Goal: Task Accomplishment & Management: Complete application form

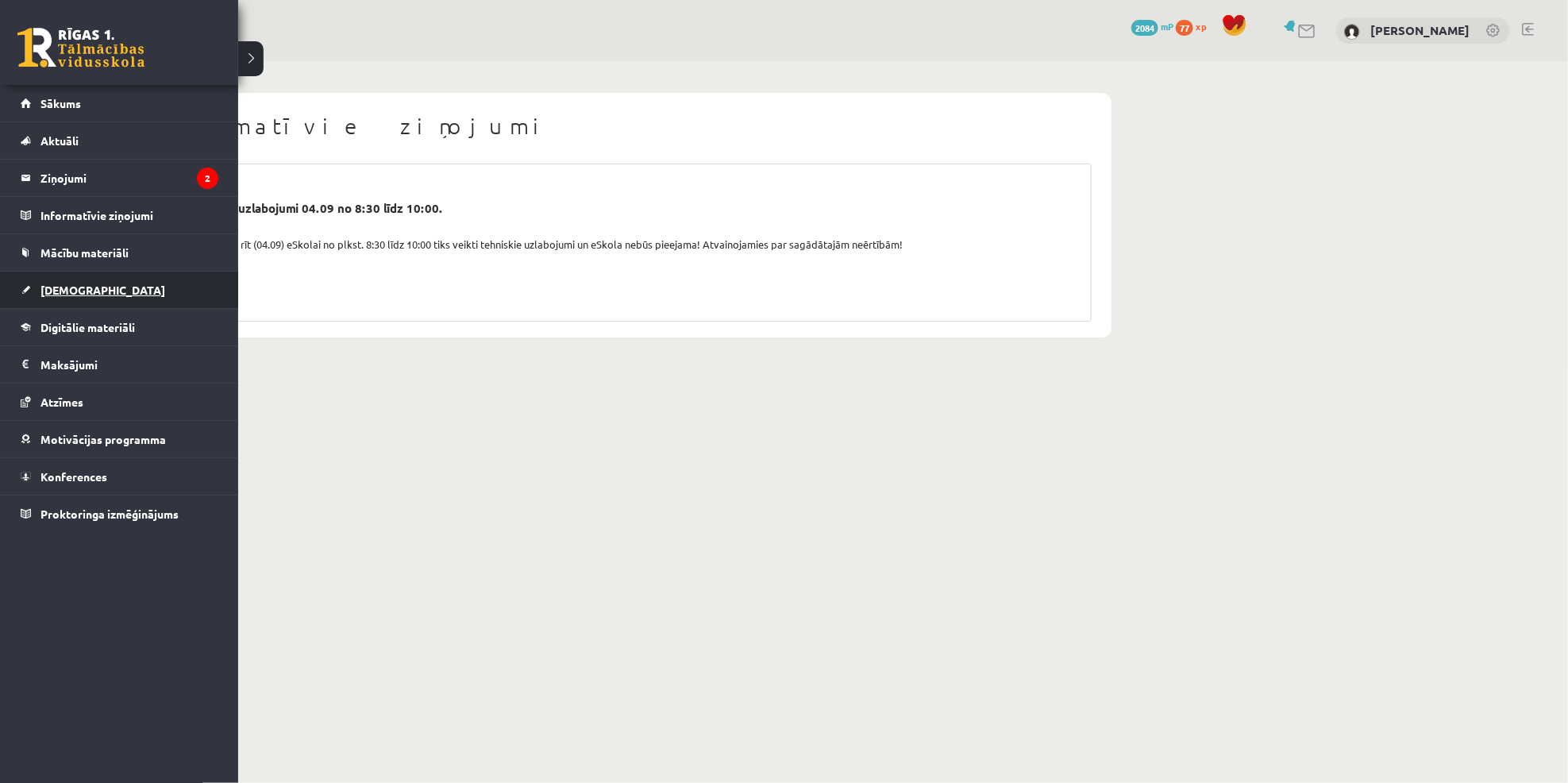
click at [62, 274] on link "[DEMOGRAPHIC_DATA]" at bounding box center [119, 290] width 198 height 36
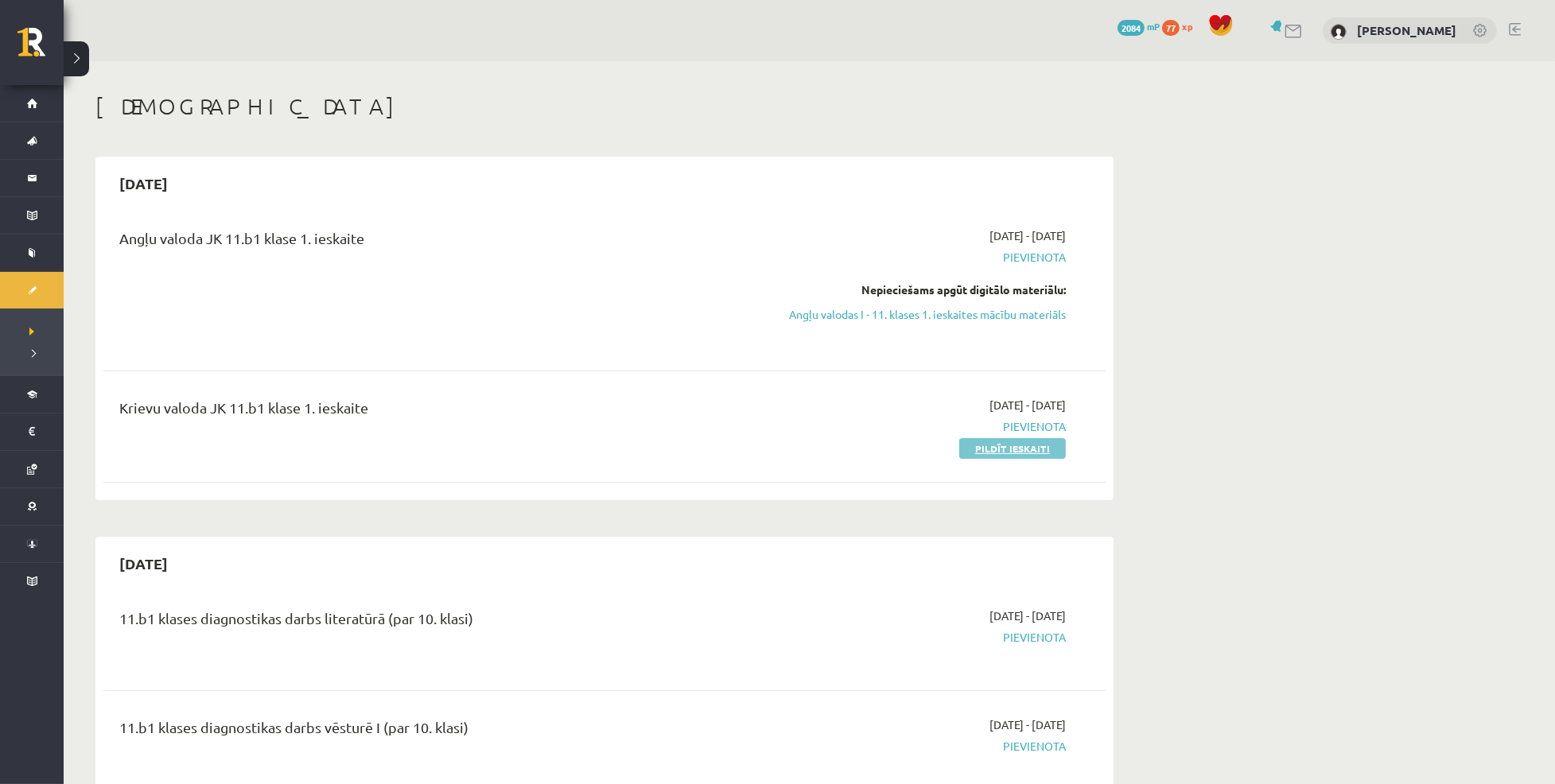
click at [1008, 448] on link "Pildīt ieskaiti" at bounding box center [1013, 448] width 107 height 21
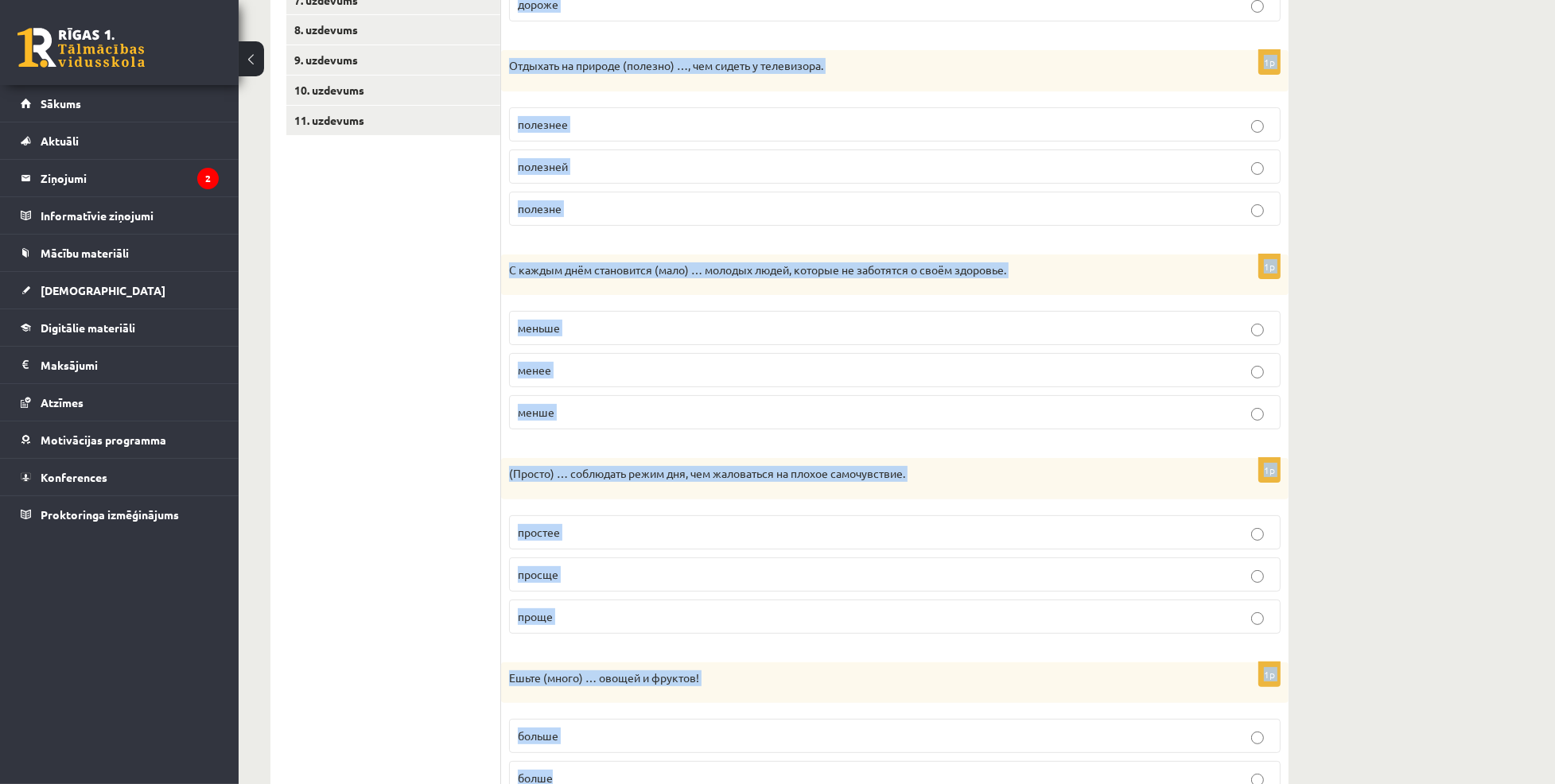
scroll to position [595, 0]
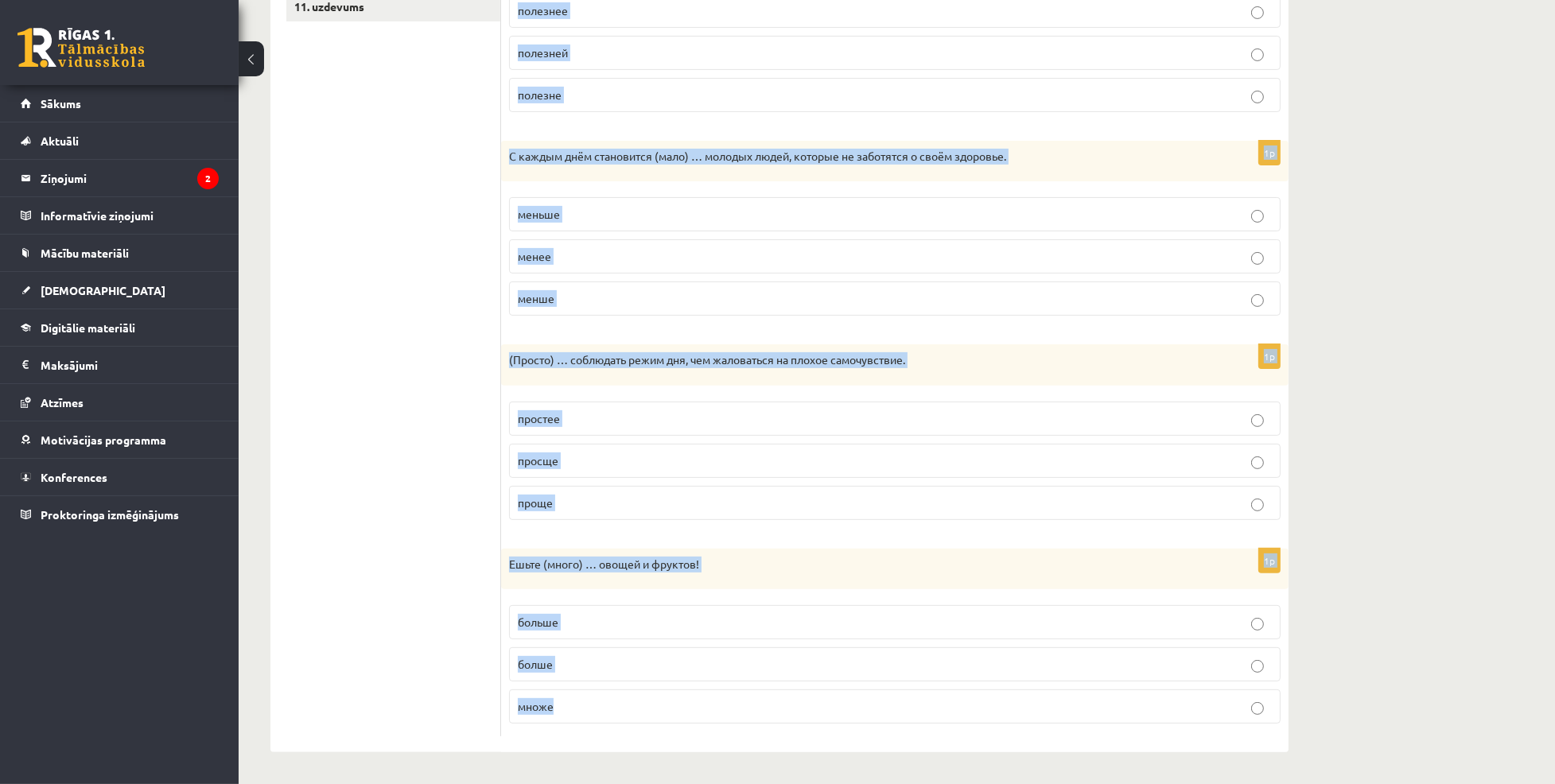
drag, startPoint x: 519, startPoint y: 294, endPoint x: 657, endPoint y: 707, distance: 435.4
click at [657, 707] on form "Выберите правильную форму сравнительной степени. 1p Современные молодые люди по…" at bounding box center [895, 214] width 756 height 1046
copy form "Loremips dolorsitam conse adipiscingeli seddoei. 2t Incididuntu laboree dolo ma…"
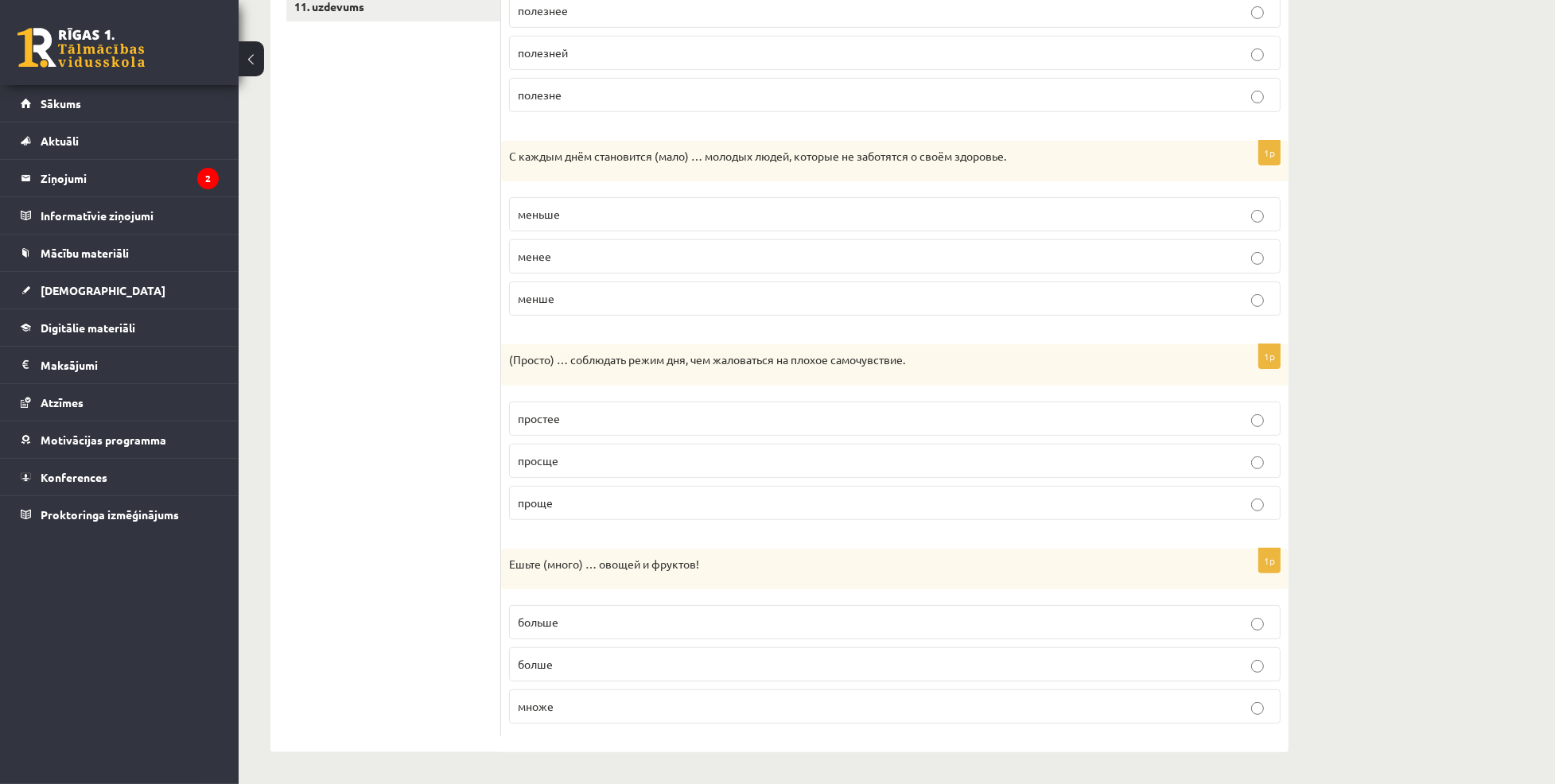
click at [384, 225] on ul "1. uzdevums 2. uzdevums 3. uzdevums 4. uzdevums 5. uzdevums 6. uzdevums 7. uzde…" at bounding box center [393, 214] width 215 height 1046
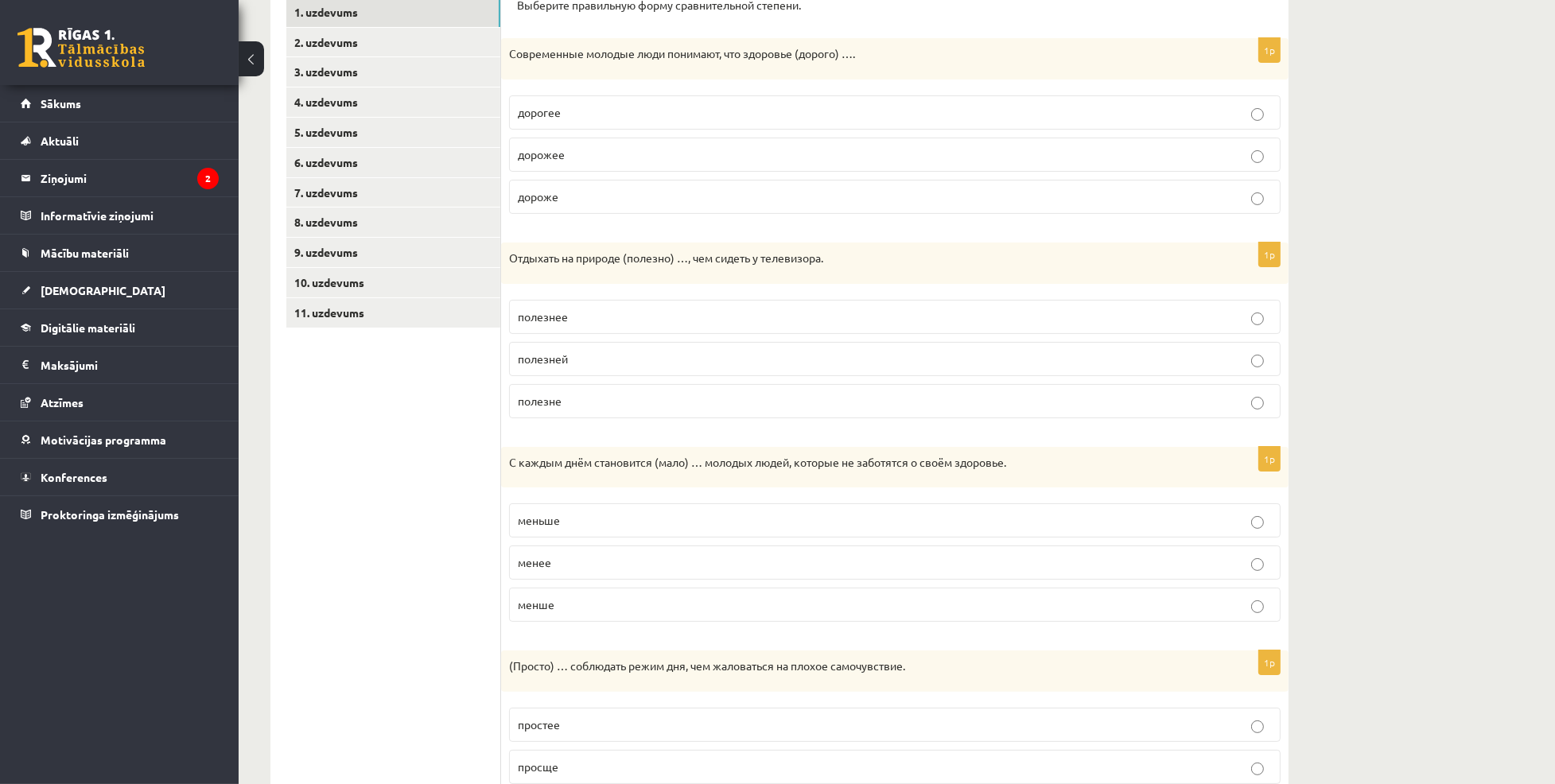
scroll to position [0, 0]
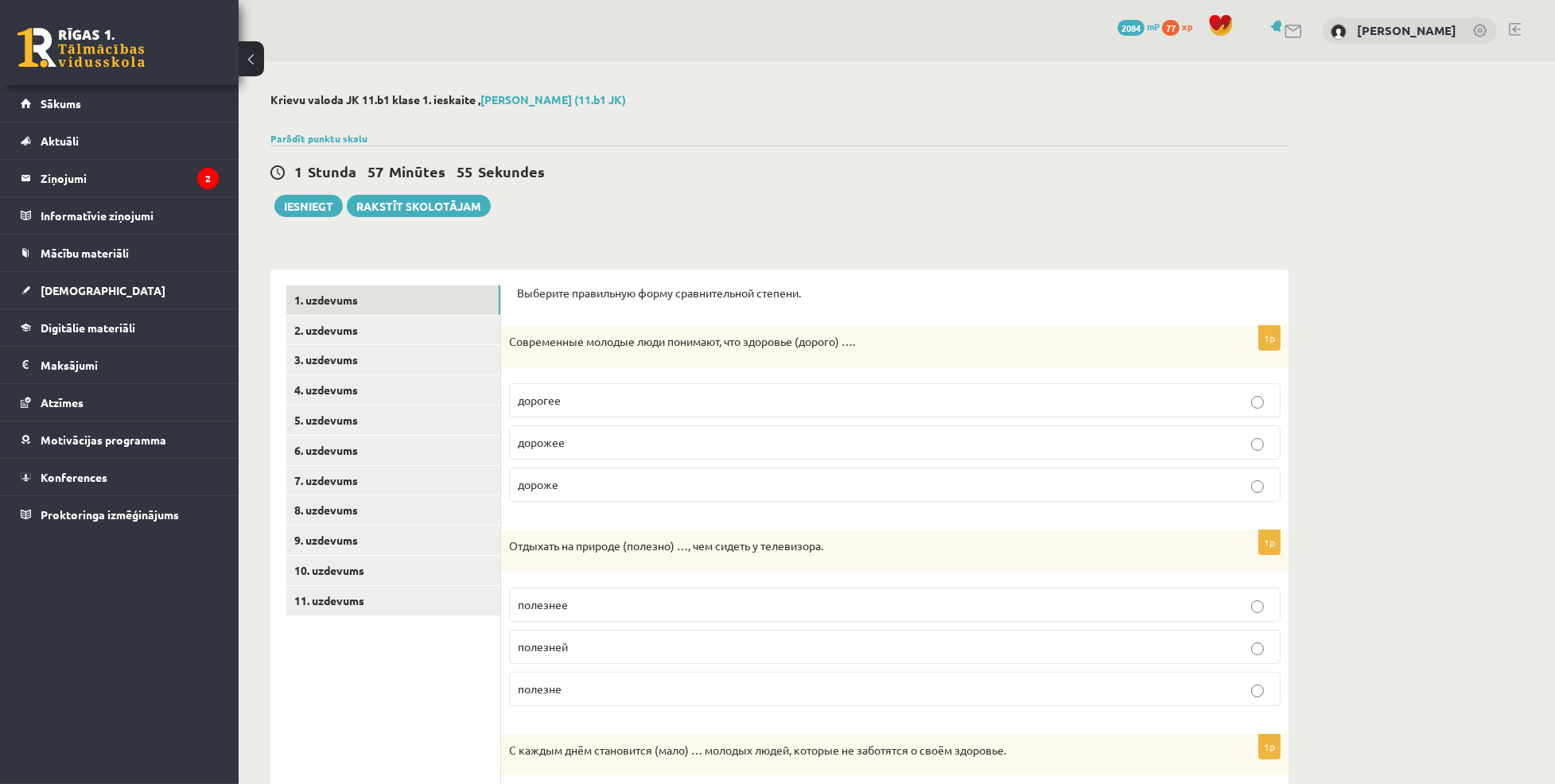
click at [593, 484] on p "дороже" at bounding box center [895, 485] width 754 height 16
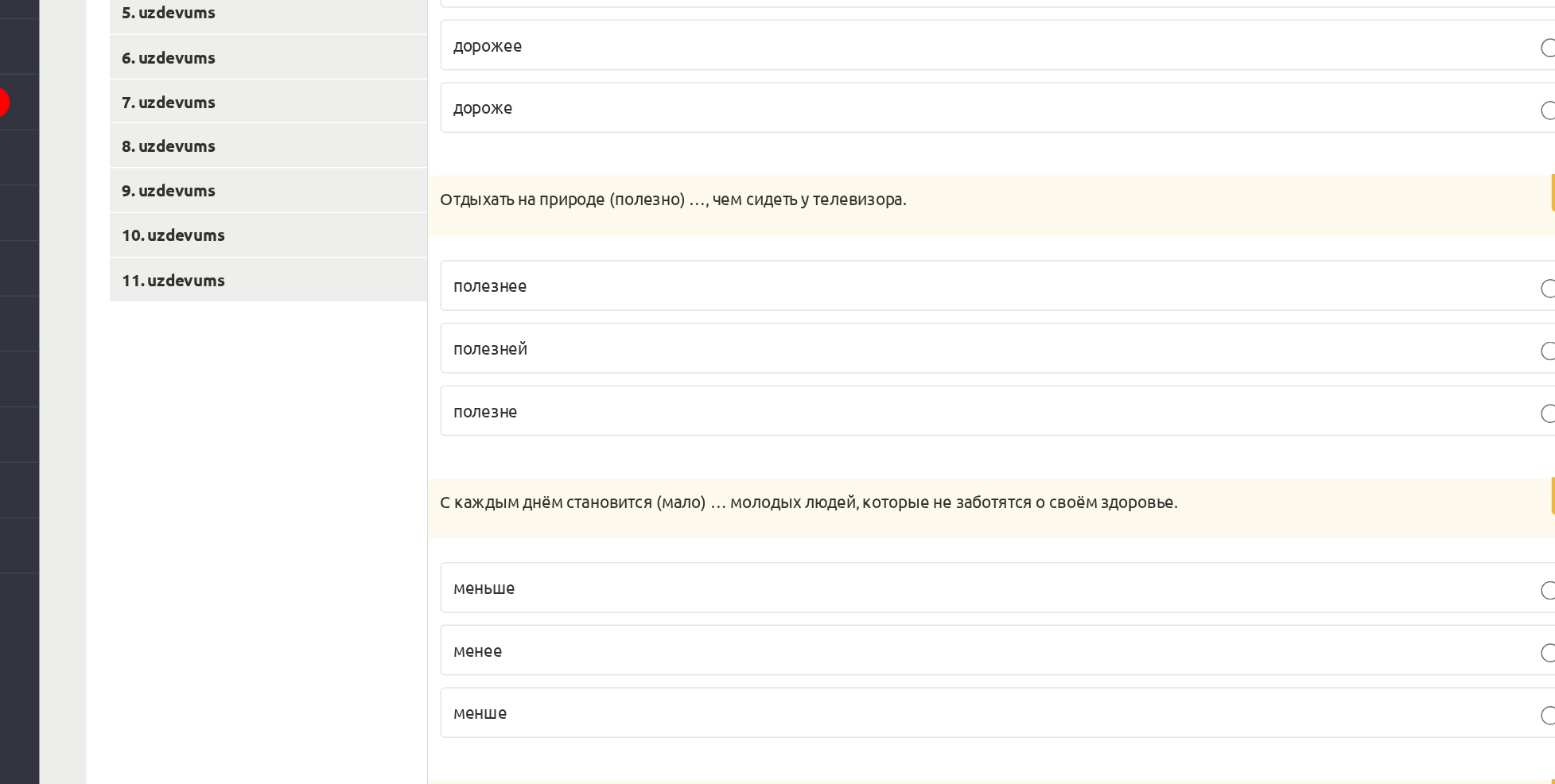
scroll to position [303, 0]
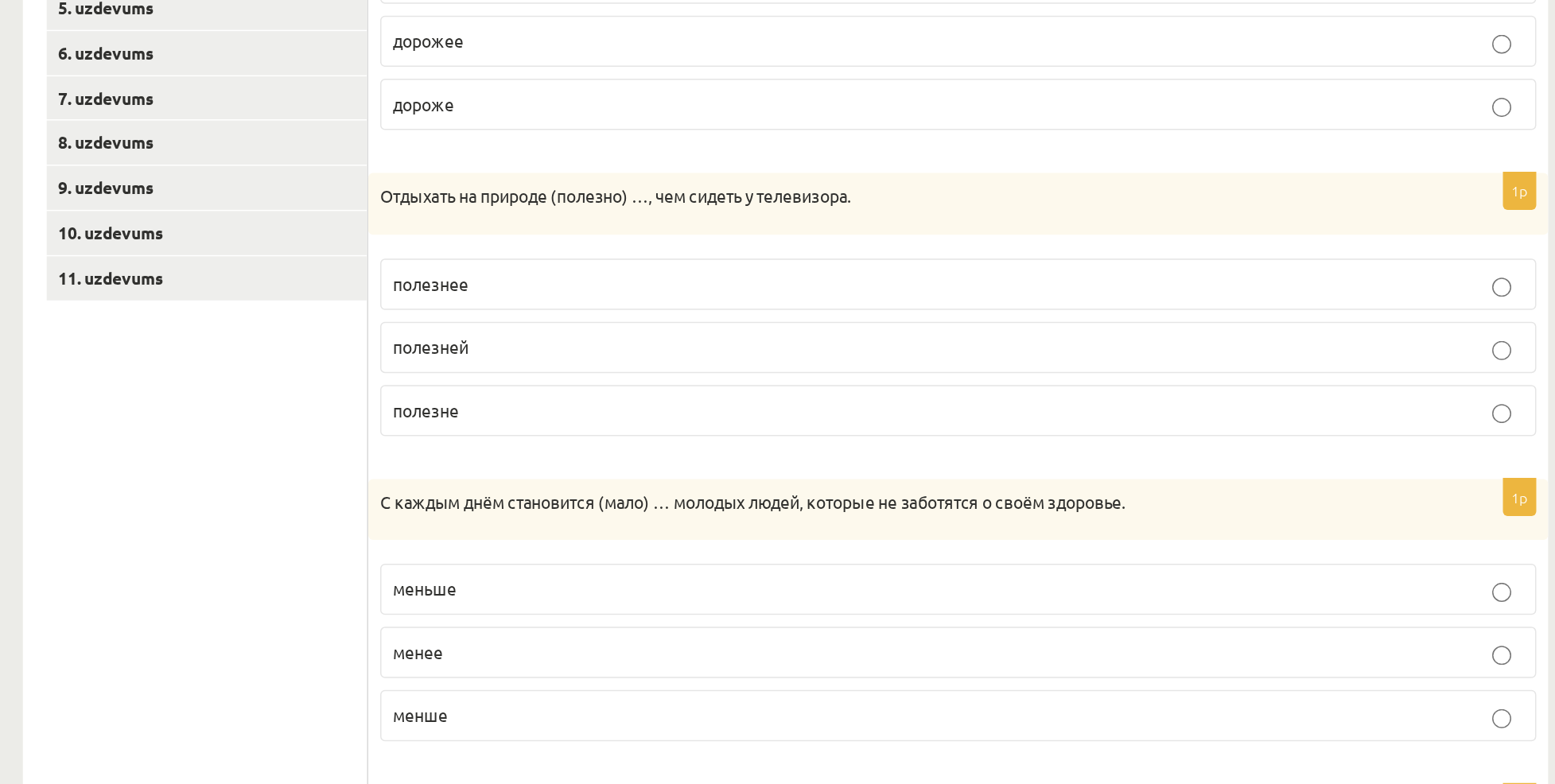
click at [631, 287] on label "полезнее" at bounding box center [895, 302] width 771 height 35
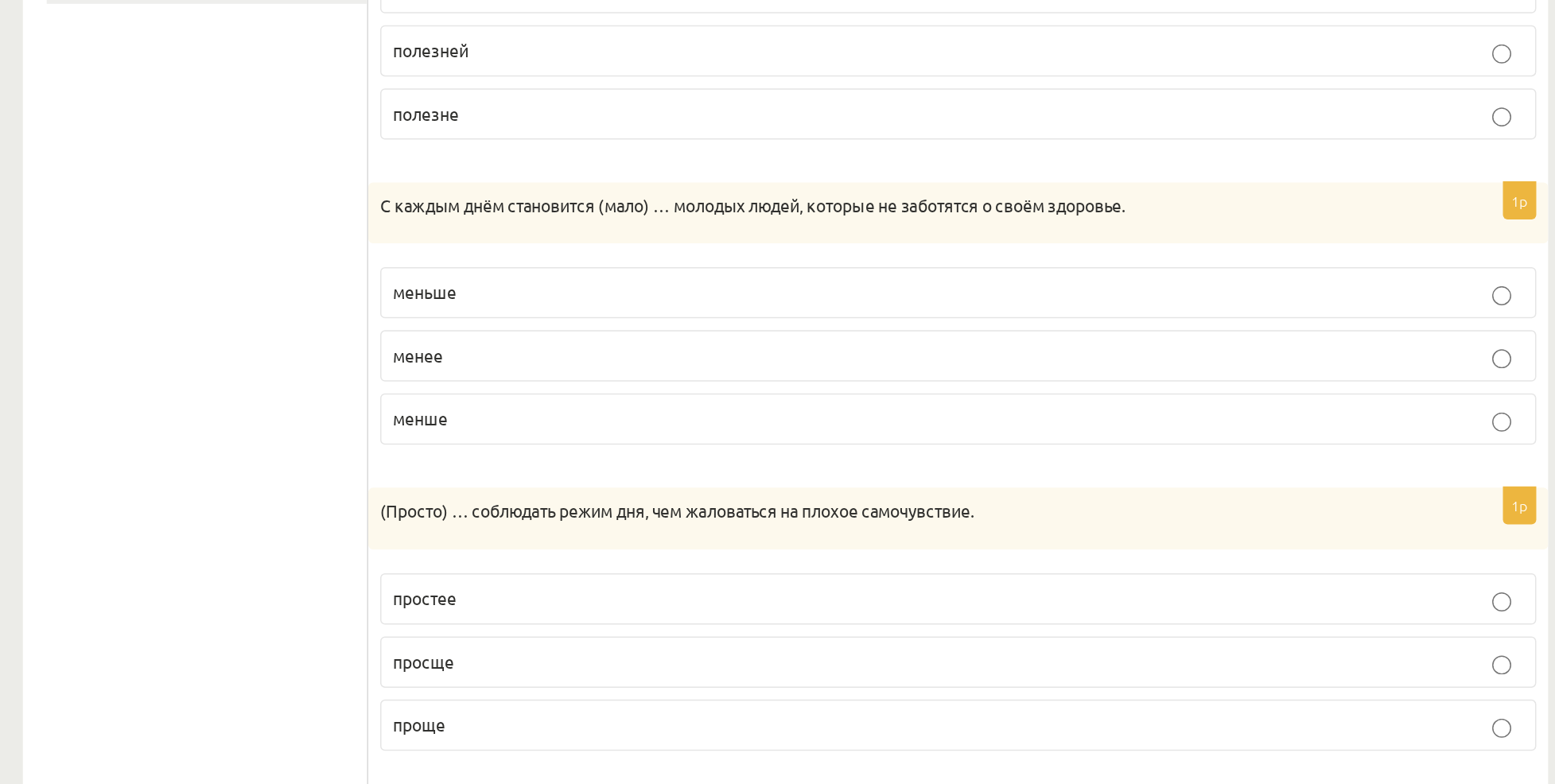
scroll to position [353, 0]
click at [565, 451] on p "меньше" at bounding box center [895, 455] width 754 height 16
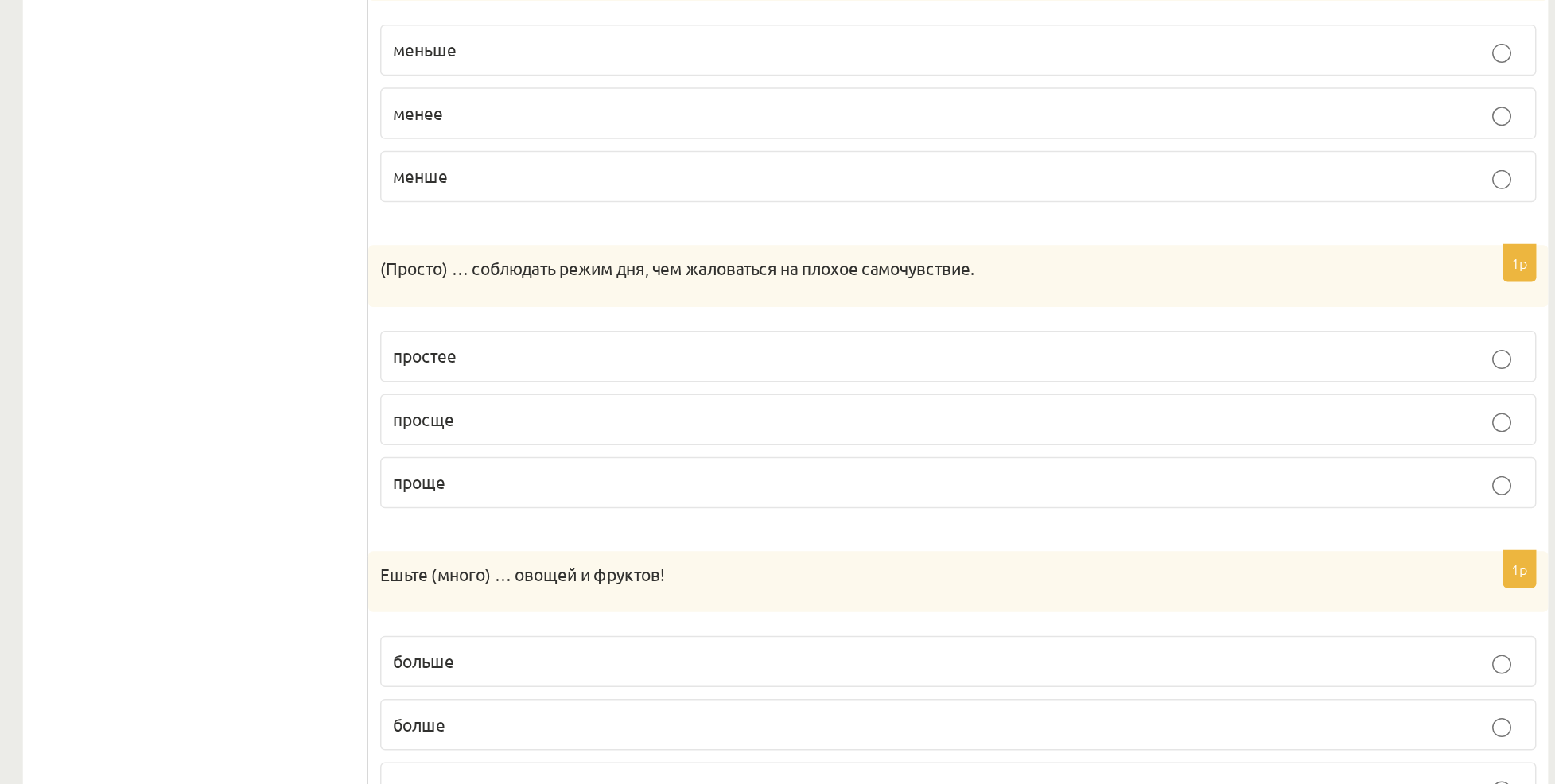
scroll to position [515, 0]
click at [573, 582] on p "проще" at bounding box center [895, 582] width 754 height 16
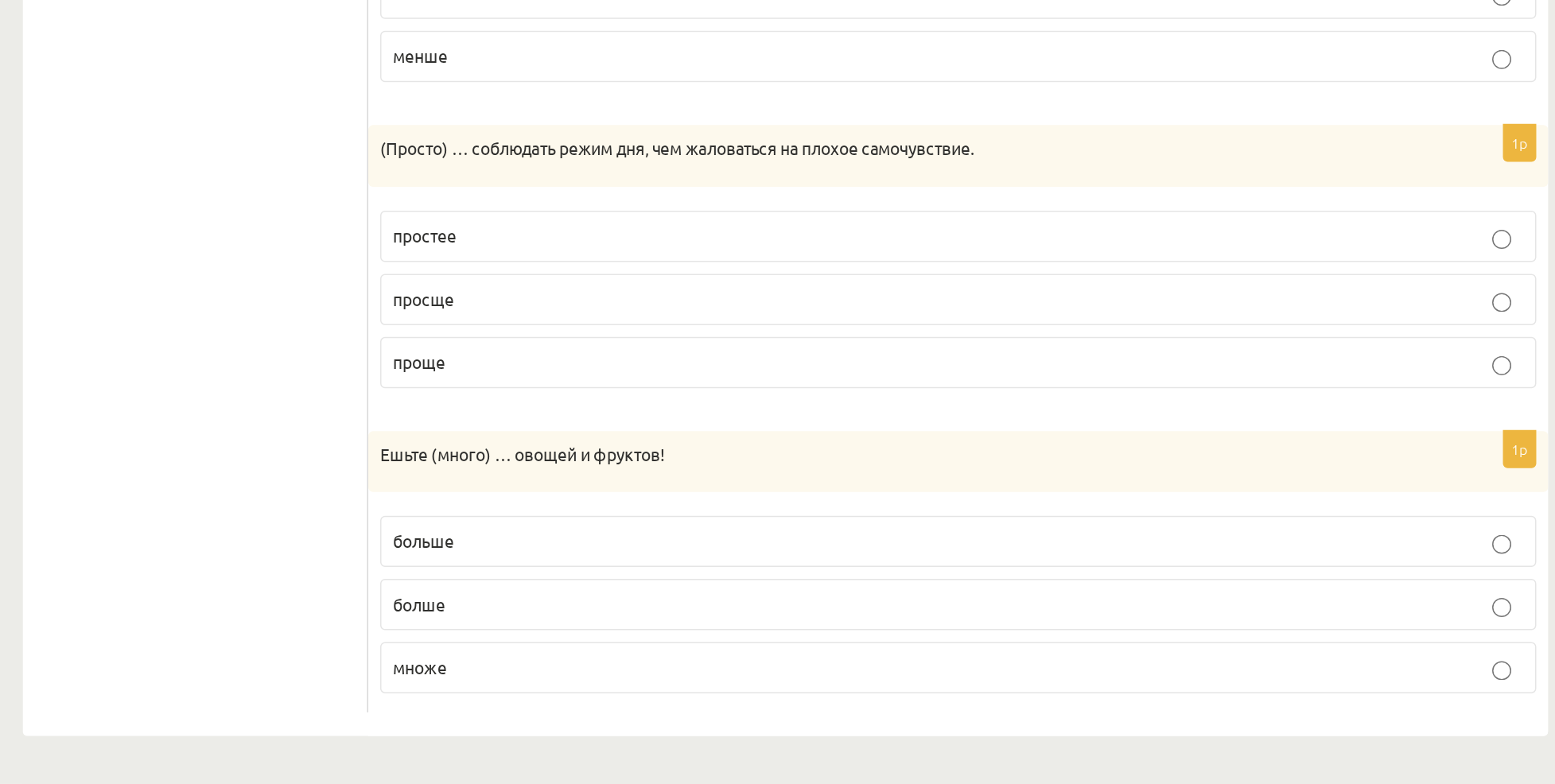
click at [631, 628] on p "больше" at bounding box center [895, 622] width 754 height 16
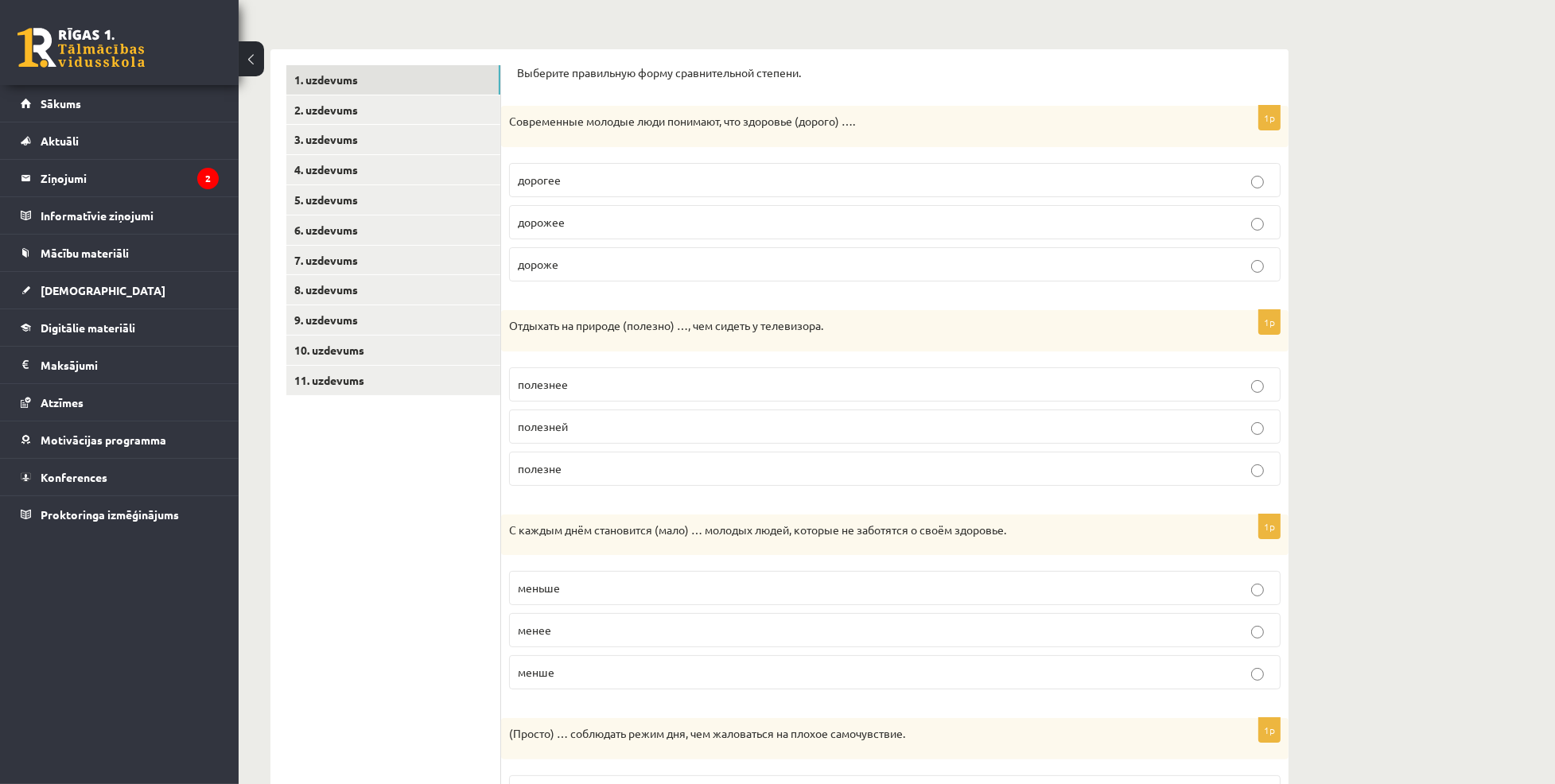
scroll to position [180, 0]
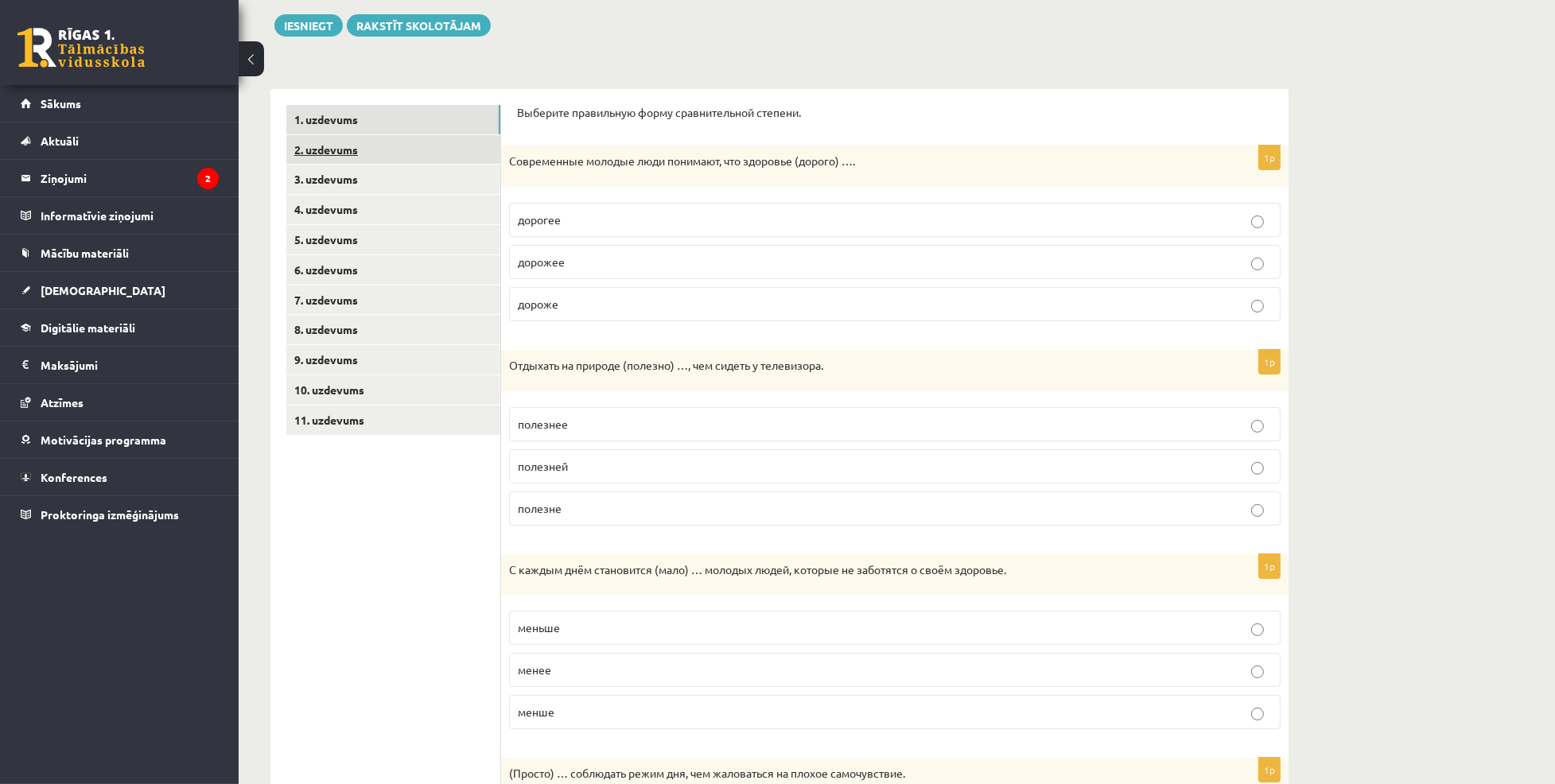
click at [338, 147] on link "2. uzdevums" at bounding box center [393, 150] width 214 height 30
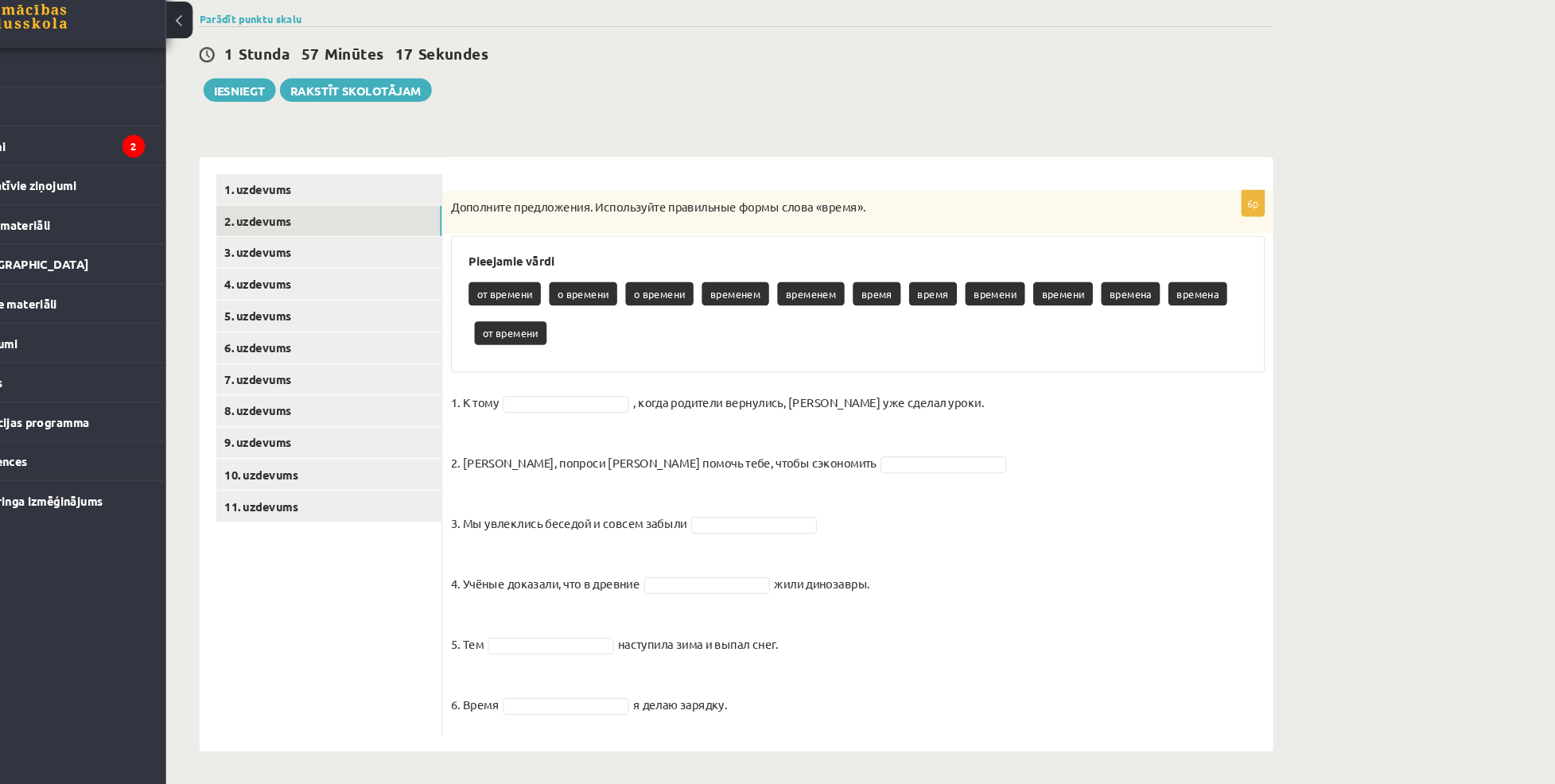
scroll to position [81, 0]
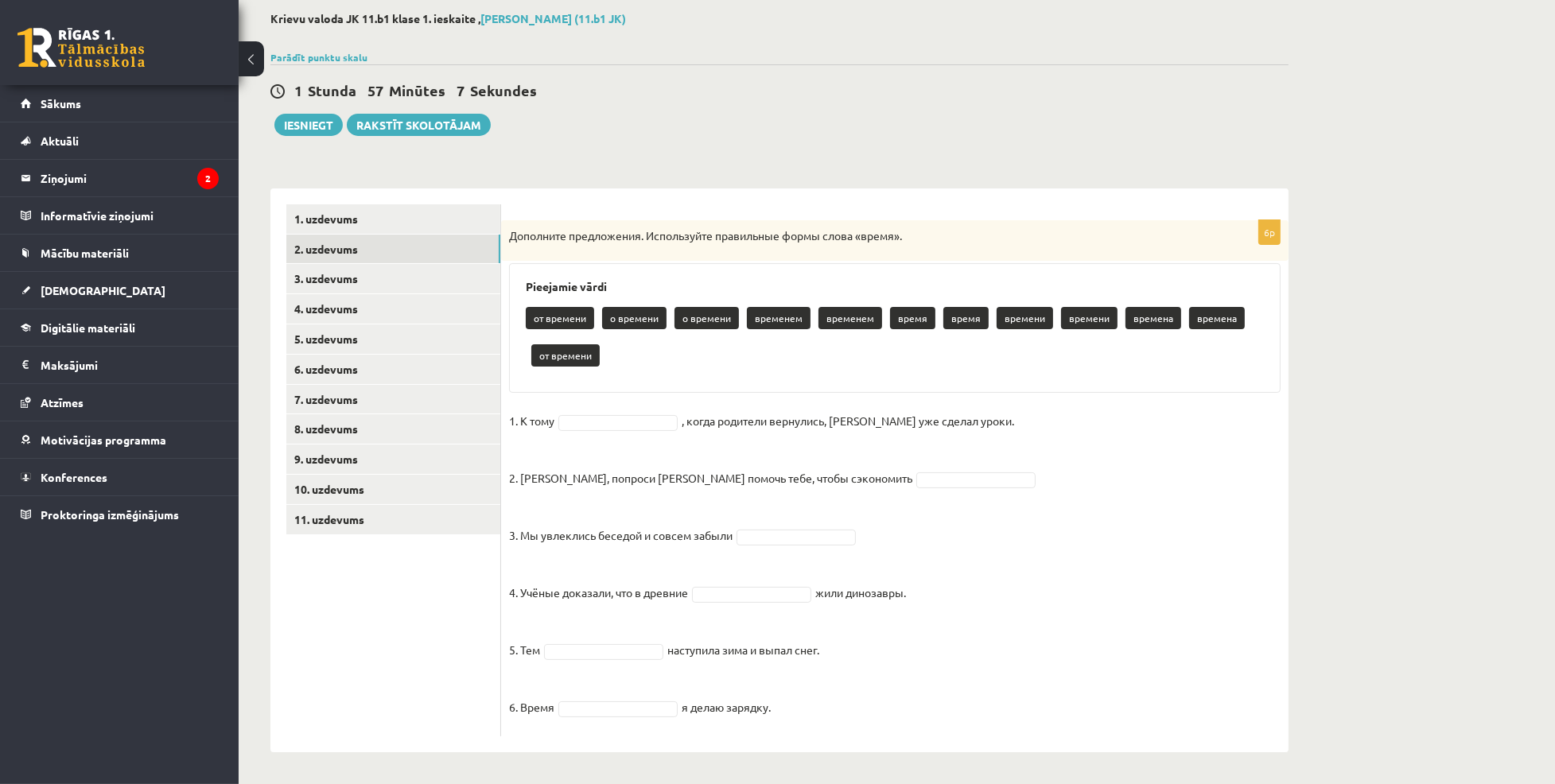
drag, startPoint x: 505, startPoint y: 236, endPoint x: 812, endPoint y: 723, distance: 575.7
click at [812, 723] on div "6p Дополните предложения. Используйте правильные формы слова «время». Pieejamie…" at bounding box center [895, 478] width 788 height 516
copy div "Дополните предложения. Используйте правильные формы слова «время». Pieejamie vā…"
click at [792, 217] on form "6p Дополните предложения. Используйте правильные формы слова «время». Pieejamie…" at bounding box center [895, 470] width 756 height 532
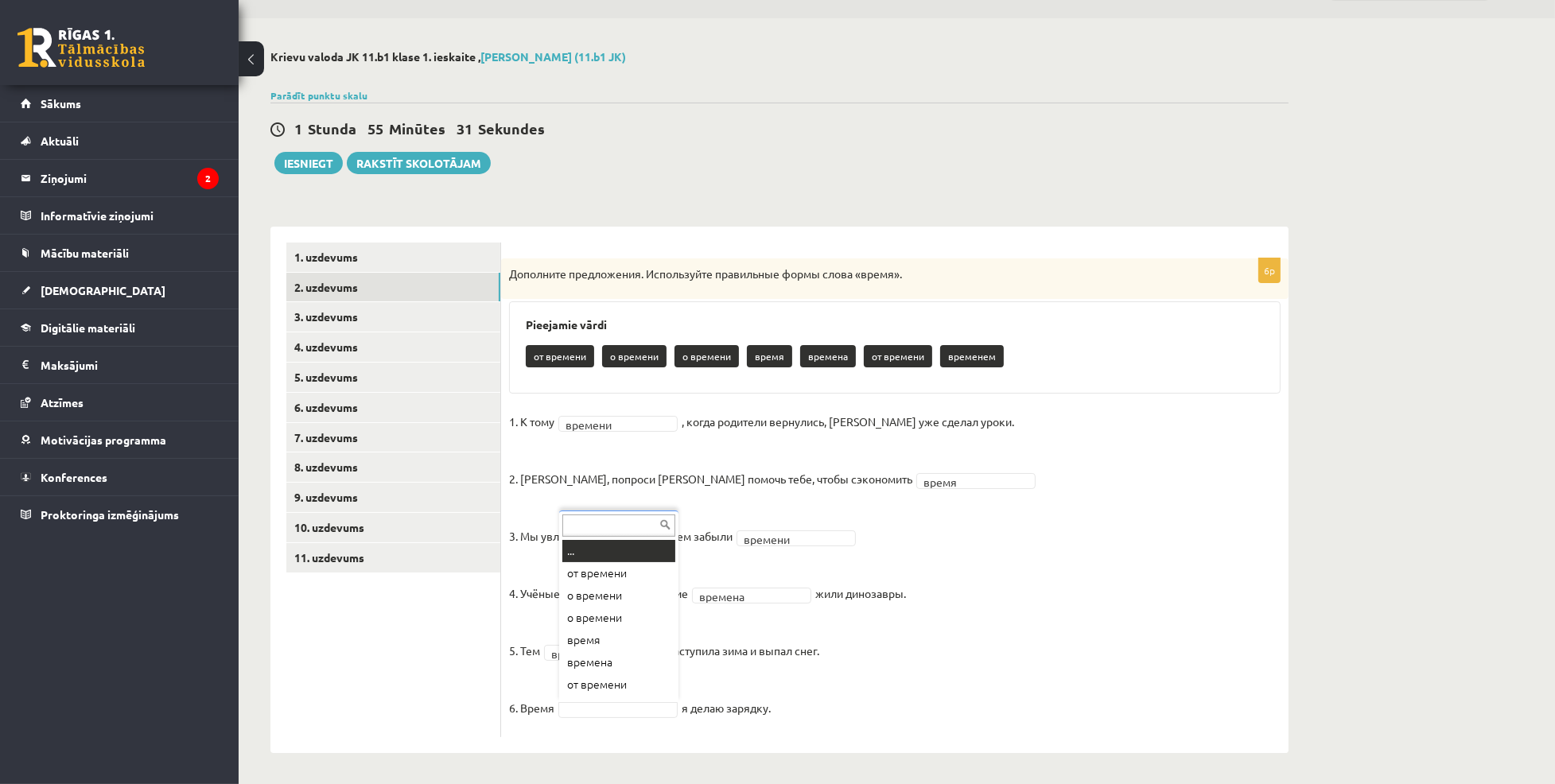
scroll to position [18, 0]
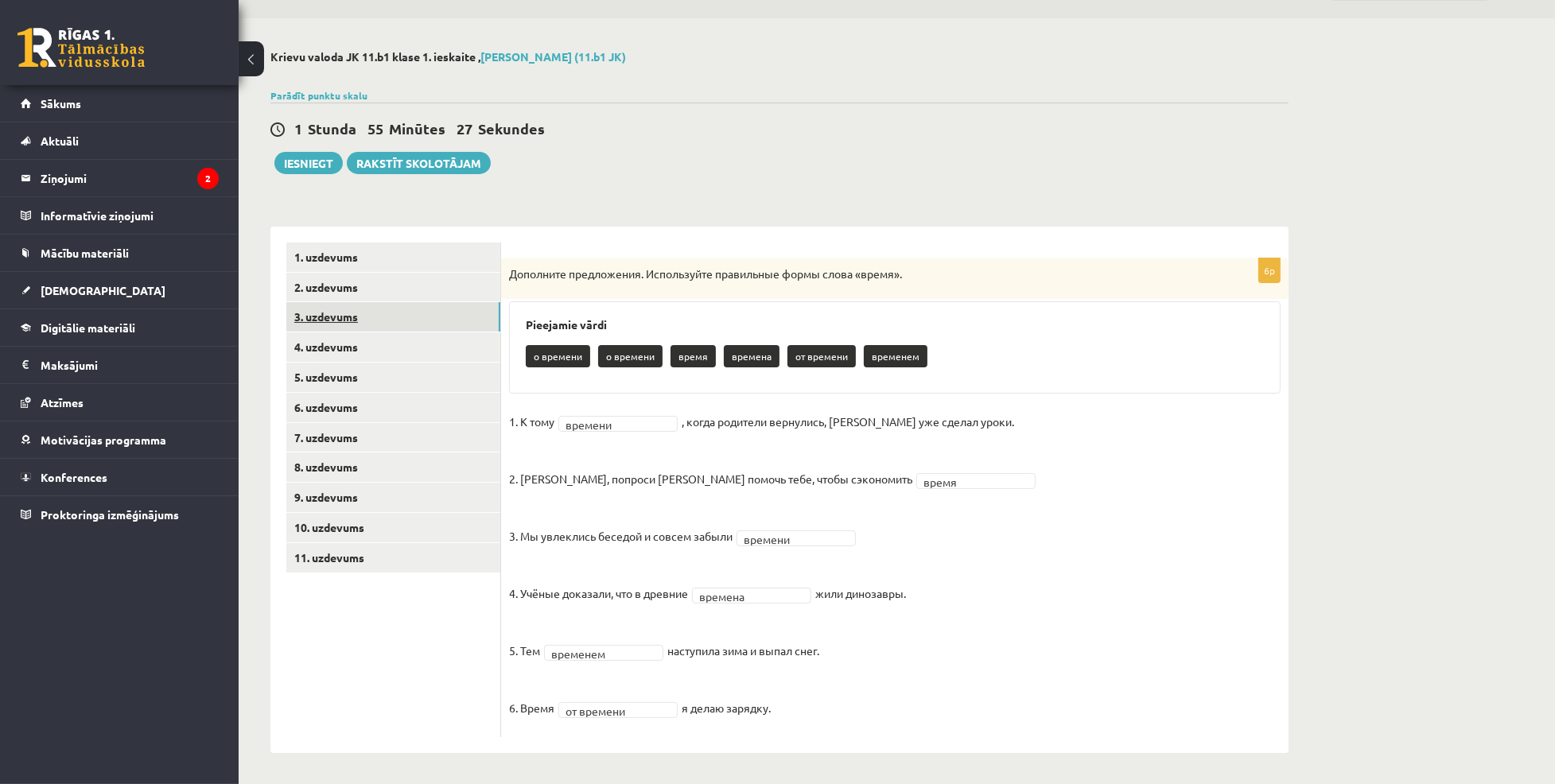
click at [384, 318] on link "3. uzdevums" at bounding box center [393, 317] width 214 height 30
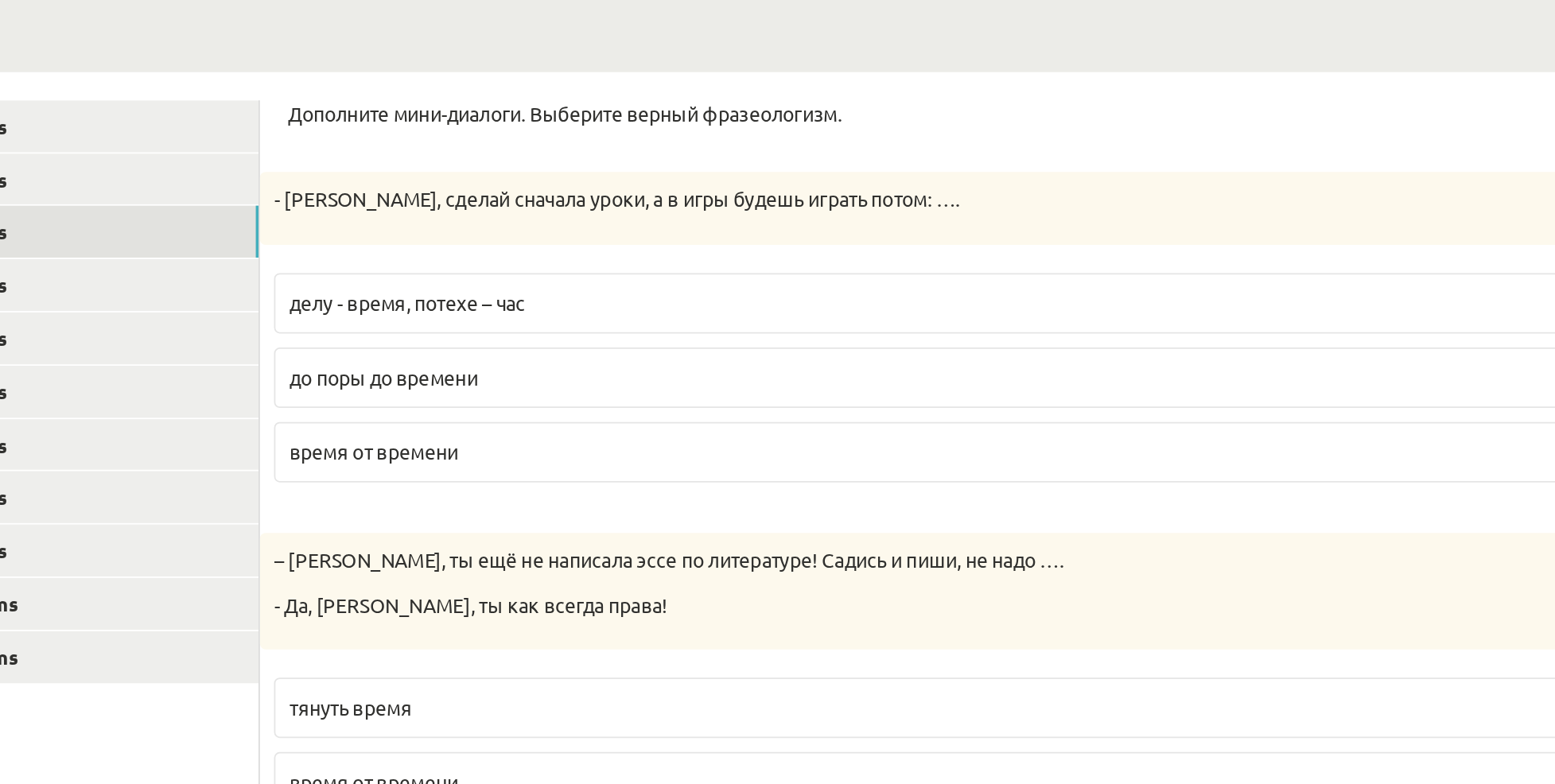
scroll to position [7, 0]
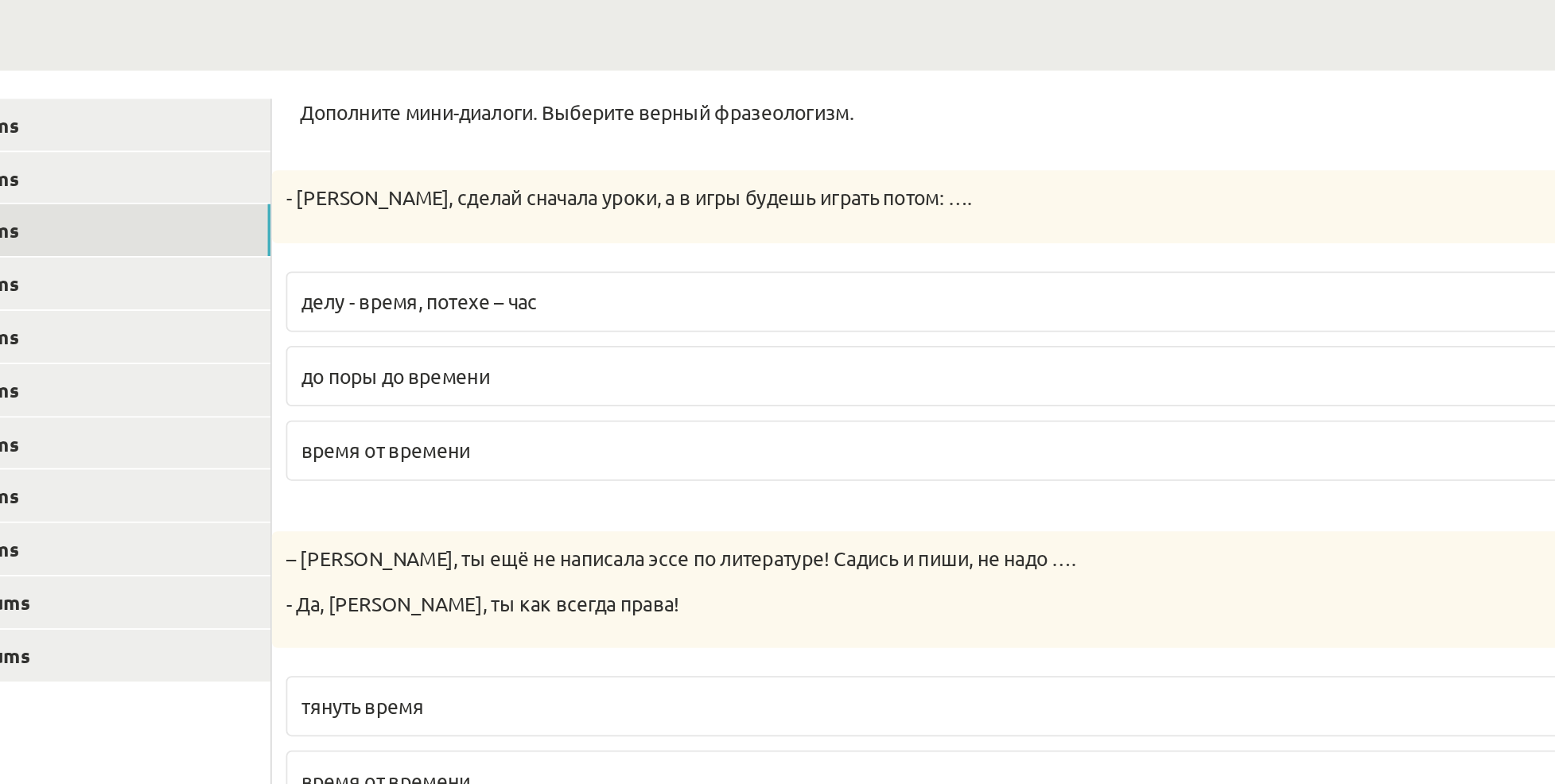
click at [888, 311] on form "Дополните мини-диалоги. Выберите верный фразеологизм. 1p - Марис, сделай сначал…" at bounding box center [895, 744] width 756 height 932
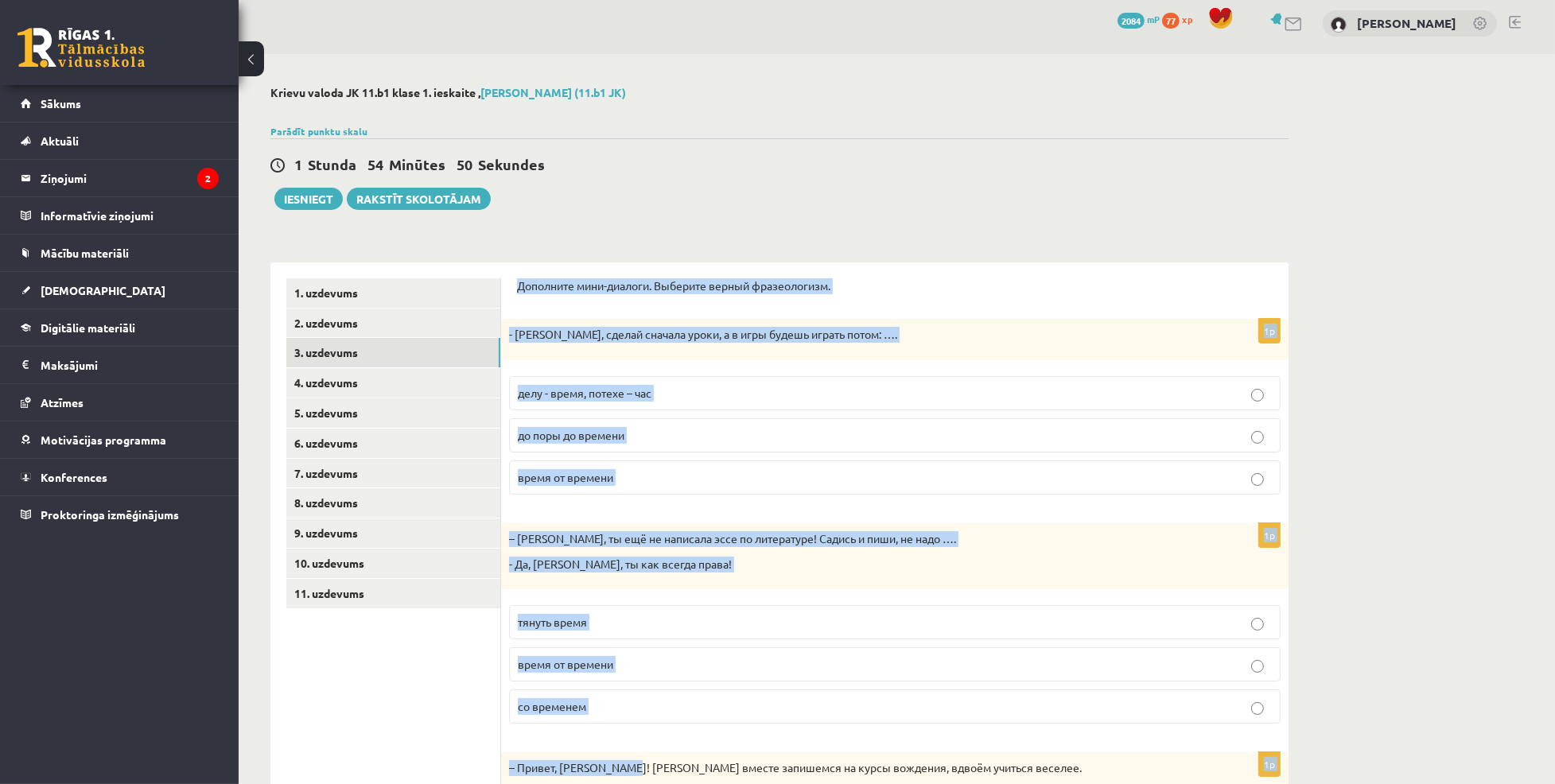
drag, startPoint x: 516, startPoint y: 285, endPoint x: 628, endPoint y: 767, distance: 494.8
click at [628, 767] on form "Дополните мини-диалоги. Выберите верный фразеологизм. 1p - Марис, сделай сначал…" at bounding box center [895, 744] width 756 height 932
click at [909, 253] on div "**********" at bounding box center [780, 736] width 1018 height 980
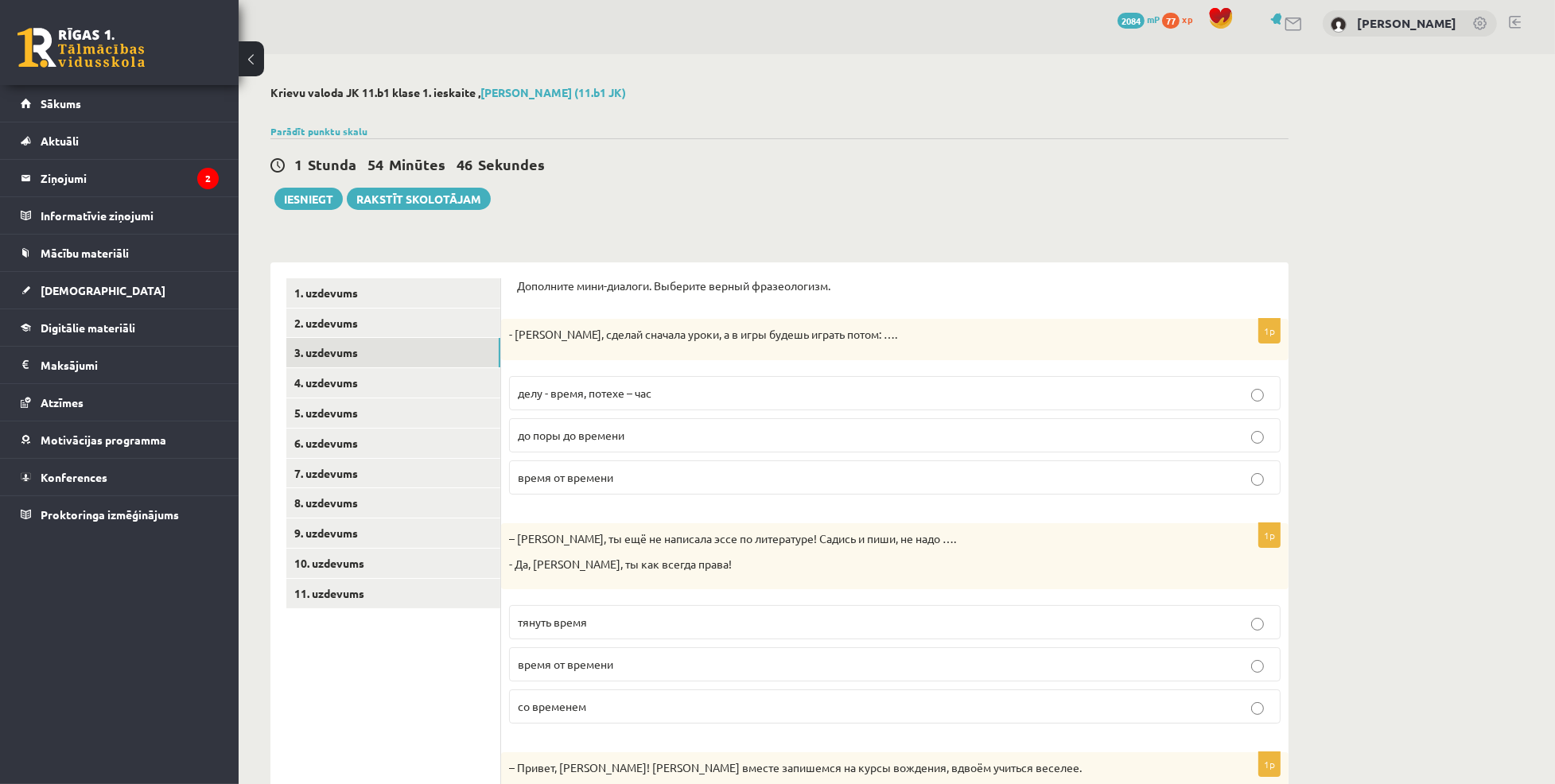
drag, startPoint x: 521, startPoint y: 288, endPoint x: 528, endPoint y: 304, distance: 17.5
click at [528, 304] on form "Дополните мини-диалоги. Выберите верный фразеологизм. 1p - Марис, сделай сначал…" at bounding box center [895, 744] width 756 height 932
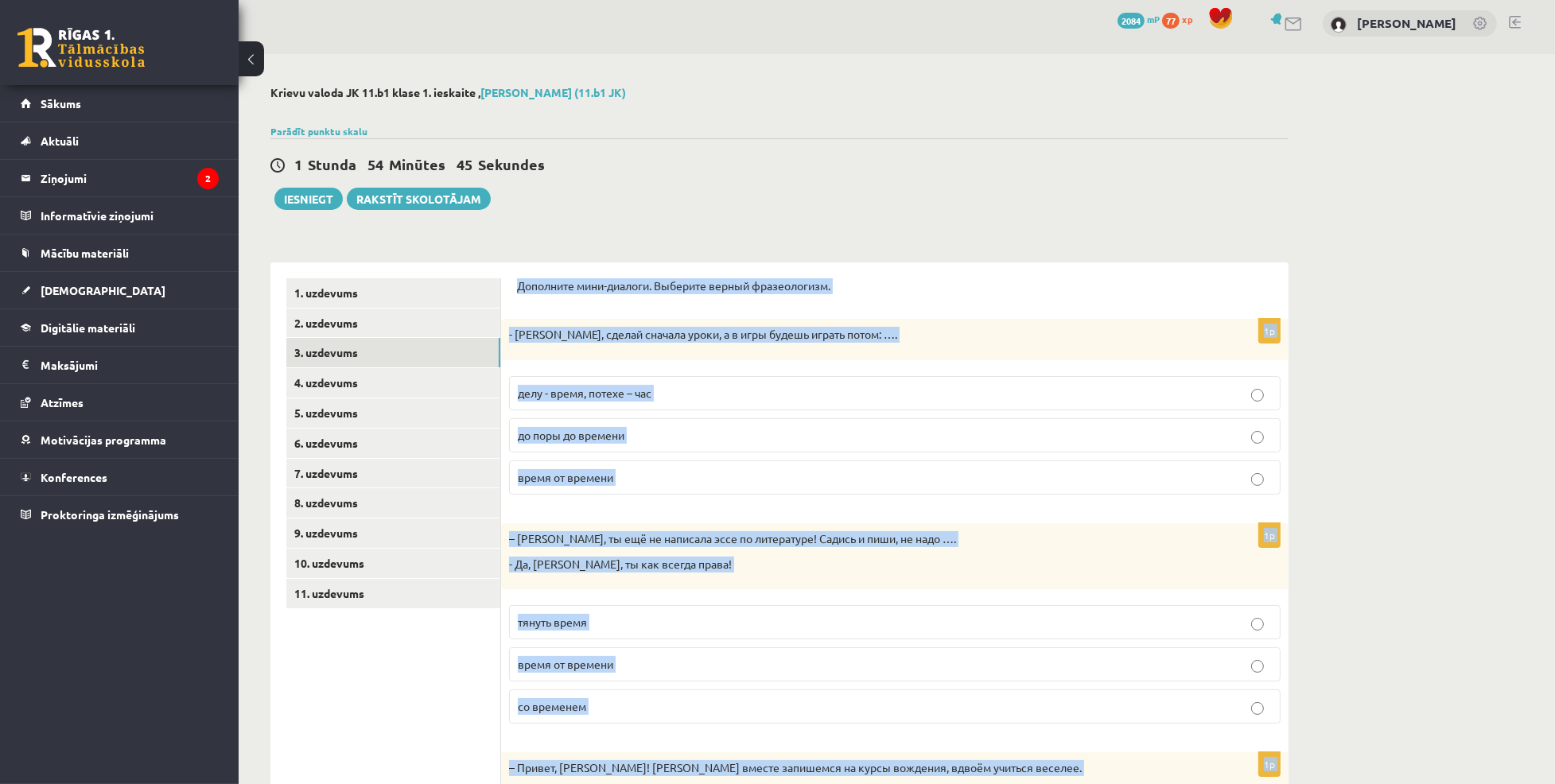
scroll to position [466, 0]
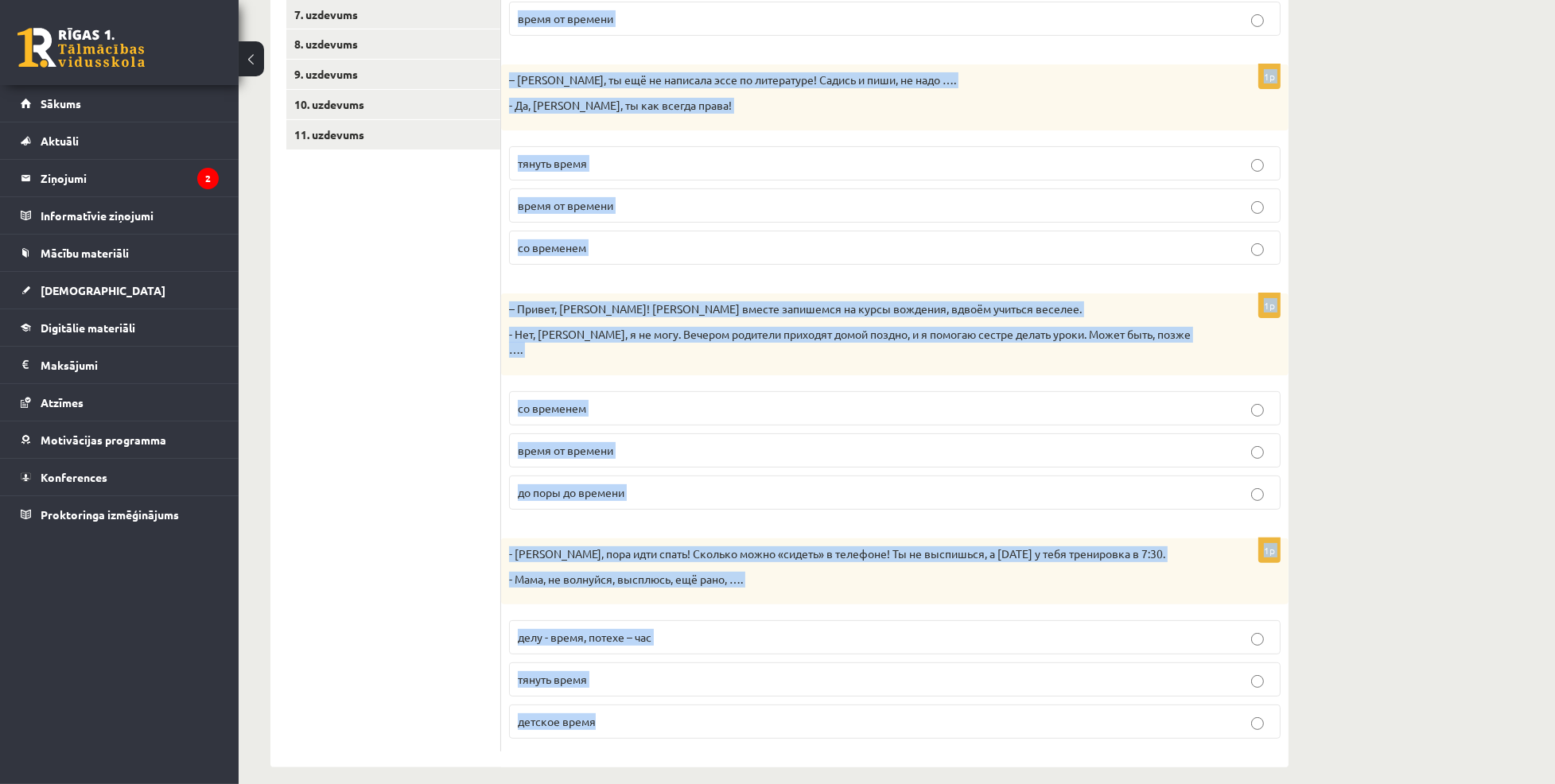
drag, startPoint x: 514, startPoint y: 281, endPoint x: 792, endPoint y: 732, distance: 529.8
click at [792, 732] on div "Дополните мини-диалоги. Выберите верный фразеологизм. 1p - Марис, сделай сначал…" at bounding box center [895, 285] width 788 height 963
copy form "Дополните мини-диалоги. Выберите верный фразеологизм. 1p - Марис, сделай сначал…"
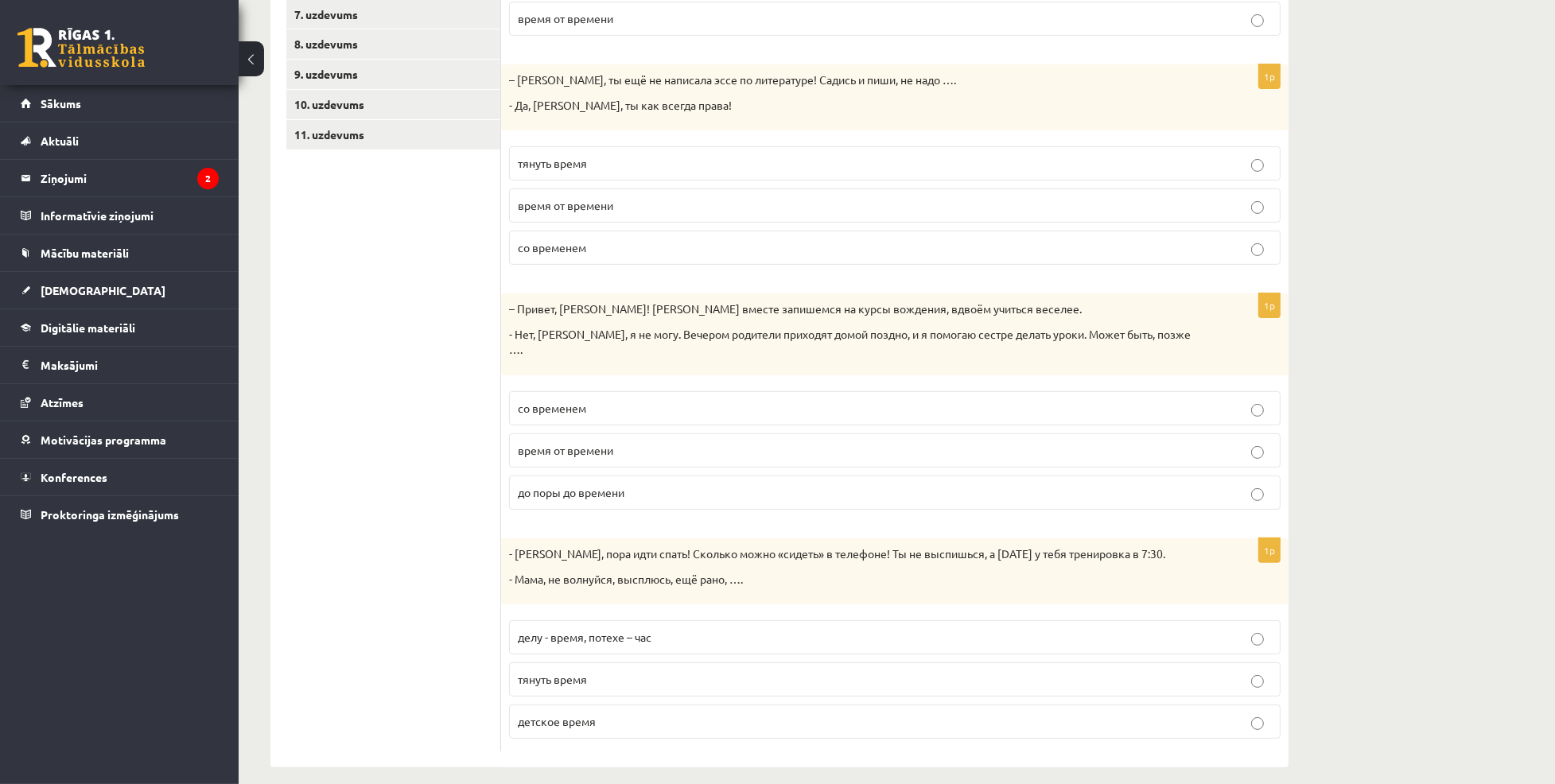
click at [375, 311] on ul "1. uzdevums 2. uzdevums 3. uzdevums 4. uzdevums 5. uzdevums 6. uzdevums 7. uzde…" at bounding box center [393, 285] width 215 height 932
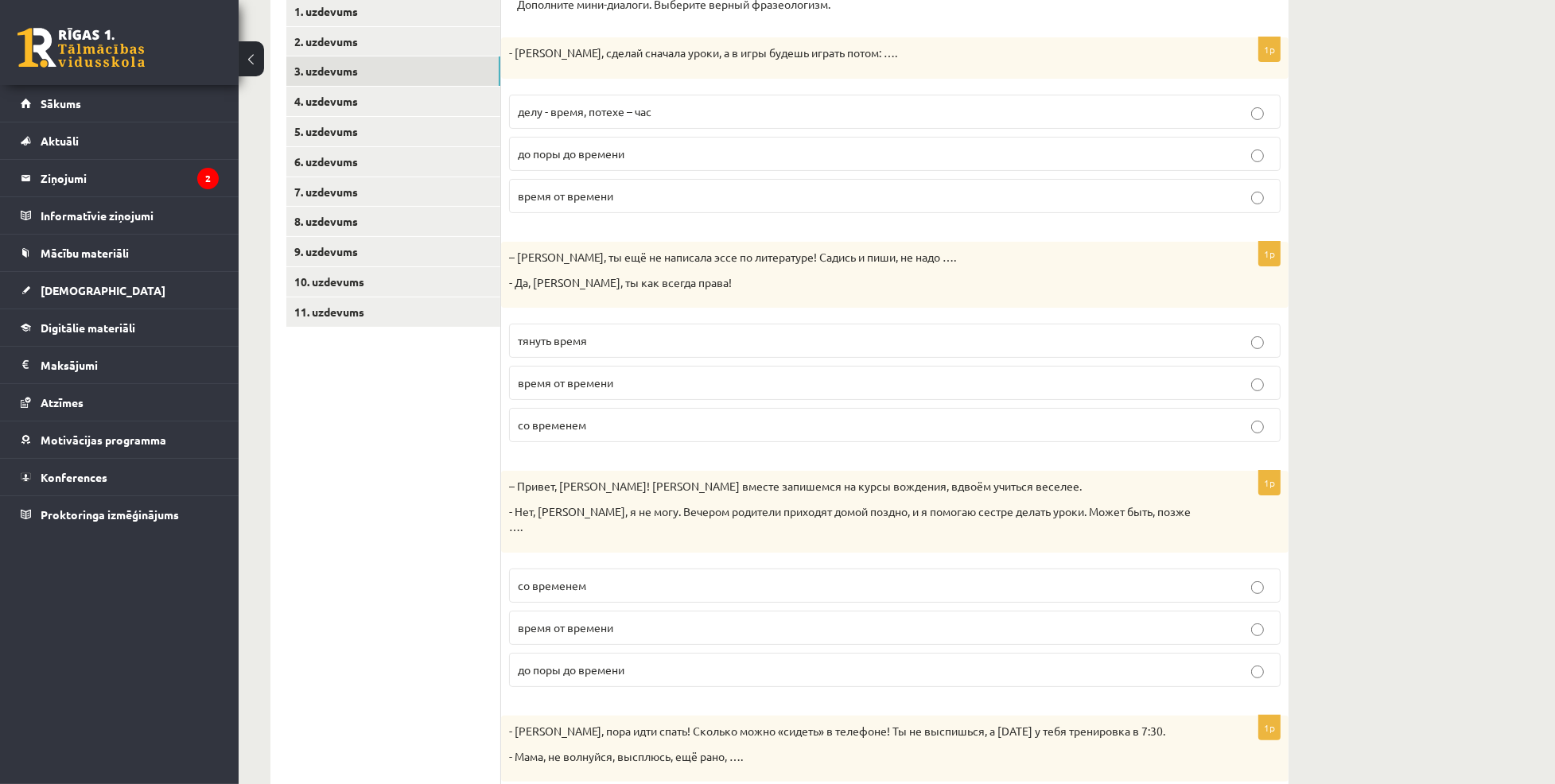
scroll to position [278, 0]
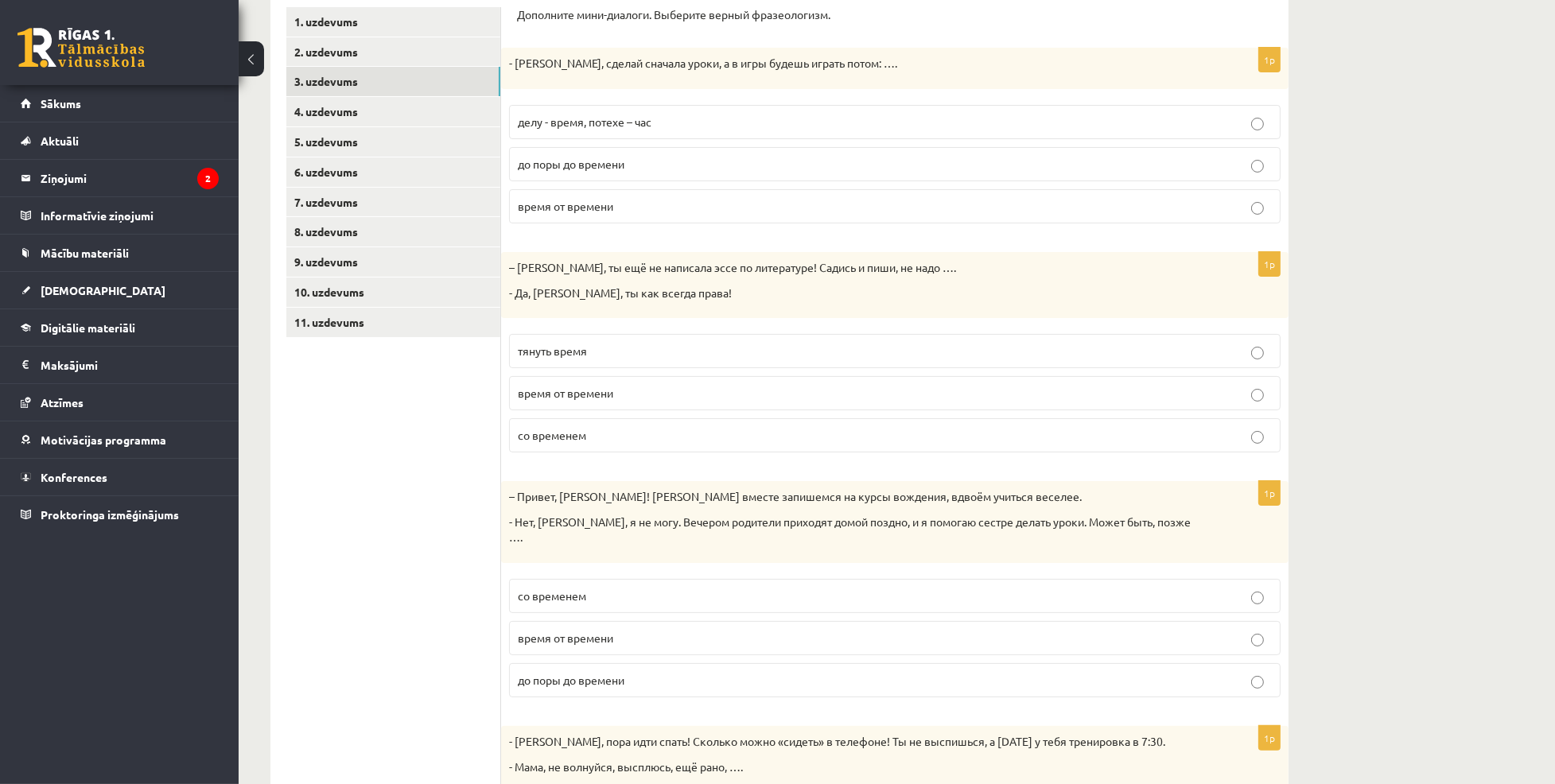
click at [654, 114] on p "делу - время, потехе – час" at bounding box center [895, 122] width 754 height 16
click at [568, 349] on span "тянуть время" at bounding box center [552, 350] width 69 height 14
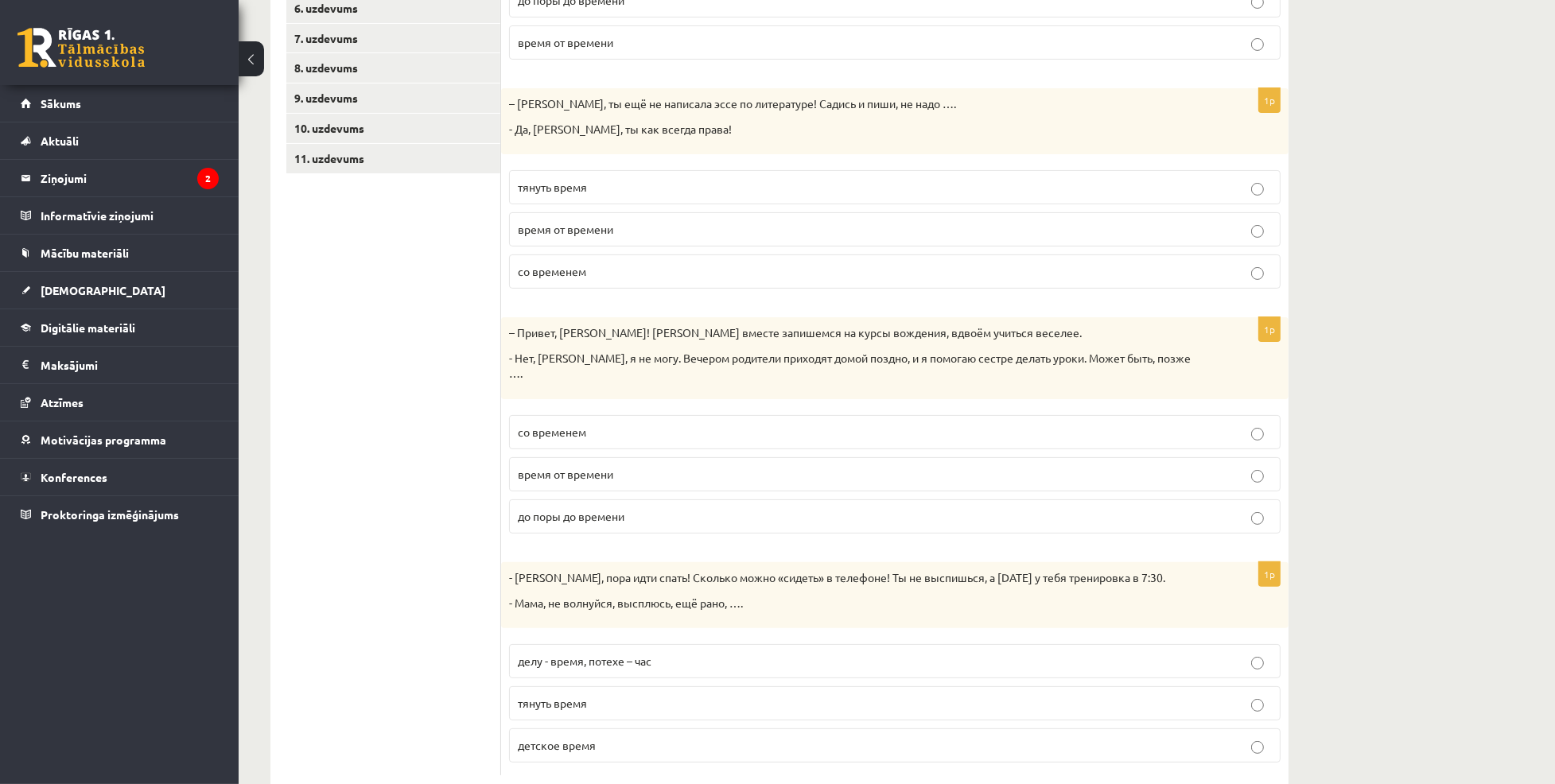
scroll to position [466, 0]
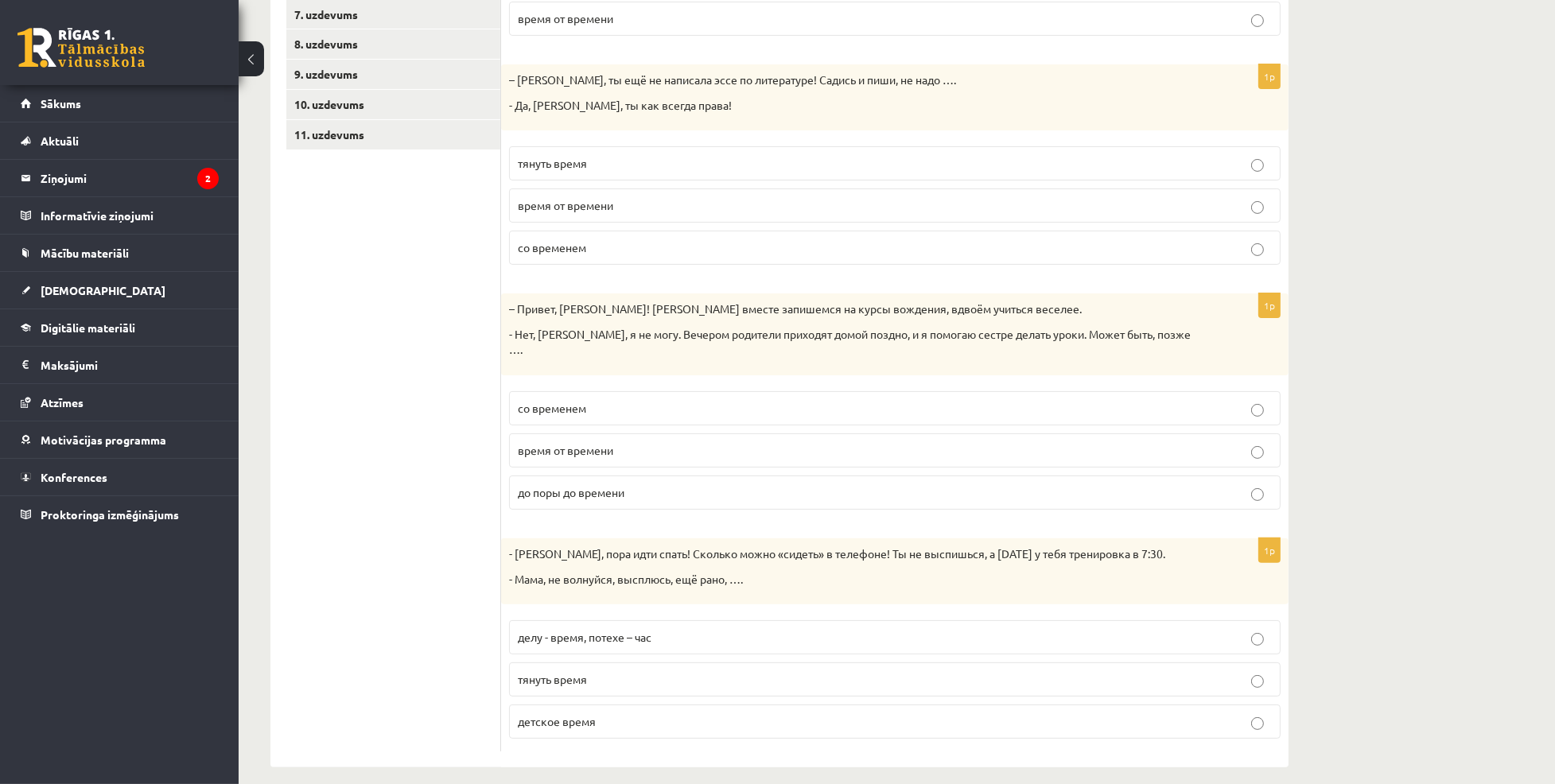
click at [550, 391] on label "со временем" at bounding box center [895, 408] width 771 height 35
click at [587, 672] on span "тянуть время" at bounding box center [552, 679] width 69 height 14
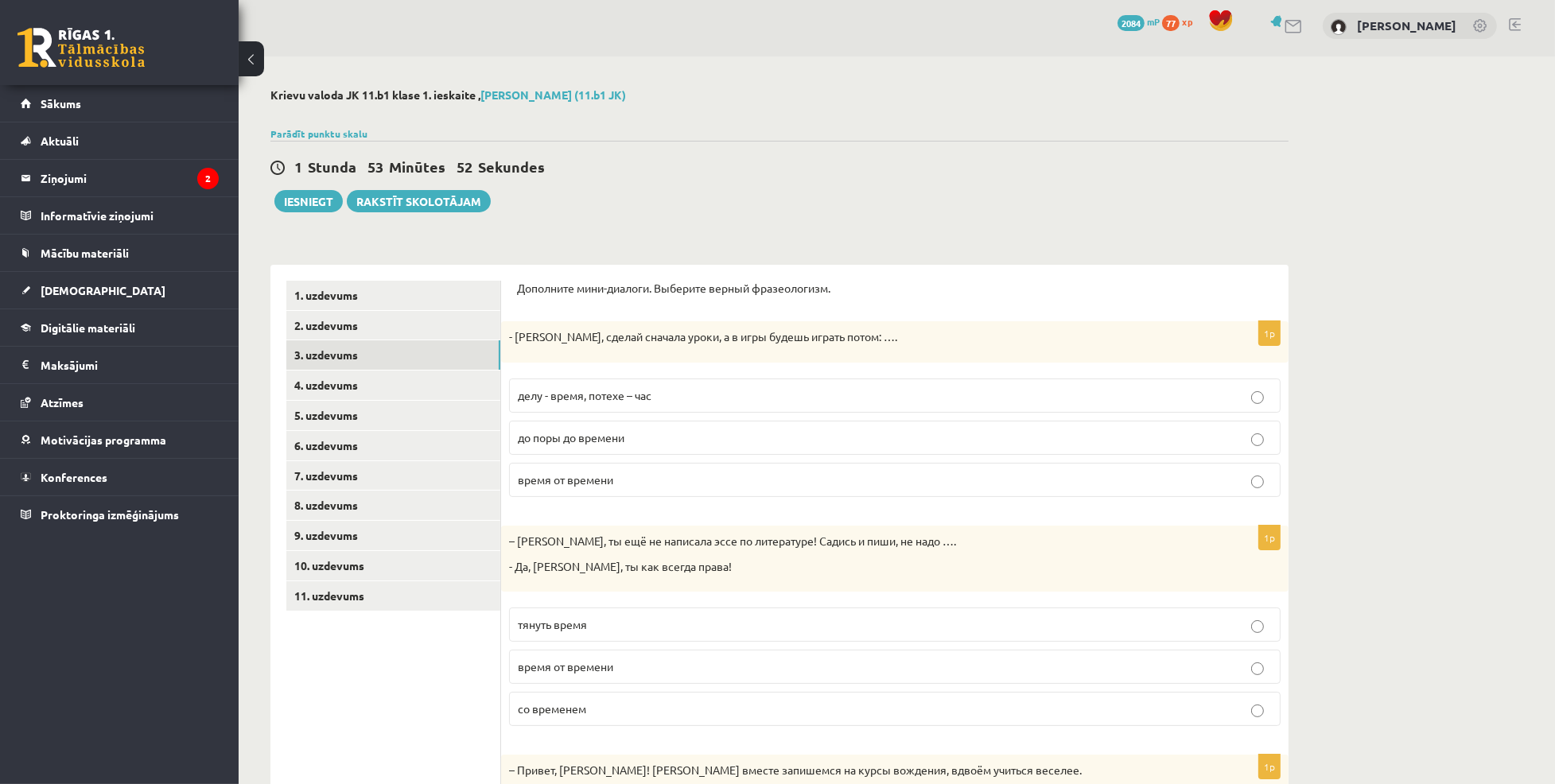
scroll to position [0, 0]
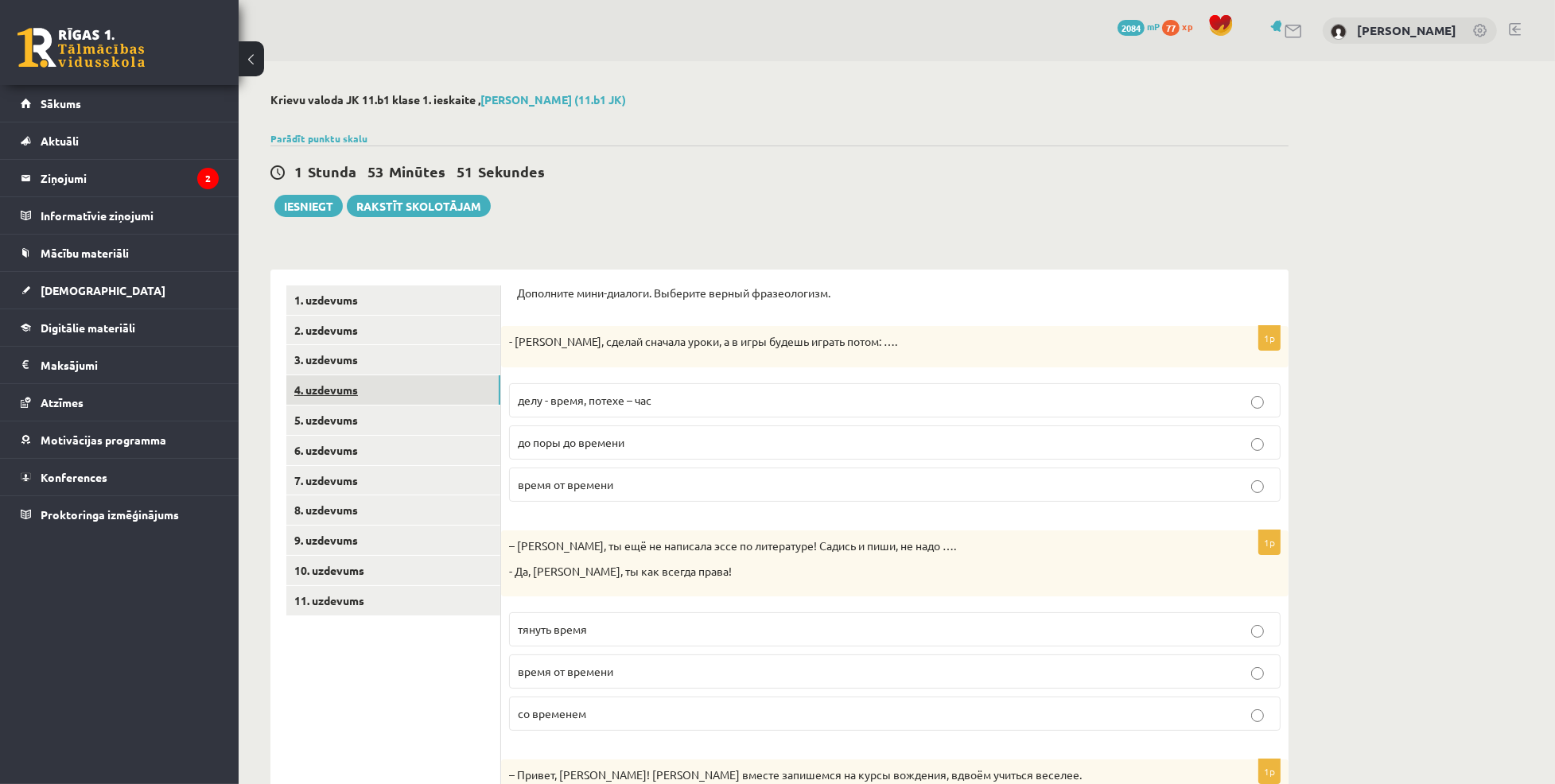
click at [341, 394] on link "4. uzdevums" at bounding box center [393, 390] width 214 height 30
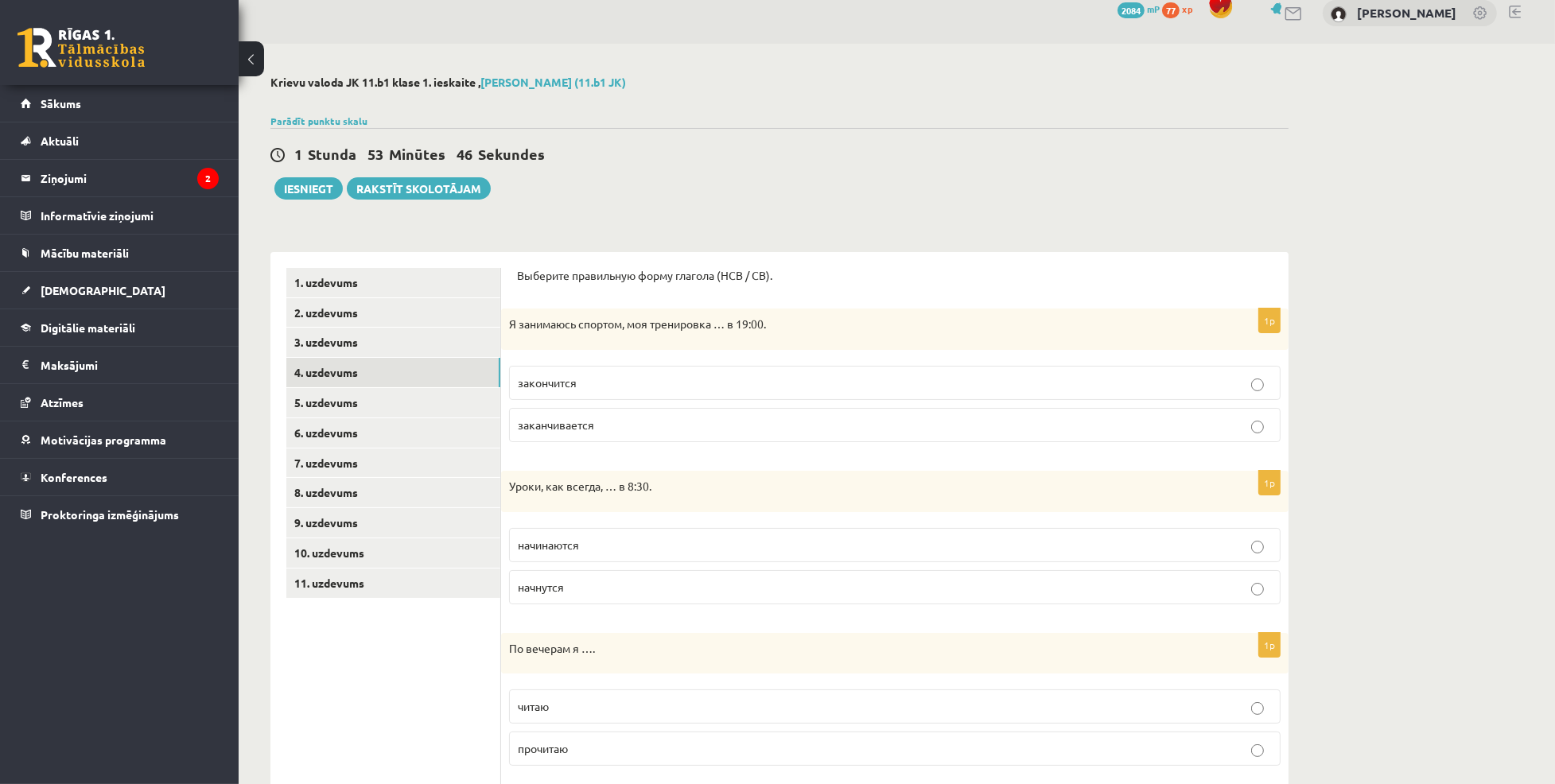
scroll to position [16, 0]
drag, startPoint x: 514, startPoint y: 272, endPoint x: 726, endPoint y: 295, distance: 213.2
drag, startPoint x: 726, startPoint y: 295, endPoint x: 820, endPoint y: 305, distance: 94.5
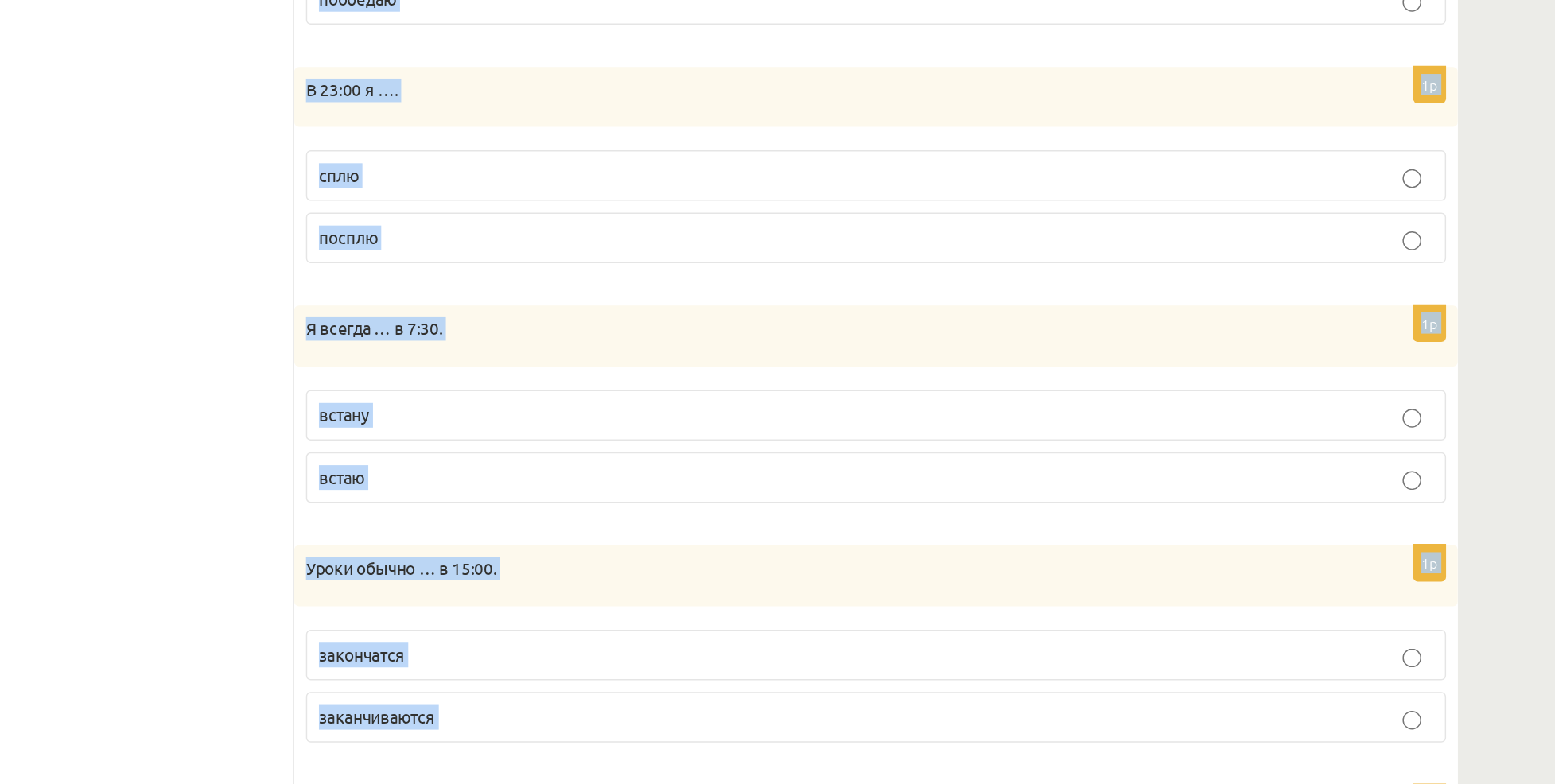
scroll to position [870, 0]
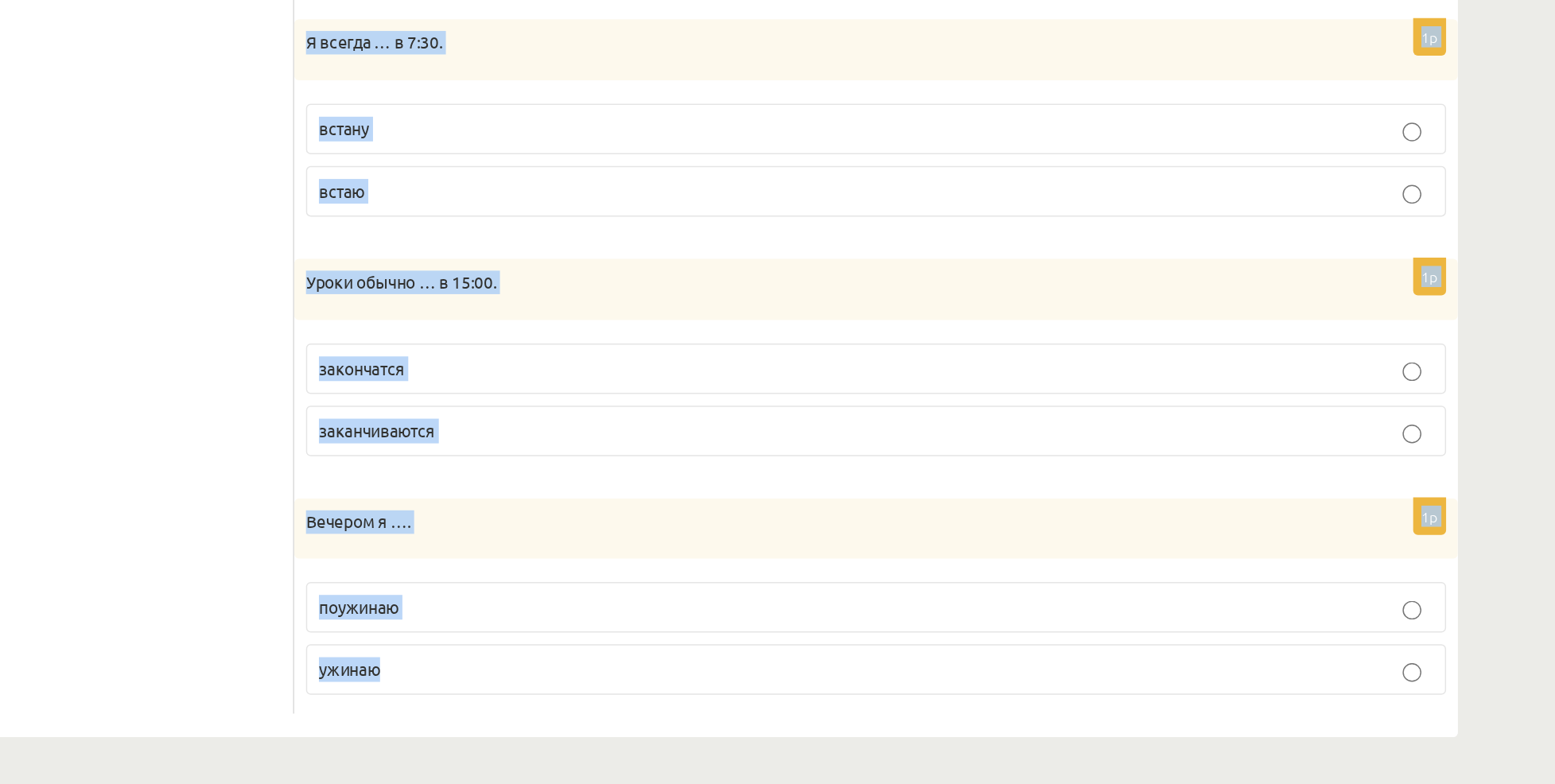
drag, startPoint x: 514, startPoint y: 273, endPoint x: 659, endPoint y: 725, distance: 474.7
click at [659, 725] on div "Выберите правильную форму глагола (НСВ / СВ). 1p Я занимаюсь спортом, моя трени…" at bounding box center [895, 76] width 788 height 1352
copy form "Выберите правильную форму глагола (НСВ / СВ). 1p Я занимаюсь спортом, моя трени…"
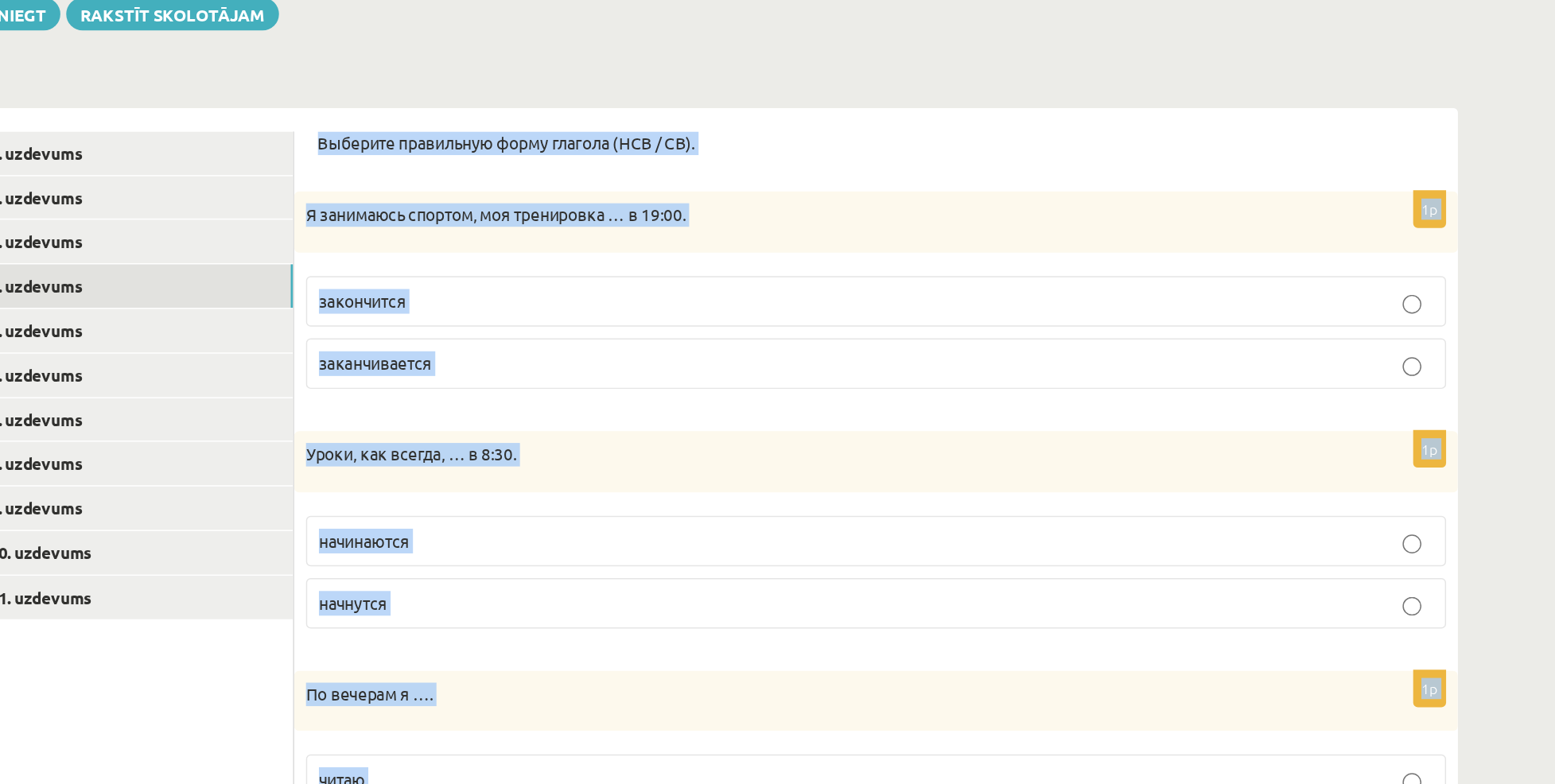
scroll to position [184, 0]
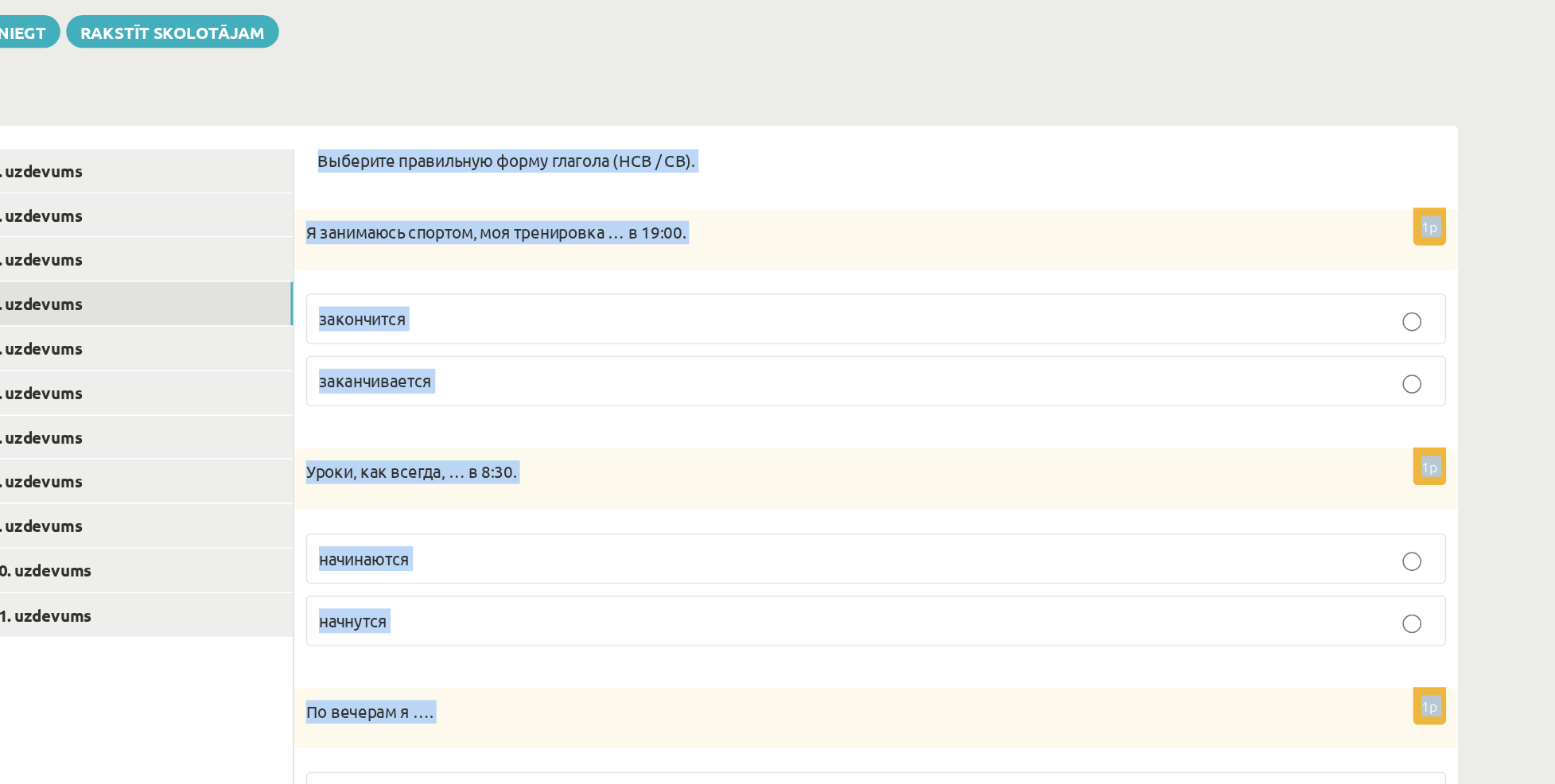
click at [785, 118] on div "Выберите правильную форму глагола (НСВ / СВ)." at bounding box center [895, 114] width 756 height 26
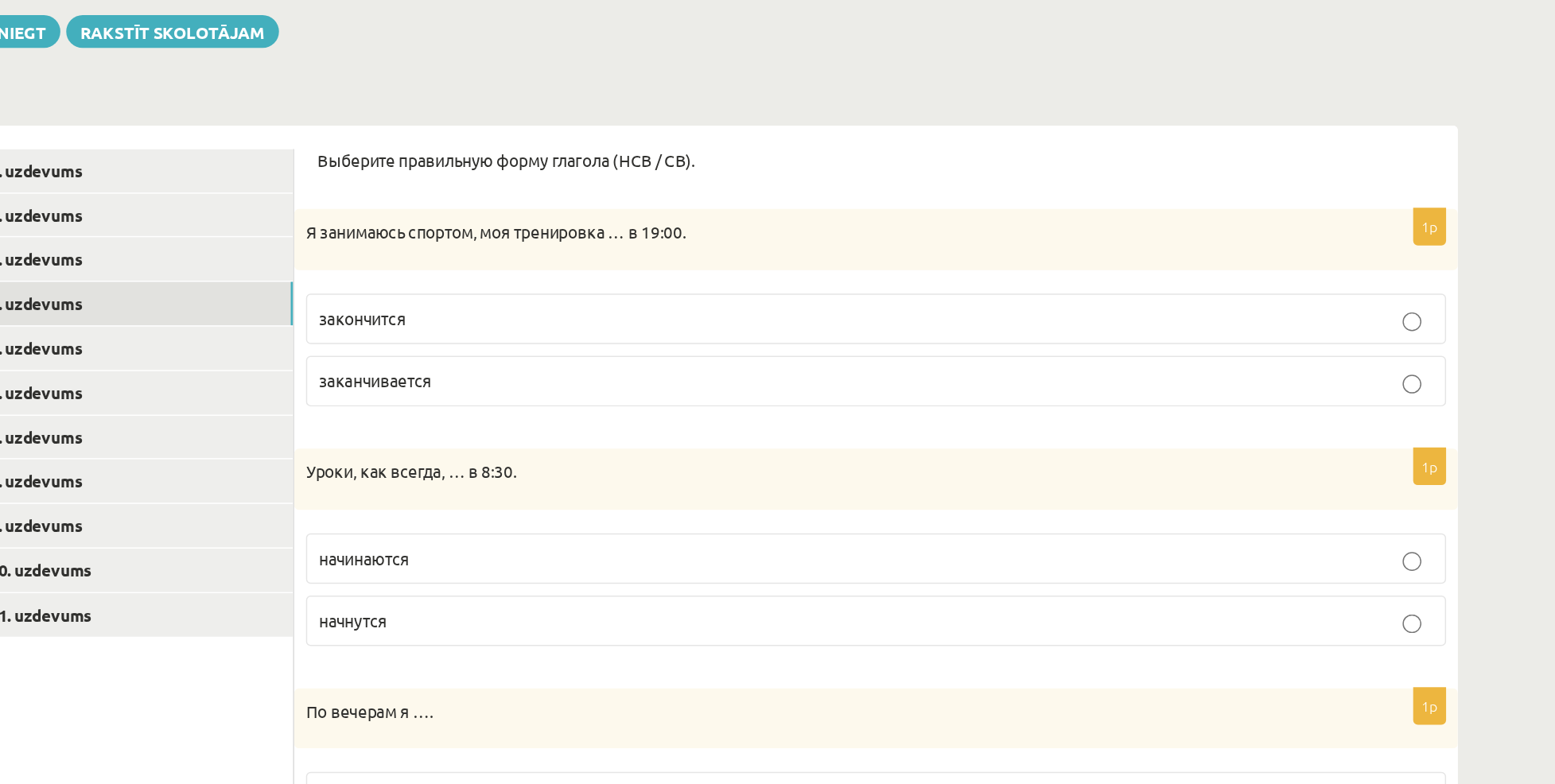
click at [715, 262] on p "заканчивается" at bounding box center [895, 257] width 754 height 16
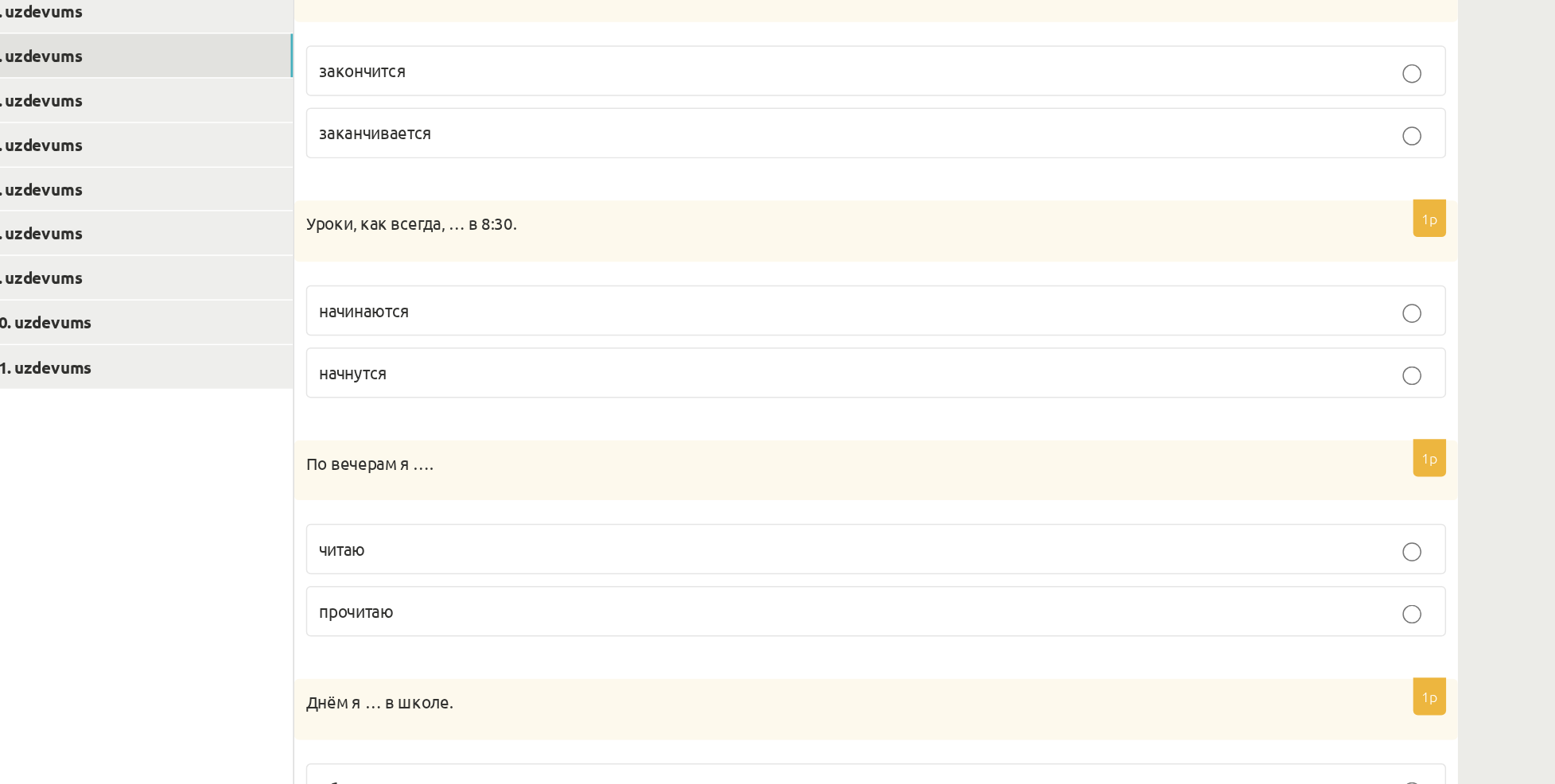
click at [578, 380] on span "начинаются" at bounding box center [548, 377] width 61 height 14
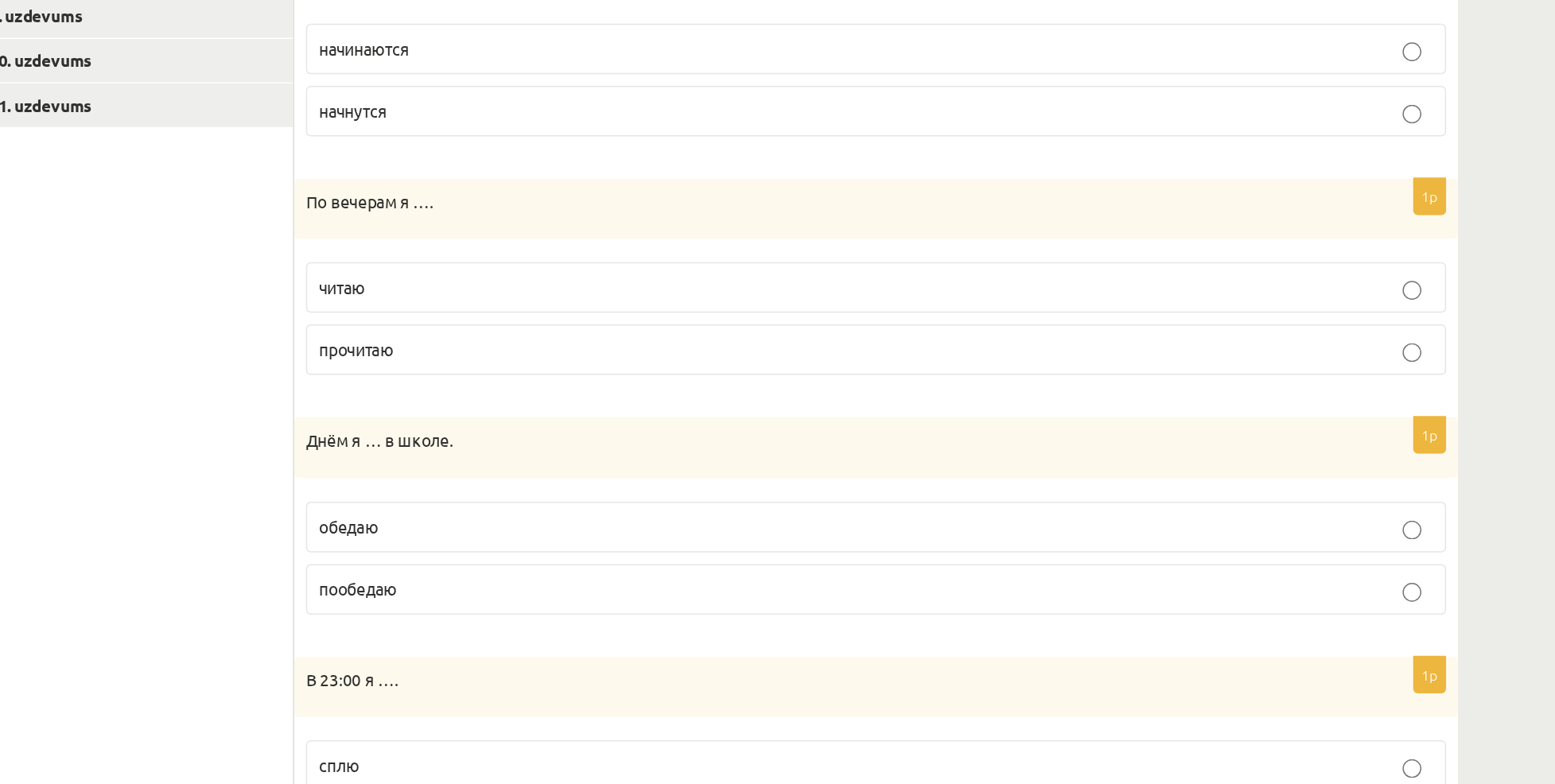
scroll to position [276, 0]
click at [583, 455] on p "читаю" at bounding box center [895, 447] width 754 height 16
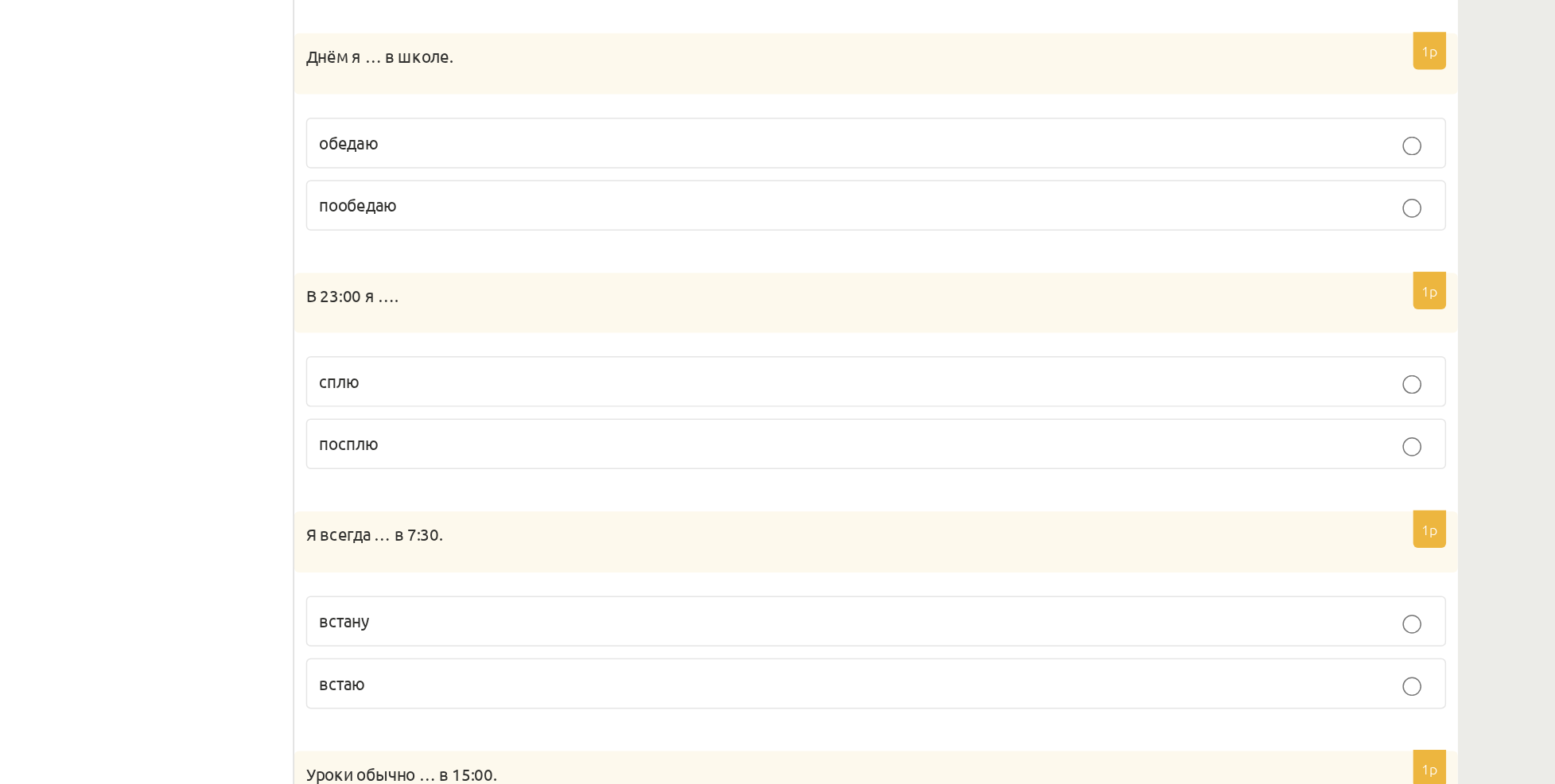
scroll to position [537, 0]
click at [556, 357] on p "обедаю" at bounding box center [895, 349] width 754 height 16
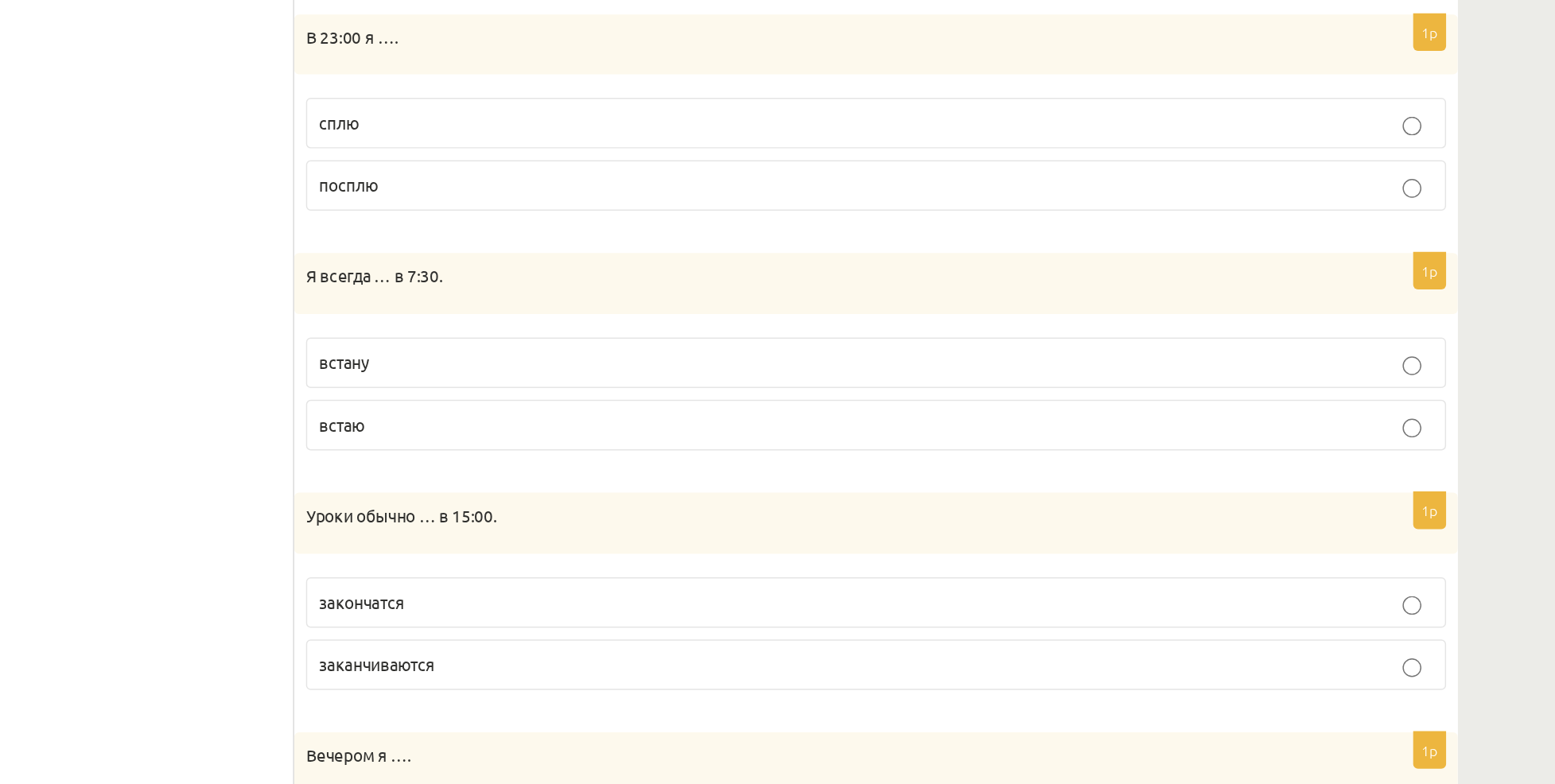
scroll to position [717, 0]
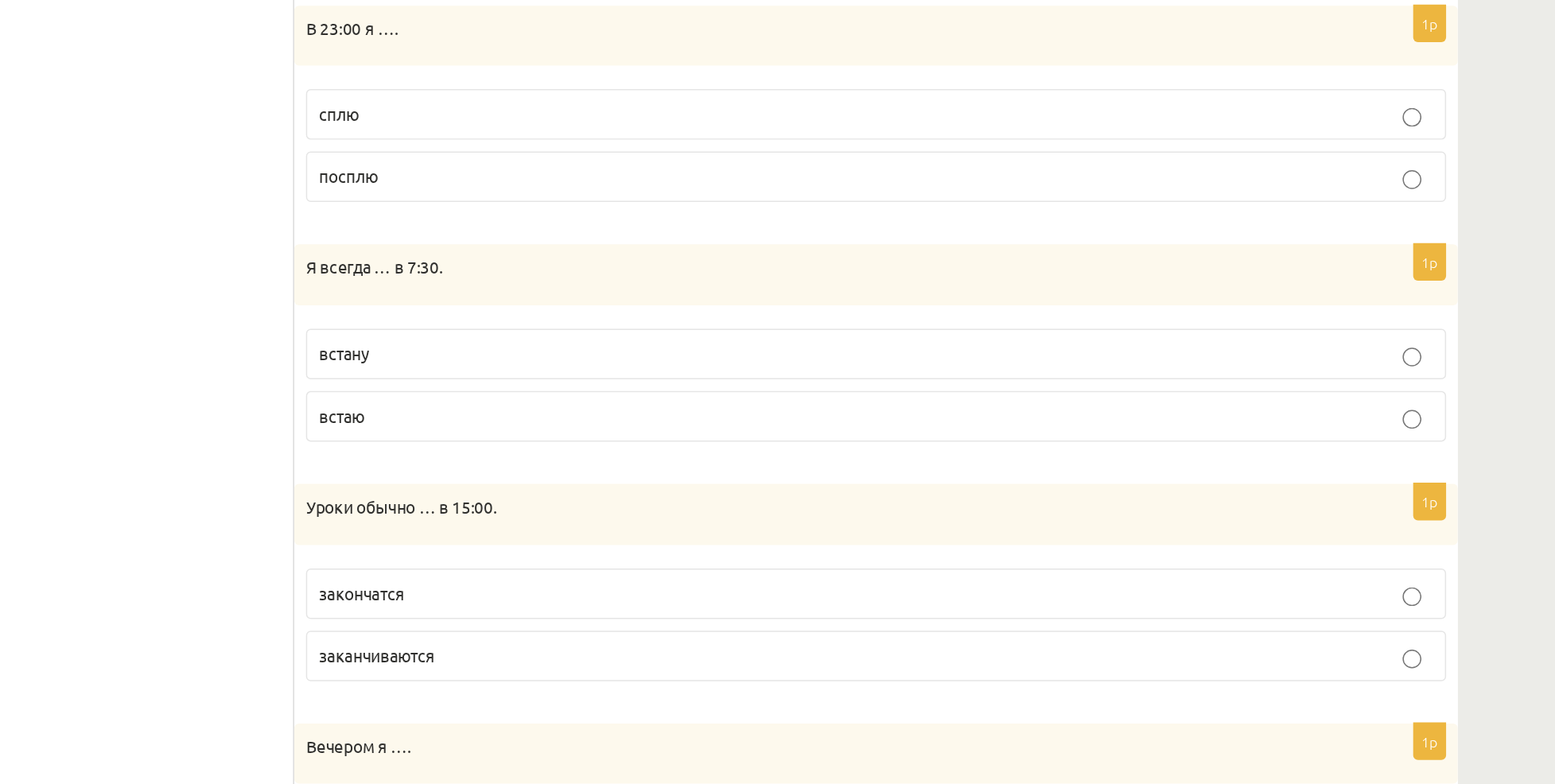
click at [593, 336] on p "сплю" at bounding box center [895, 331] width 754 height 16
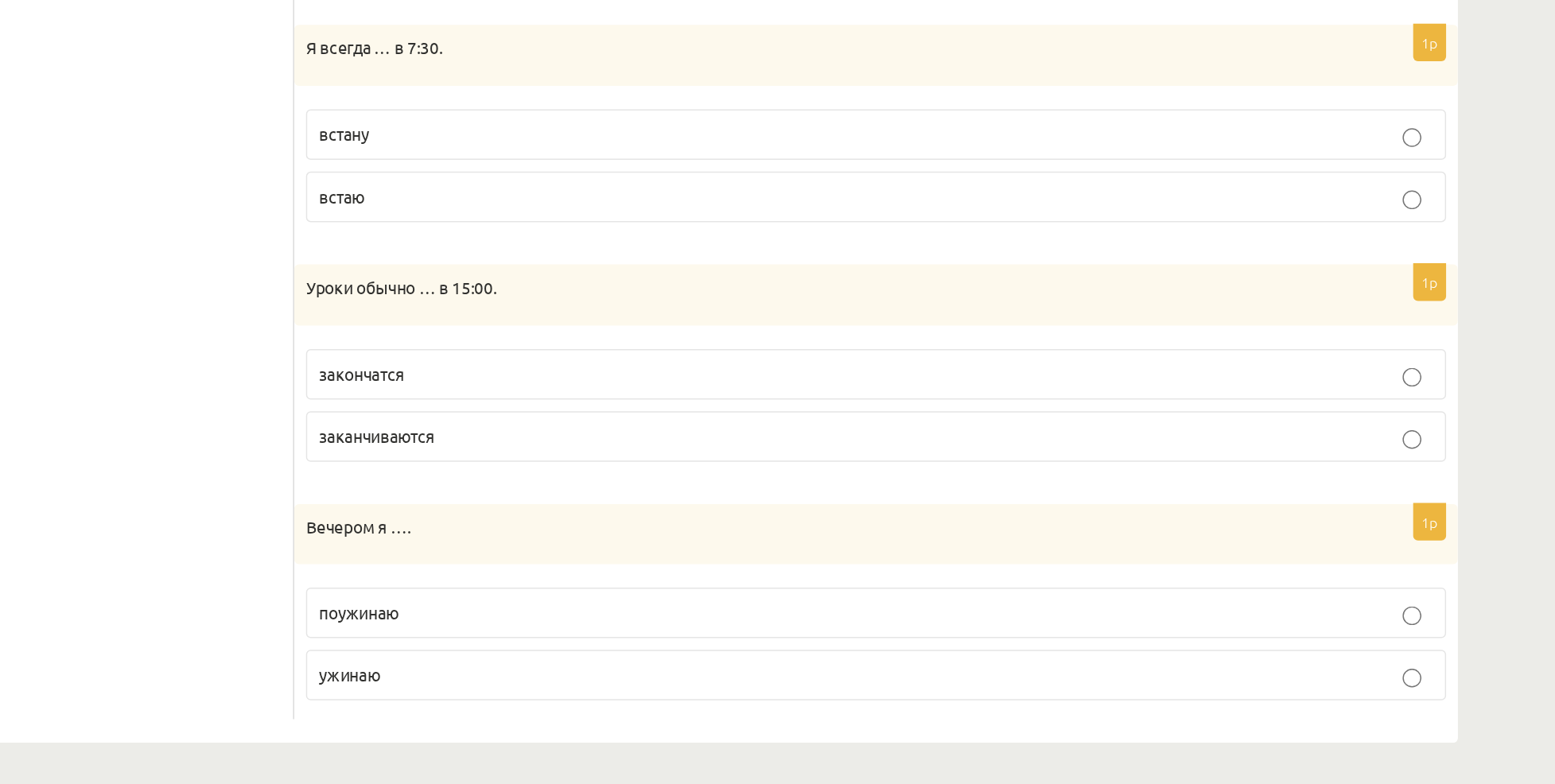
scroll to position [870, 0]
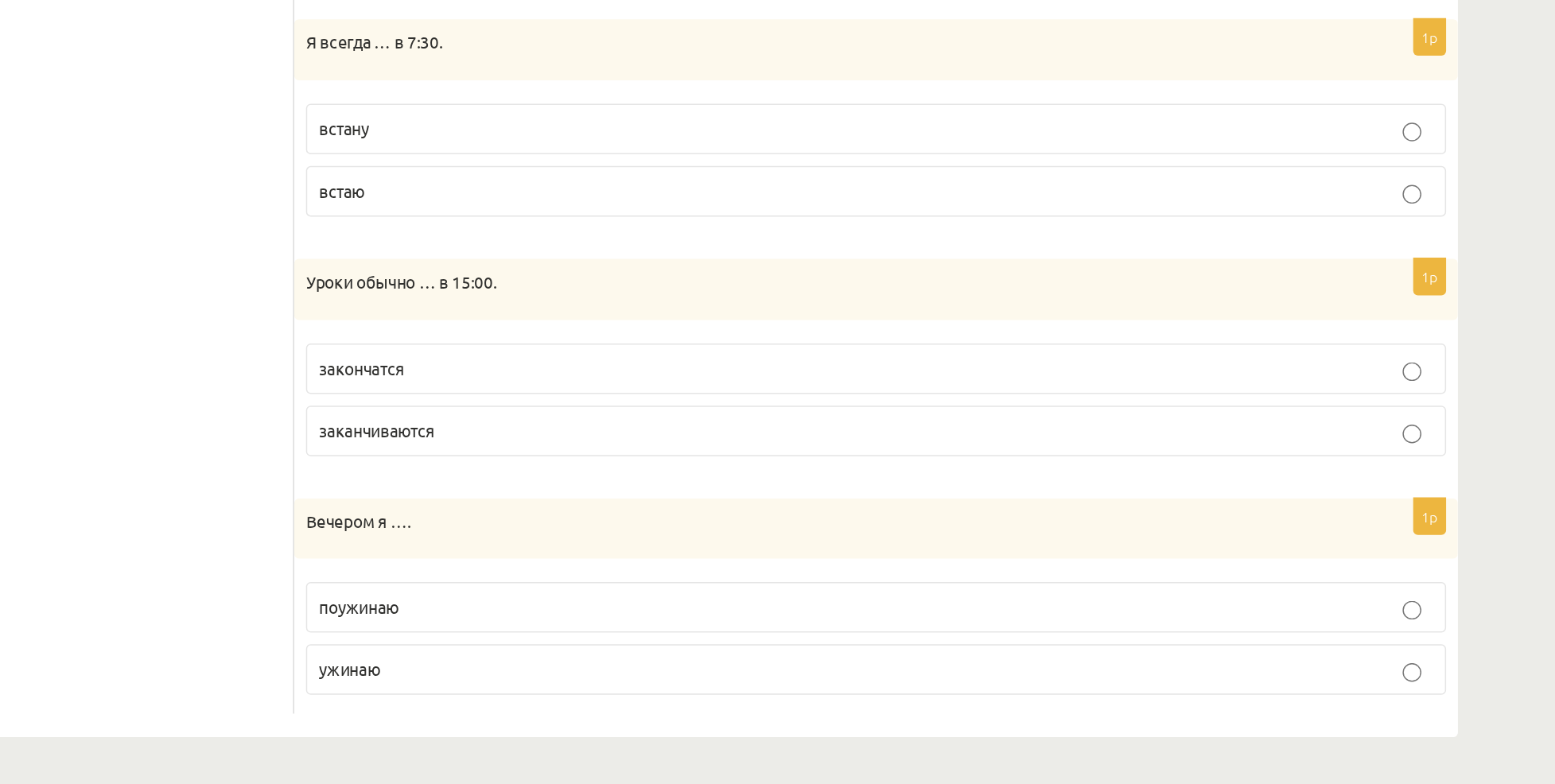
click at [559, 378] on p "встаю" at bounding box center [895, 383] width 754 height 16
click at [593, 564] on fieldset "закончатся заканчиваются" at bounding box center [895, 522] width 771 height 89
click at [616, 552] on p "заканчиваются" at bounding box center [895, 545] width 754 height 16
click at [562, 711] on p "ужинаю" at bounding box center [895, 707] width 754 height 16
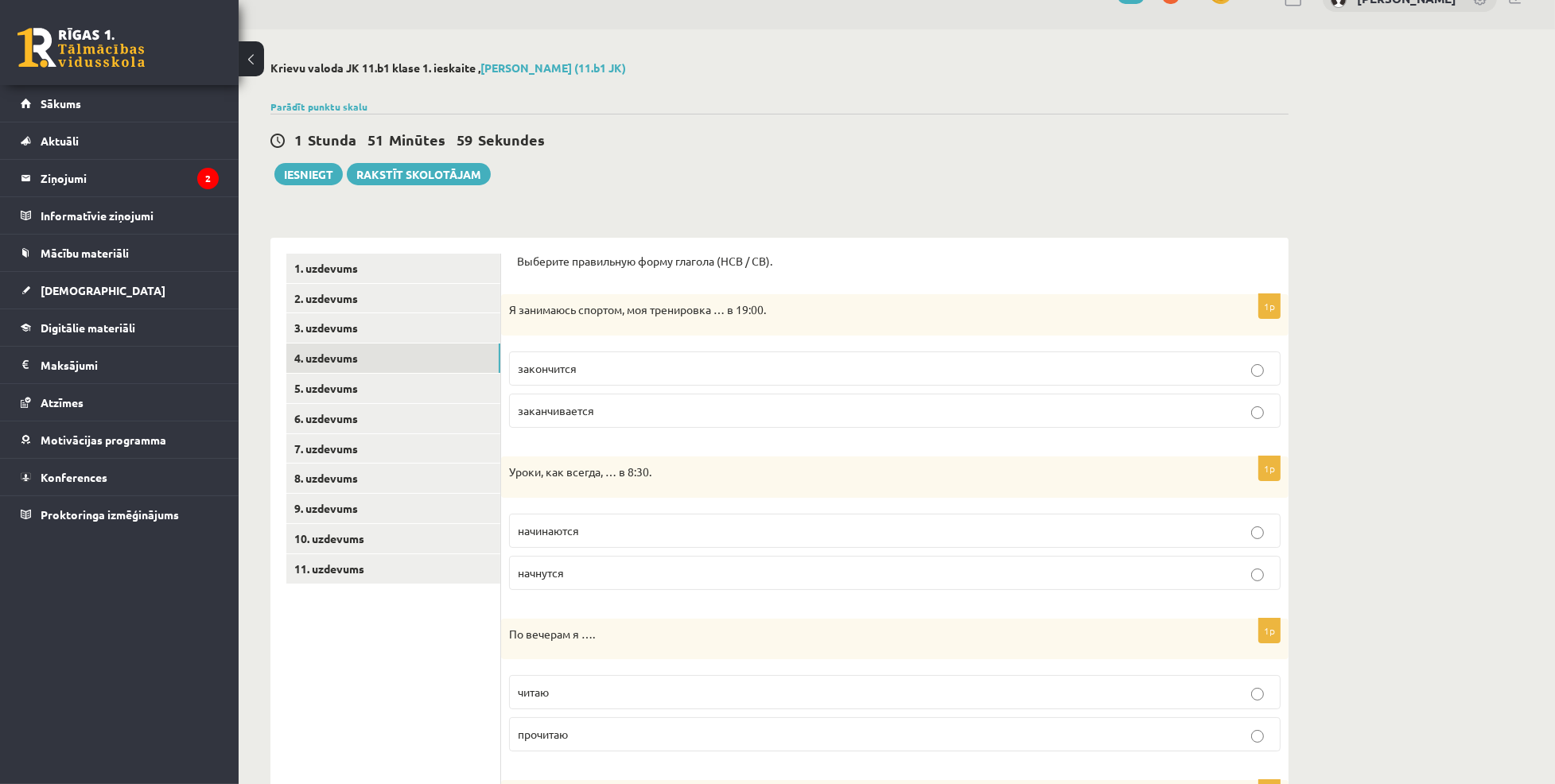
scroll to position [0, 0]
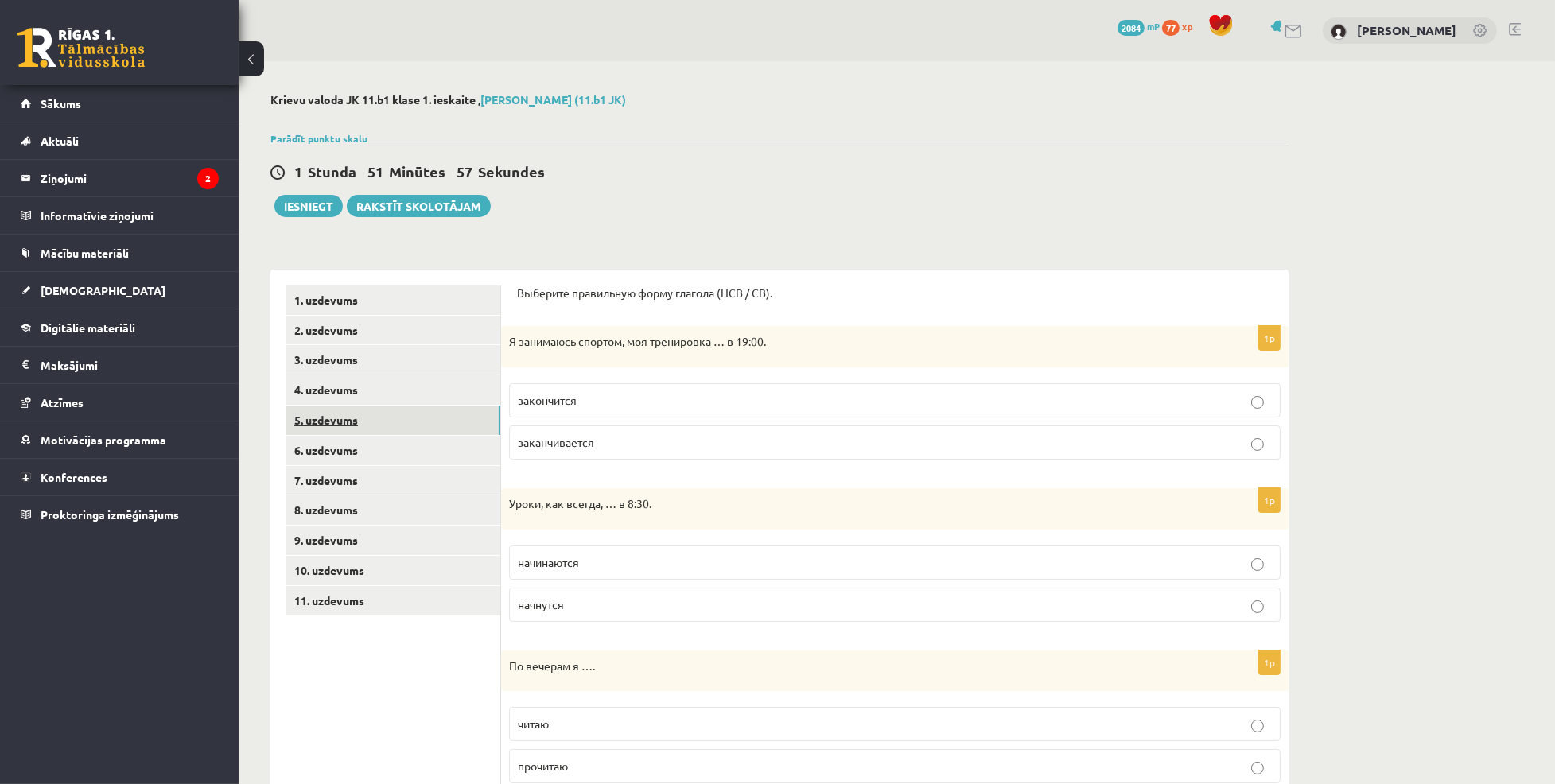
click at [334, 417] on link "5. uzdevums" at bounding box center [393, 420] width 214 height 30
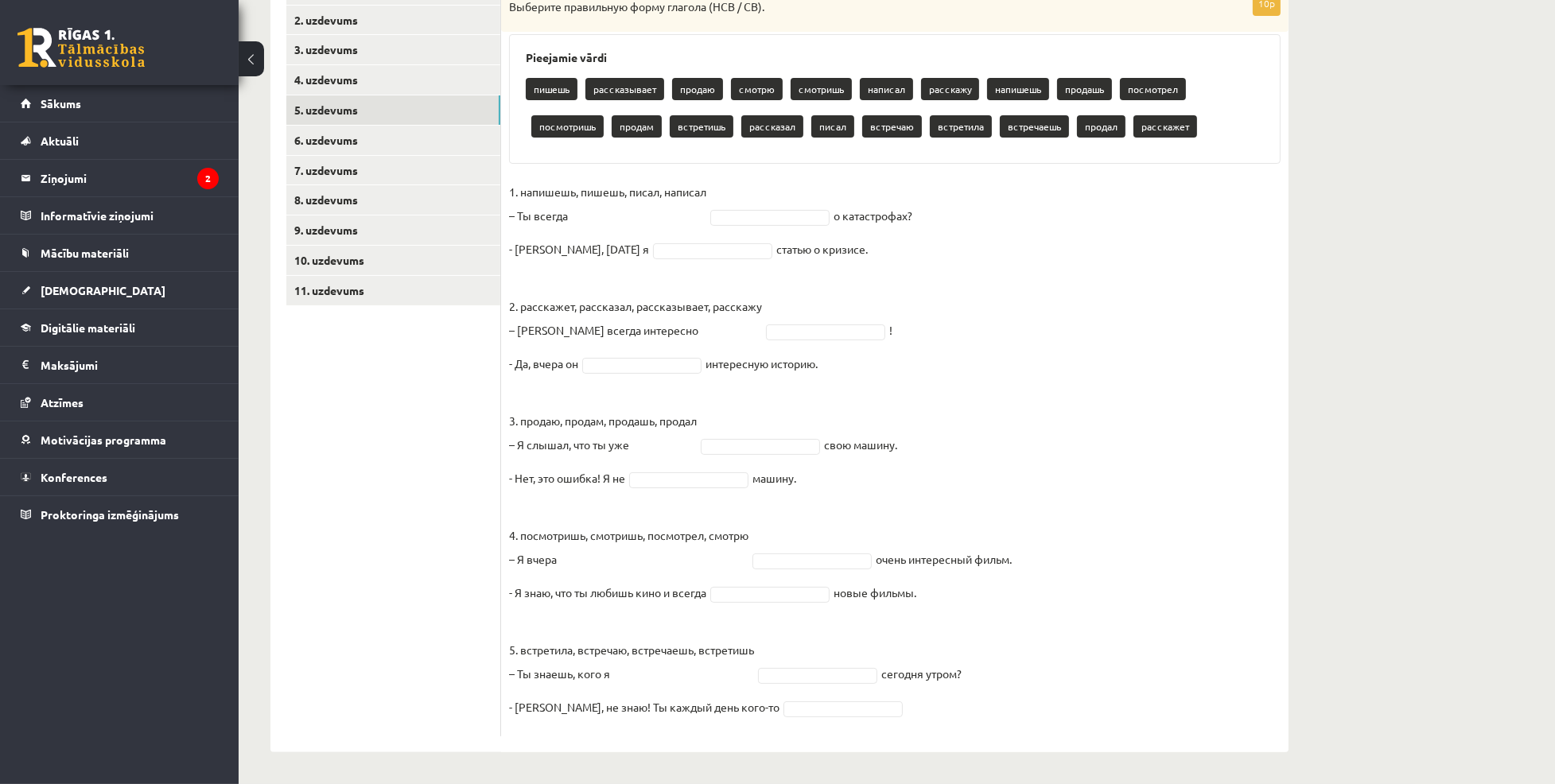
scroll to position [293, 0]
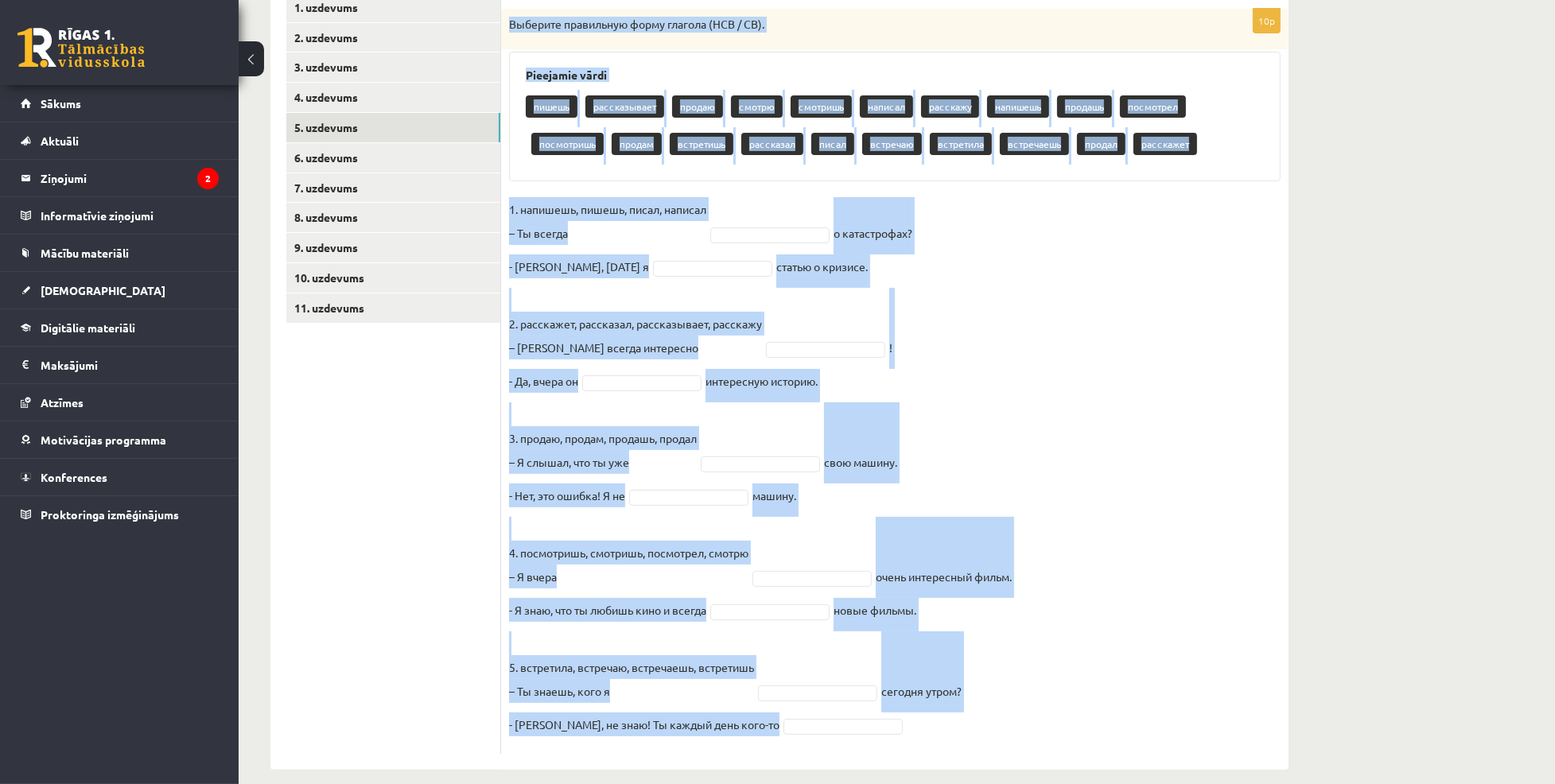
drag, startPoint x: 510, startPoint y: 23, endPoint x: 994, endPoint y: 731, distance: 857.6
click at [994, 731] on div "10p Выберите правильную форму глагола (НСВ / СВ). Pieejamie vārdi пишешь расска…" at bounding box center [895, 382] width 788 height 745
copy div "Выберите правильную форму глагола (НСВ / СВ). Pieejamie vārdi пишешь рассказыва…"
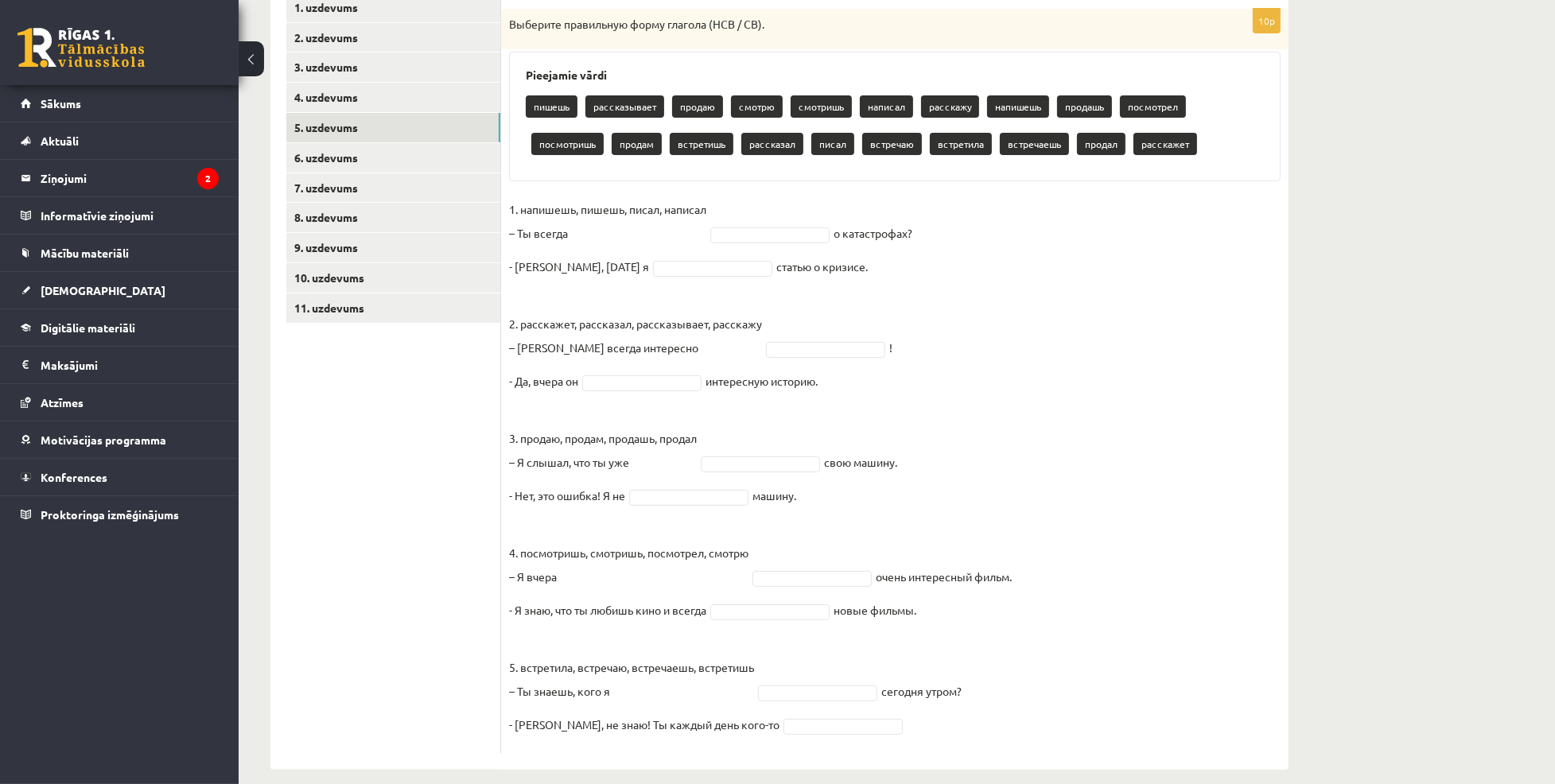
click at [344, 482] on ul "1. uzdevums 2. uzdevums 3. uzdevums 4. uzdevums 5. uzdevums 6. uzdevums 7. uzde…" at bounding box center [393, 373] width 215 height 761
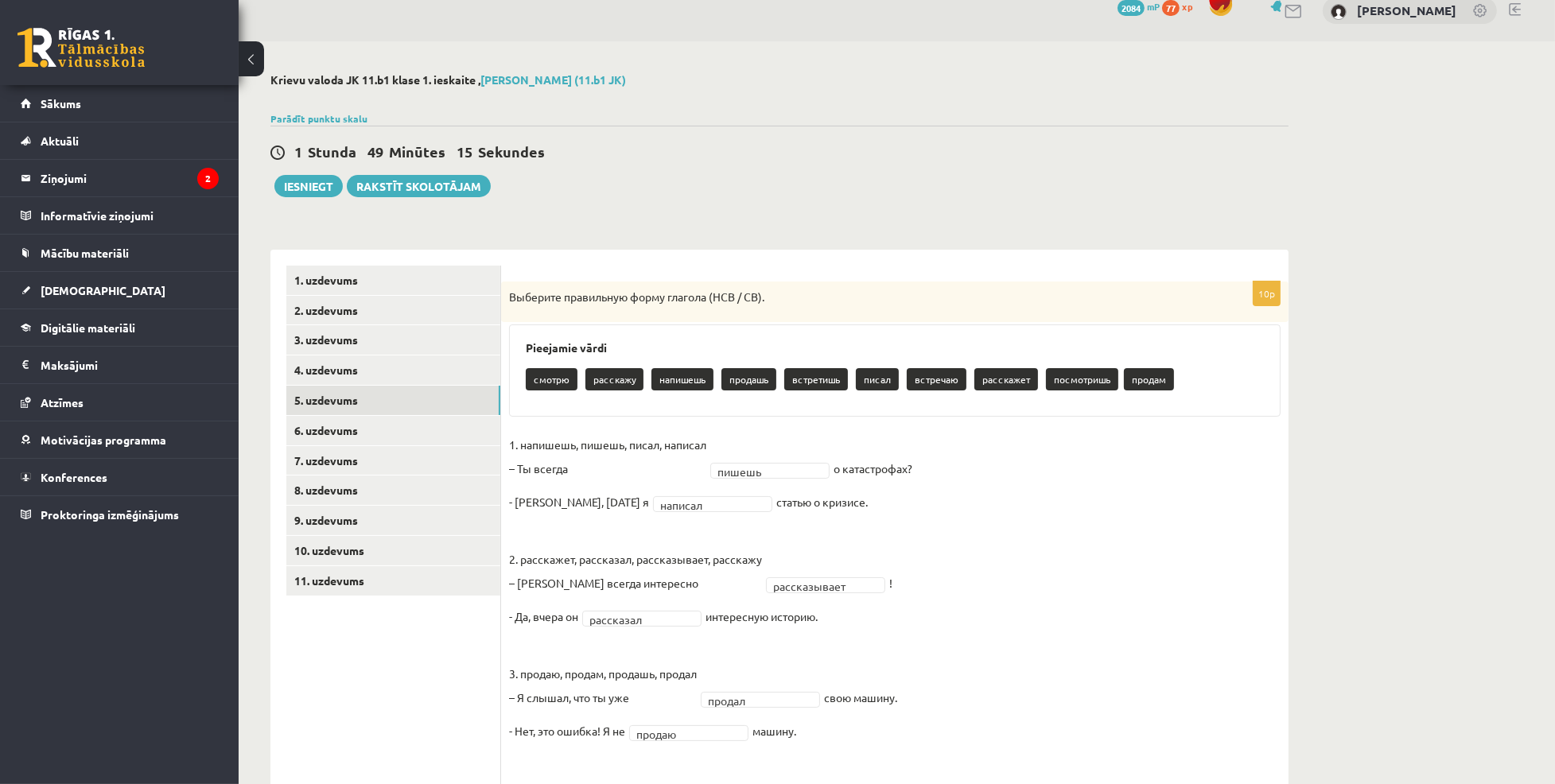
scroll to position [0, 0]
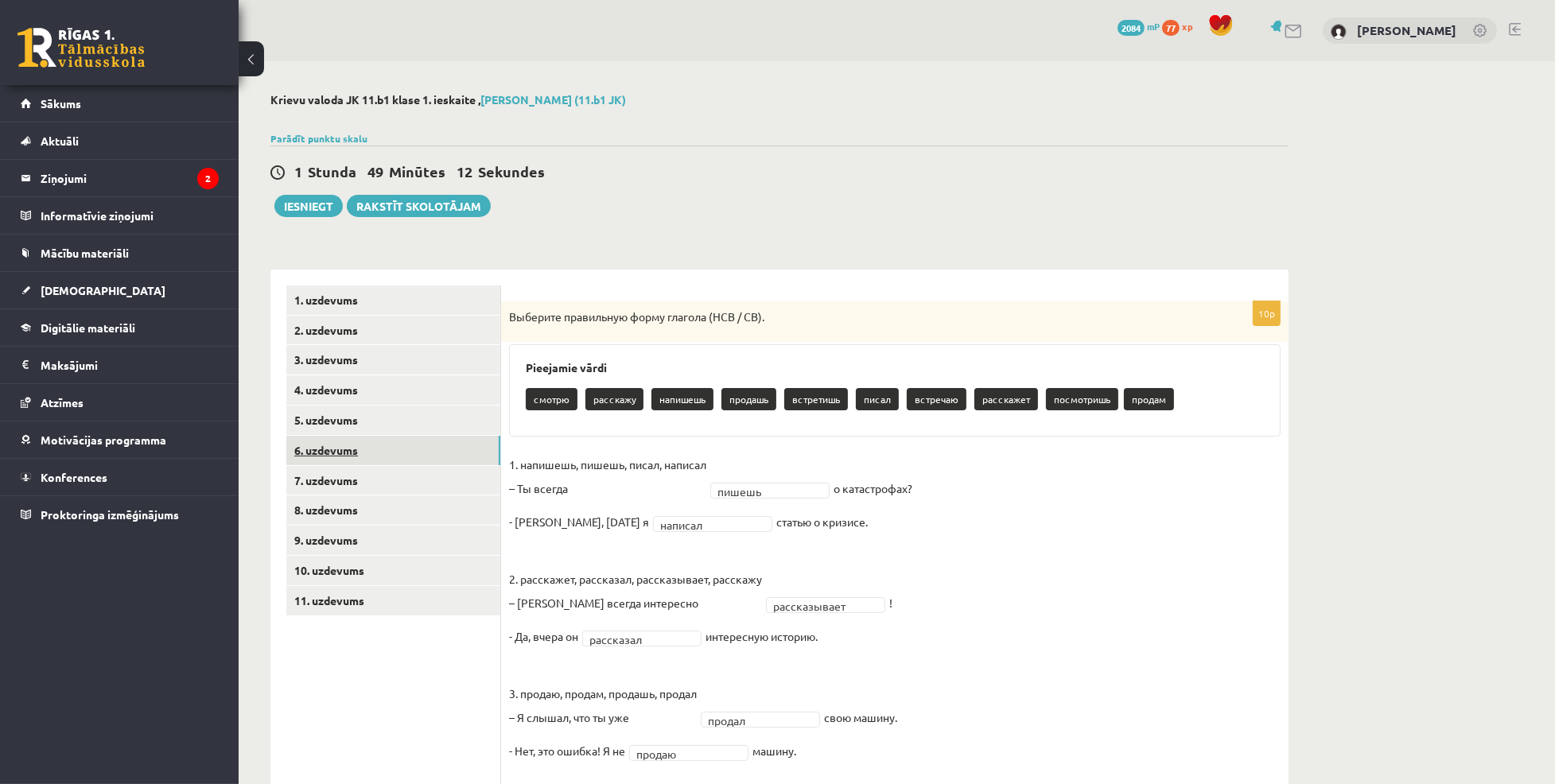
click at [332, 448] on link "6. uzdevums" at bounding box center [393, 451] width 214 height 30
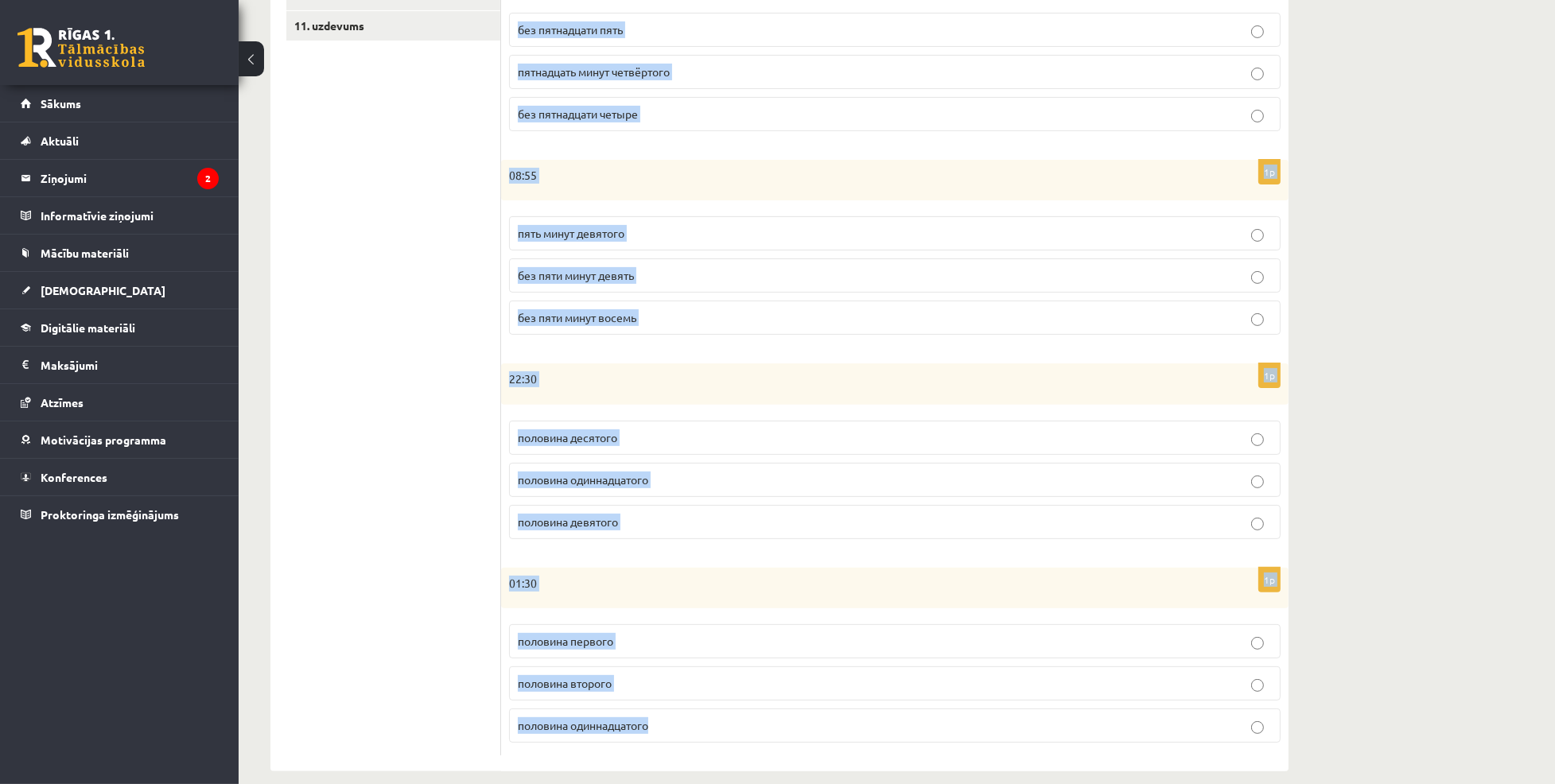
scroll to position [595, 0]
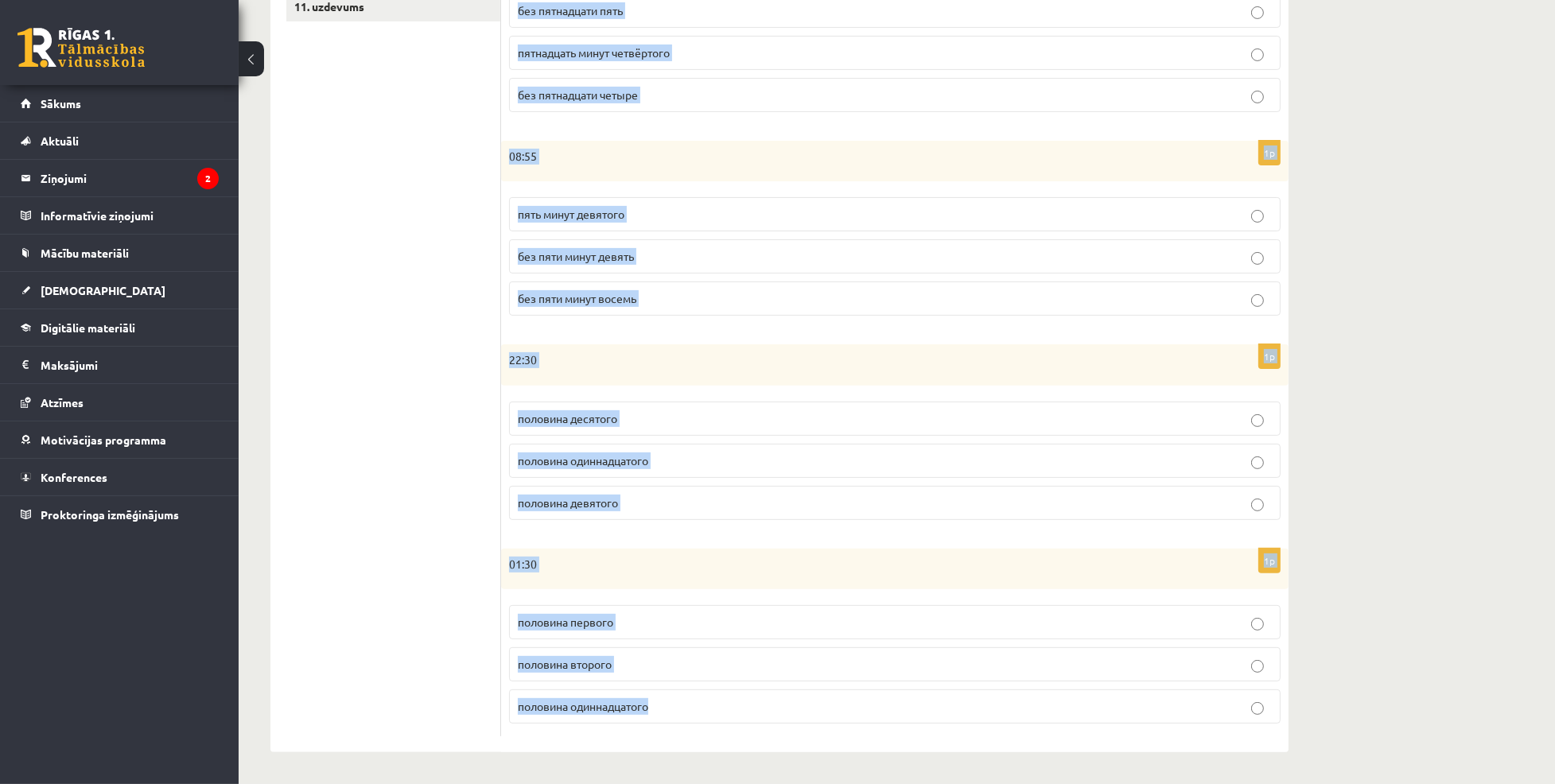
drag, startPoint x: 517, startPoint y: 288, endPoint x: 712, endPoint y: 740, distance: 492.3
click at [712, 740] on div "Сколько времени? Выберите правильный вариант. 1p 15:25 двадцать пять минут трет…" at bounding box center [895, 215] width 788 height 1078
copy form "Сколько времени? Выберите правильный вариант. 1p 15:25 двадцать пять минут трет…"
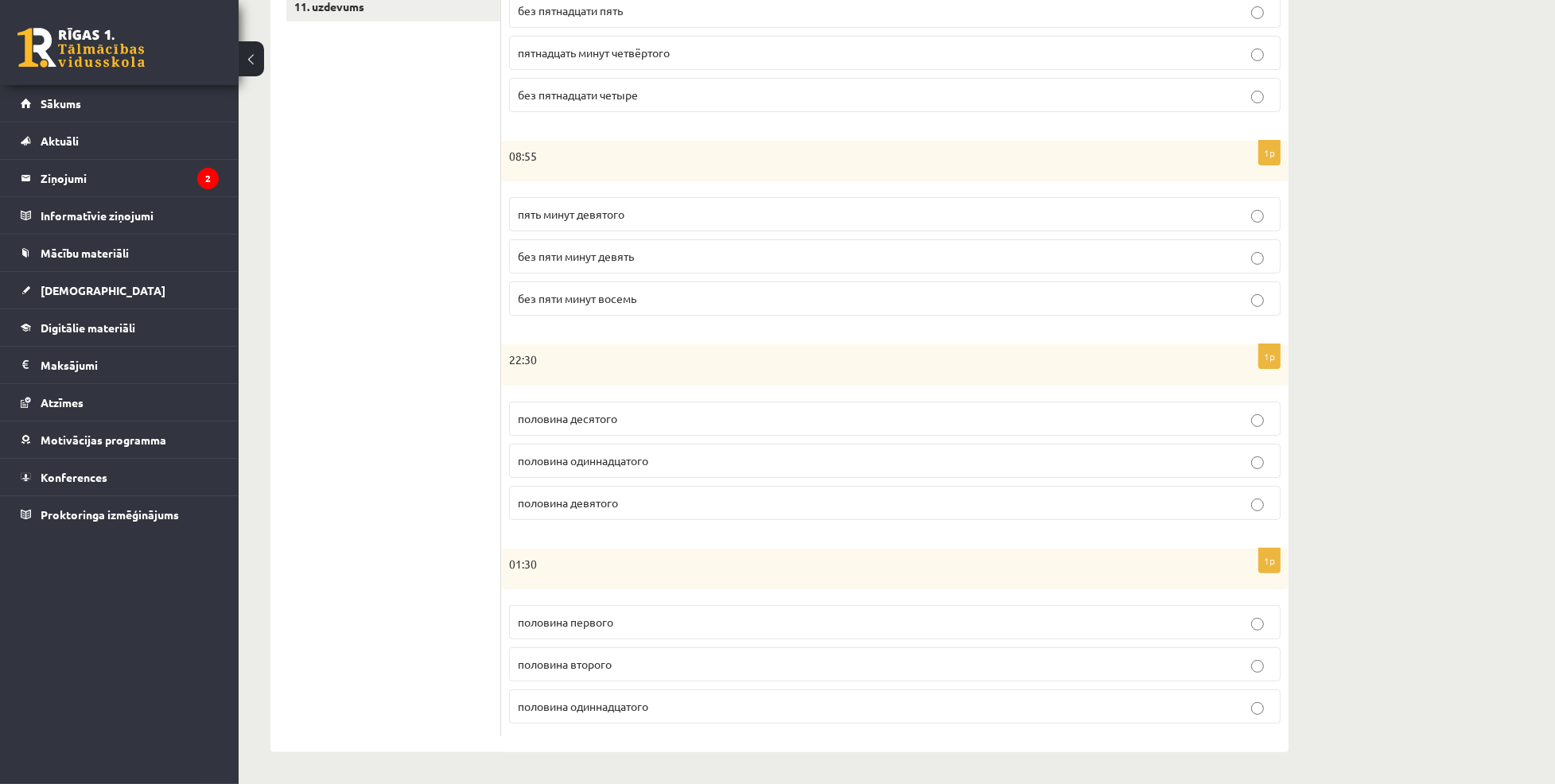
click at [328, 349] on ul "1. uzdevums 2. uzdevums 3. uzdevums 4. uzdevums 5. uzdevums 6. uzdevums 7. uzde…" at bounding box center [393, 214] width 215 height 1046
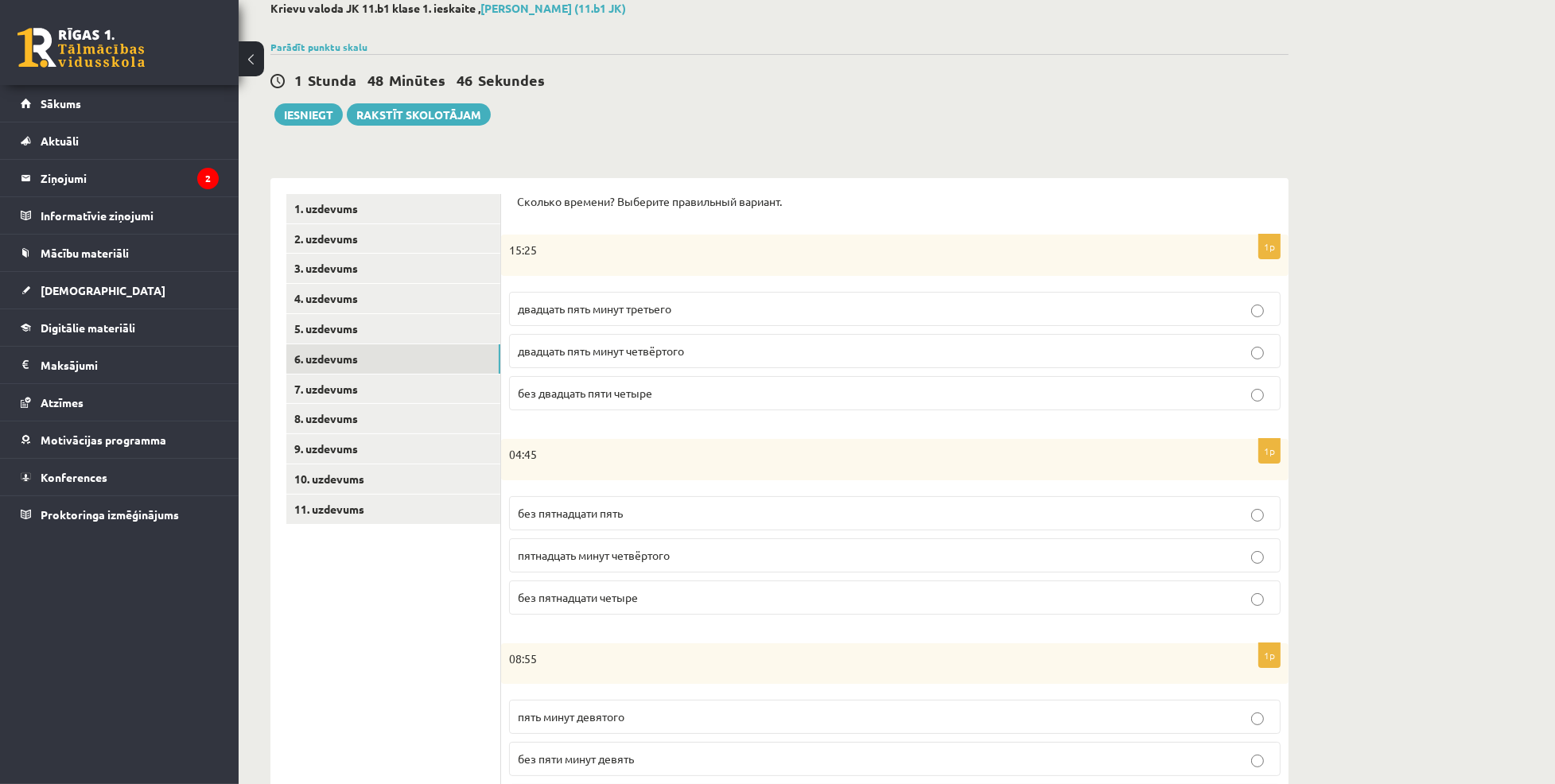
scroll to position [90, 0]
click at [652, 354] on span "двадцать пять минут четвёртого" at bounding box center [601, 350] width 166 height 14
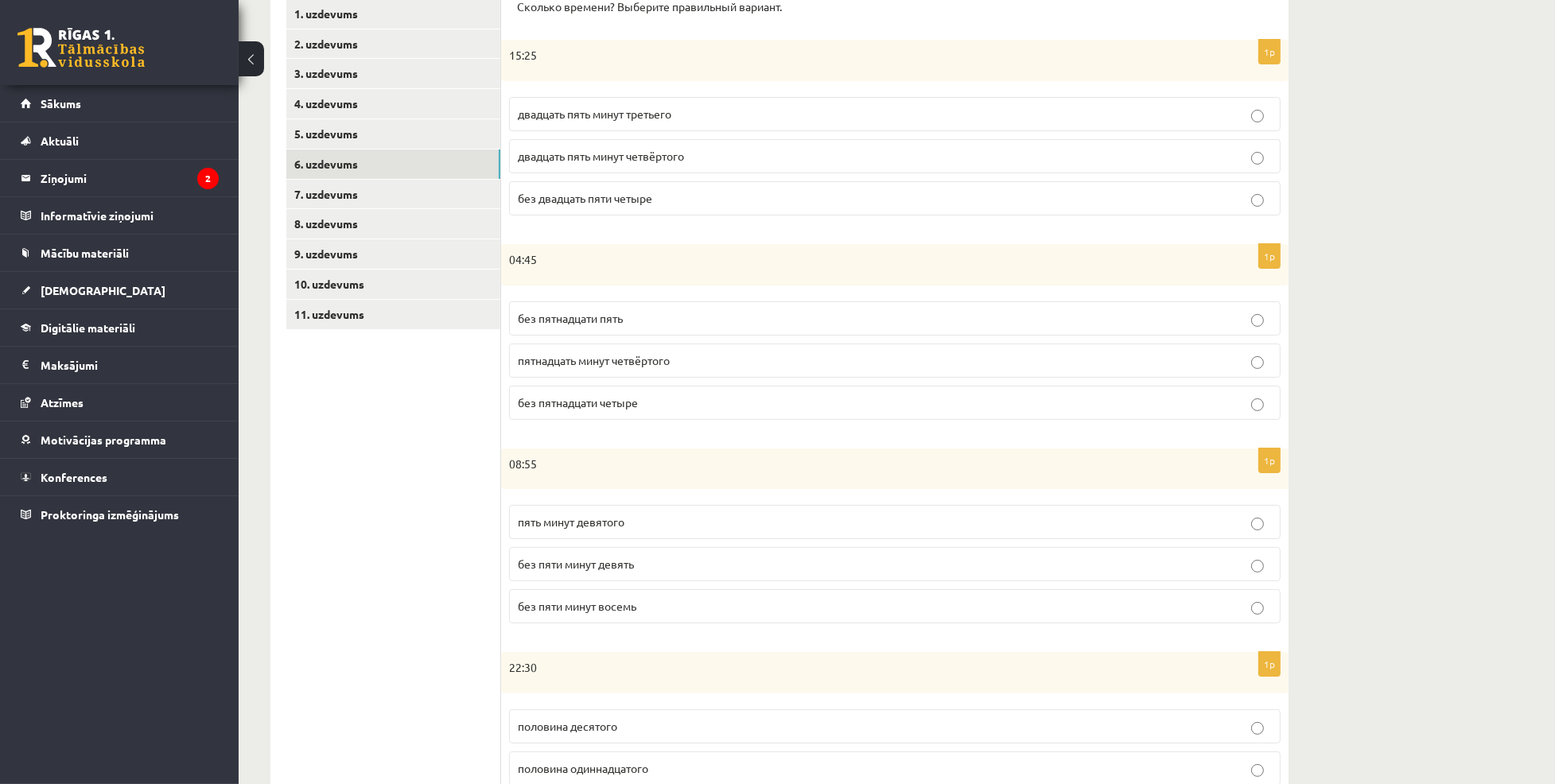
scroll to position [290, 0]
click at [579, 308] on span "без пятнадцати пять" at bounding box center [570, 314] width 105 height 14
click at [656, 581] on fieldset "пять минут девятого без пяти минут девять без пяти минут восемь" at bounding box center [895, 559] width 771 height 131
click at [631, 562] on span "без пяти минут девять" at bounding box center [575, 560] width 116 height 14
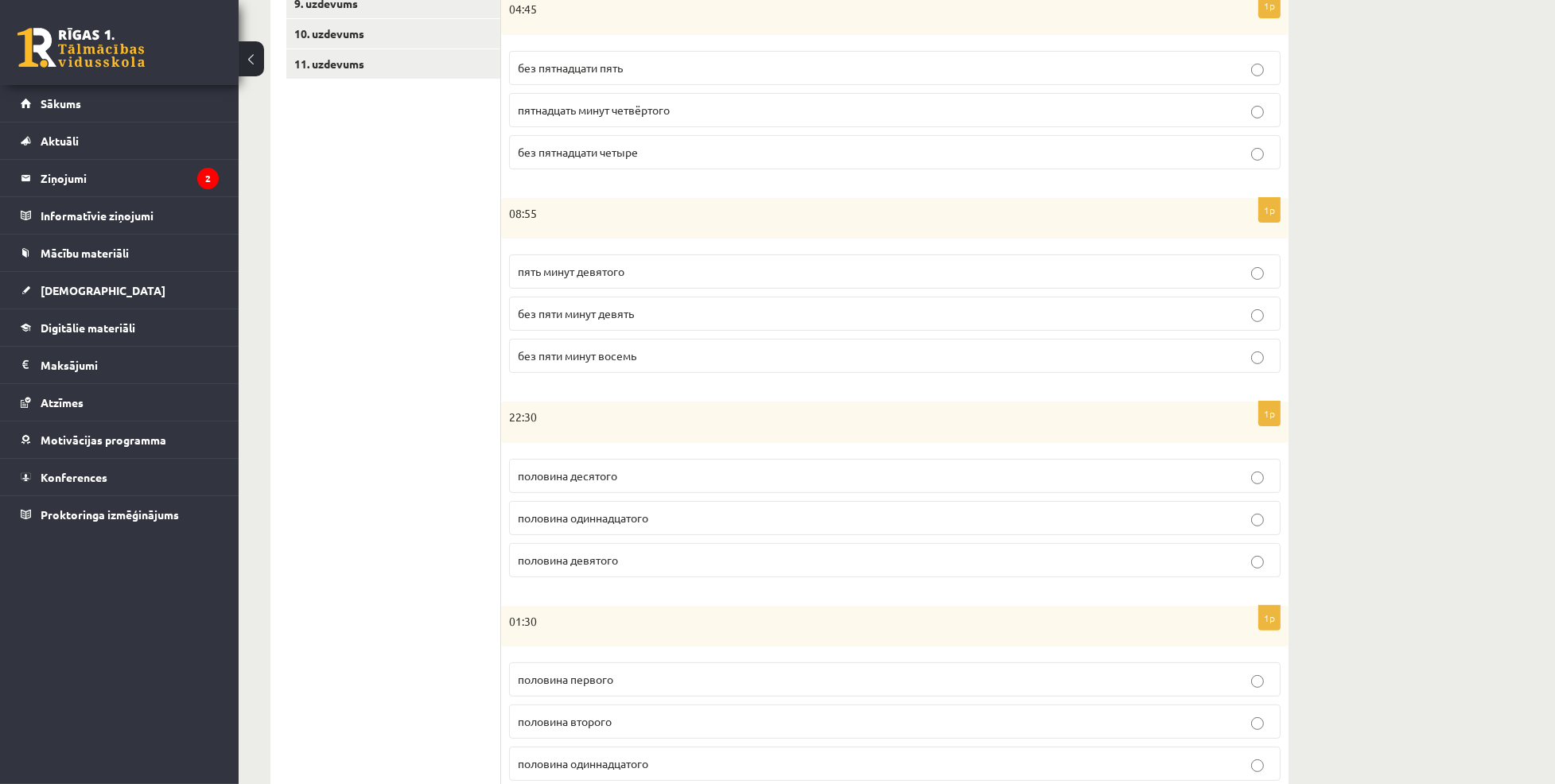
scroll to position [595, 0]
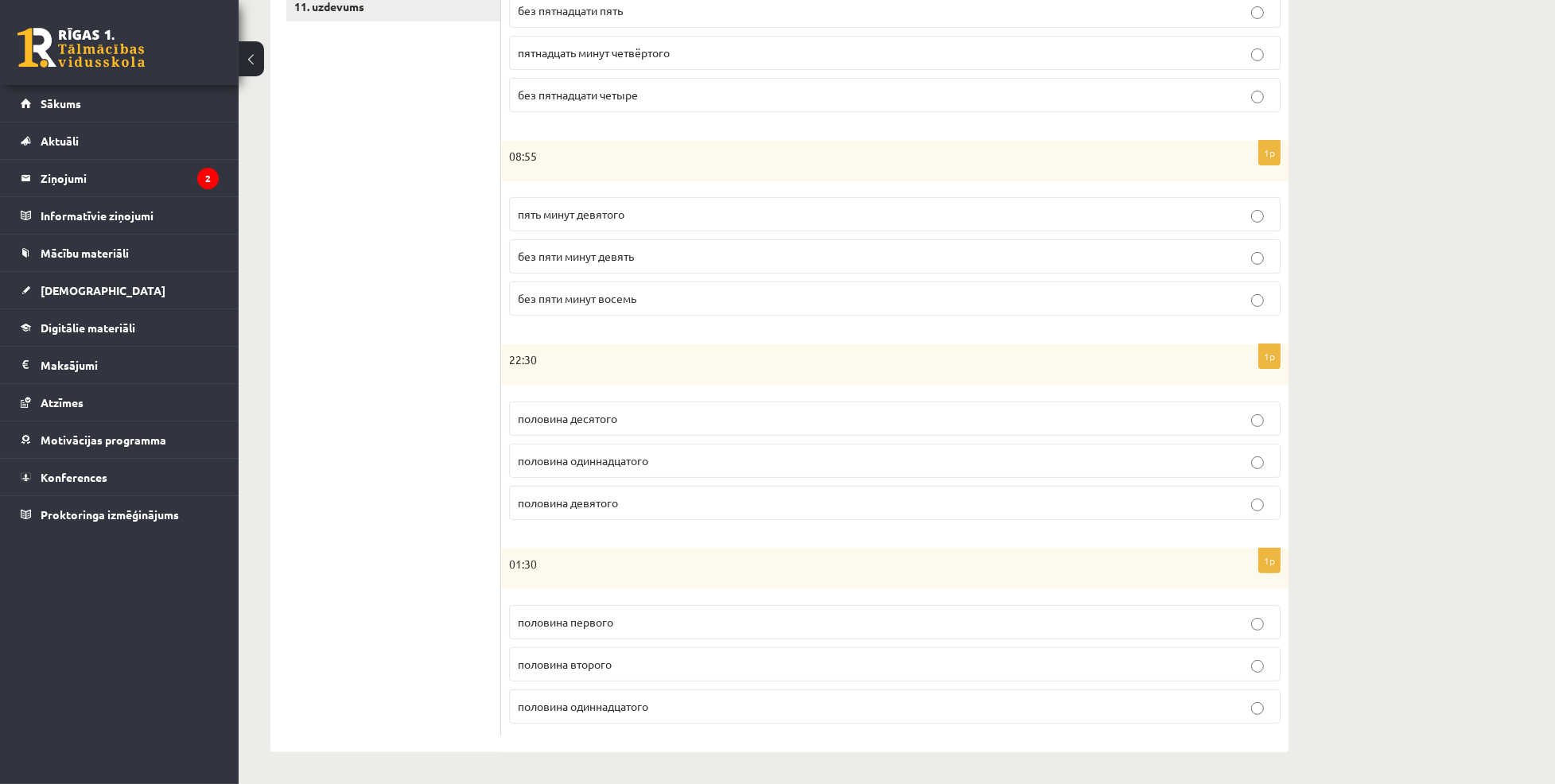
click at [603, 459] on span "половина одиннадцатого" at bounding box center [583, 460] width 130 height 14
click at [567, 662] on span "половина второго" at bounding box center [565, 663] width 94 height 14
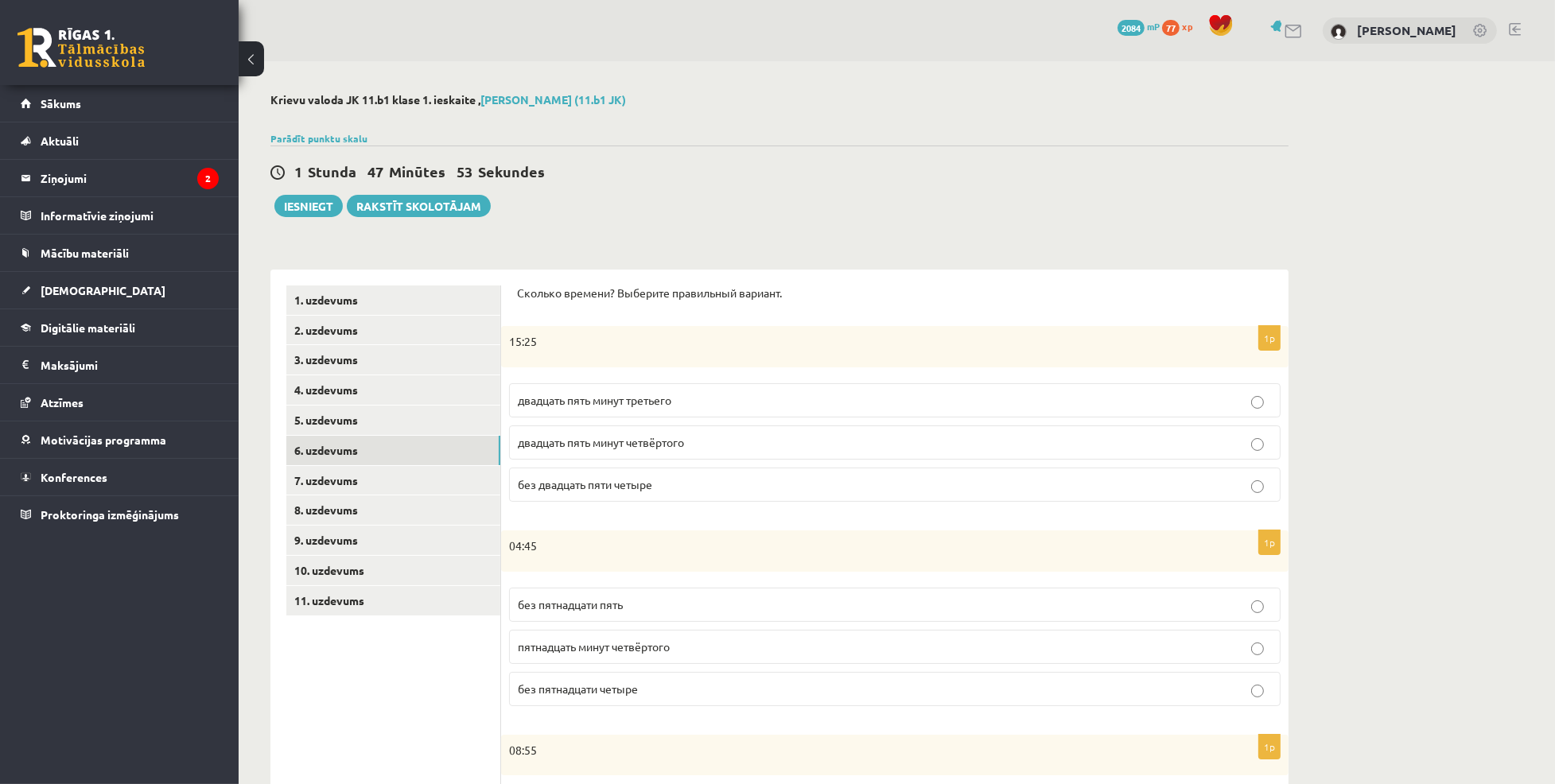
scroll to position [142, 0]
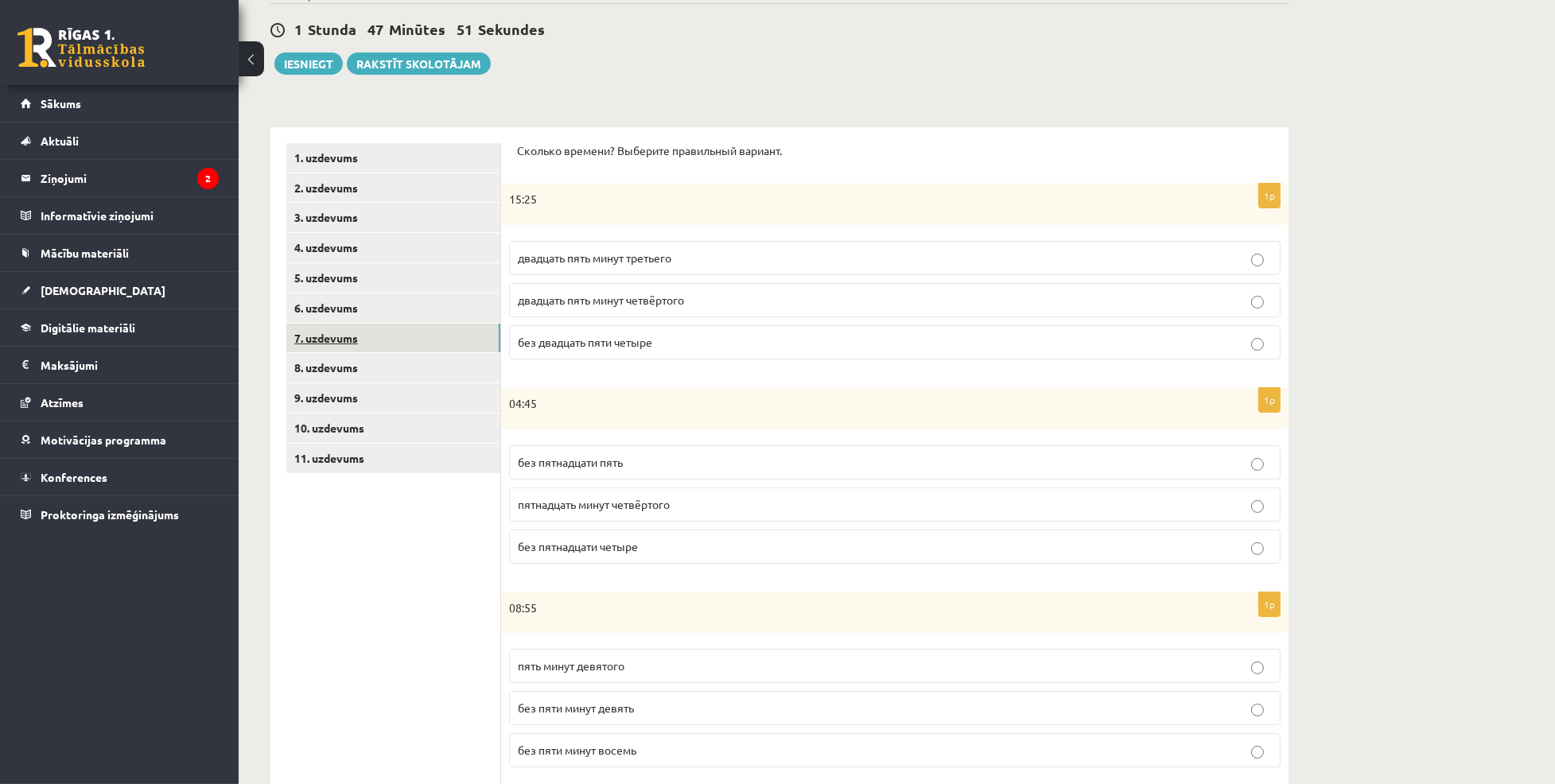
click at [341, 334] on link "7. uzdevums" at bounding box center [393, 338] width 214 height 30
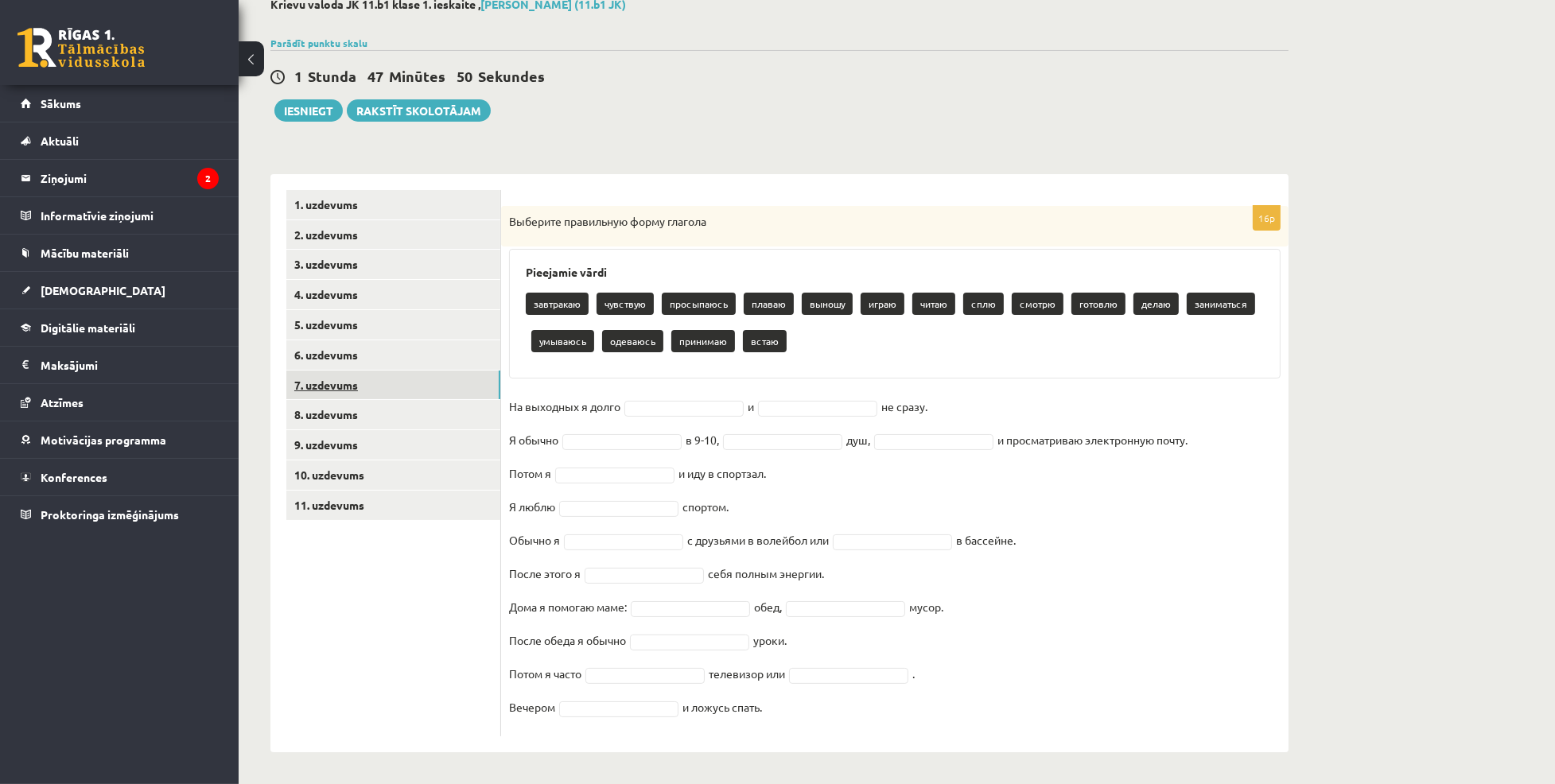
scroll to position [95, 0]
drag, startPoint x: 508, startPoint y: 221, endPoint x: 786, endPoint y: 717, distance: 568.6
click at [786, 717] on div "16p Выберите правильную форму глагола Pieejamie vārdi завтракаю чувствую просып…" at bounding box center [895, 471] width 788 height 531
copy div "Выберите правильную форму глагола Pieejamie vārdi завтракаю чувствую просыпаюсь…"
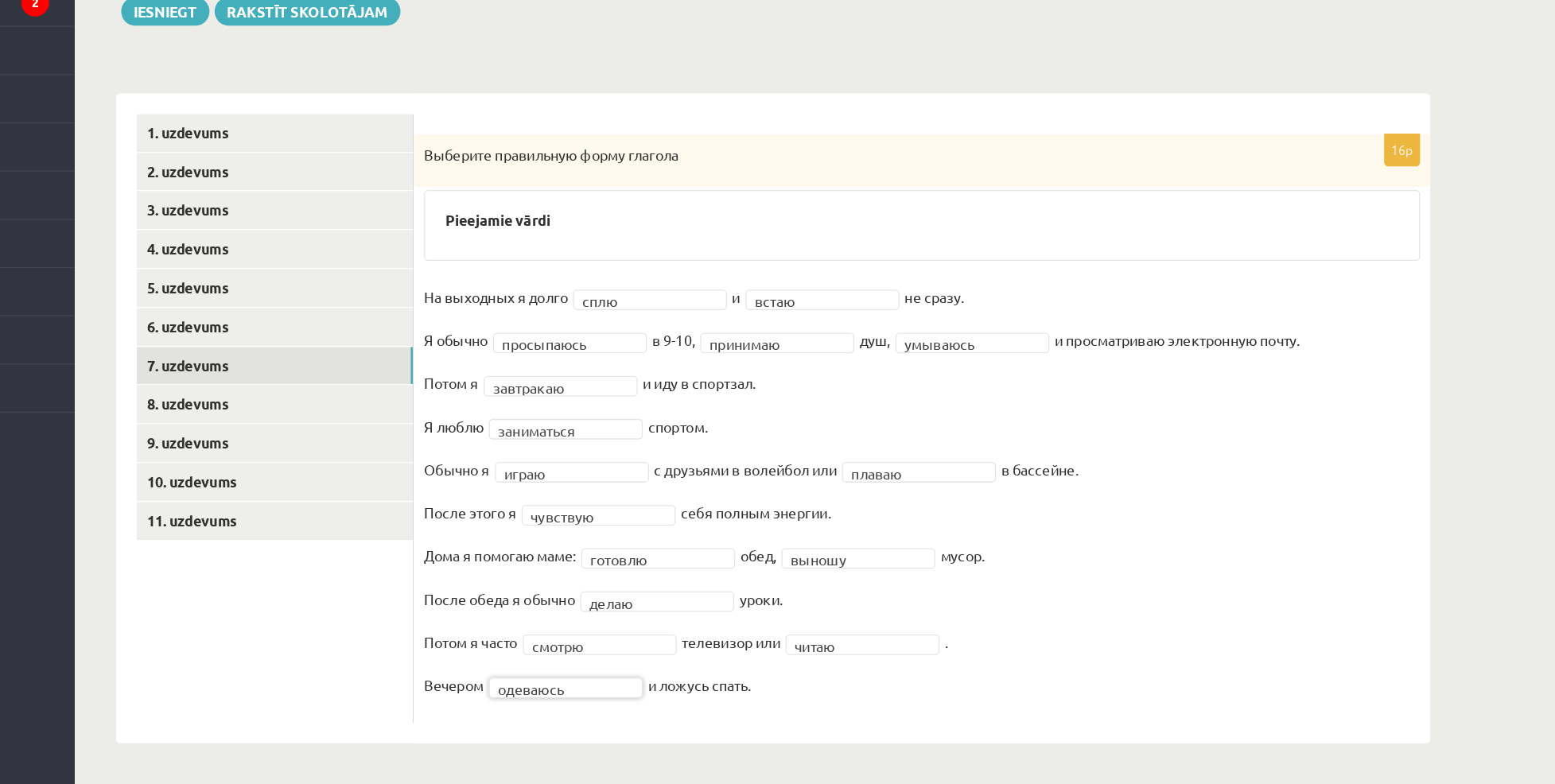
scroll to position [20, 0]
click at [349, 477] on link "8. uzdevums" at bounding box center [393, 490] width 214 height 30
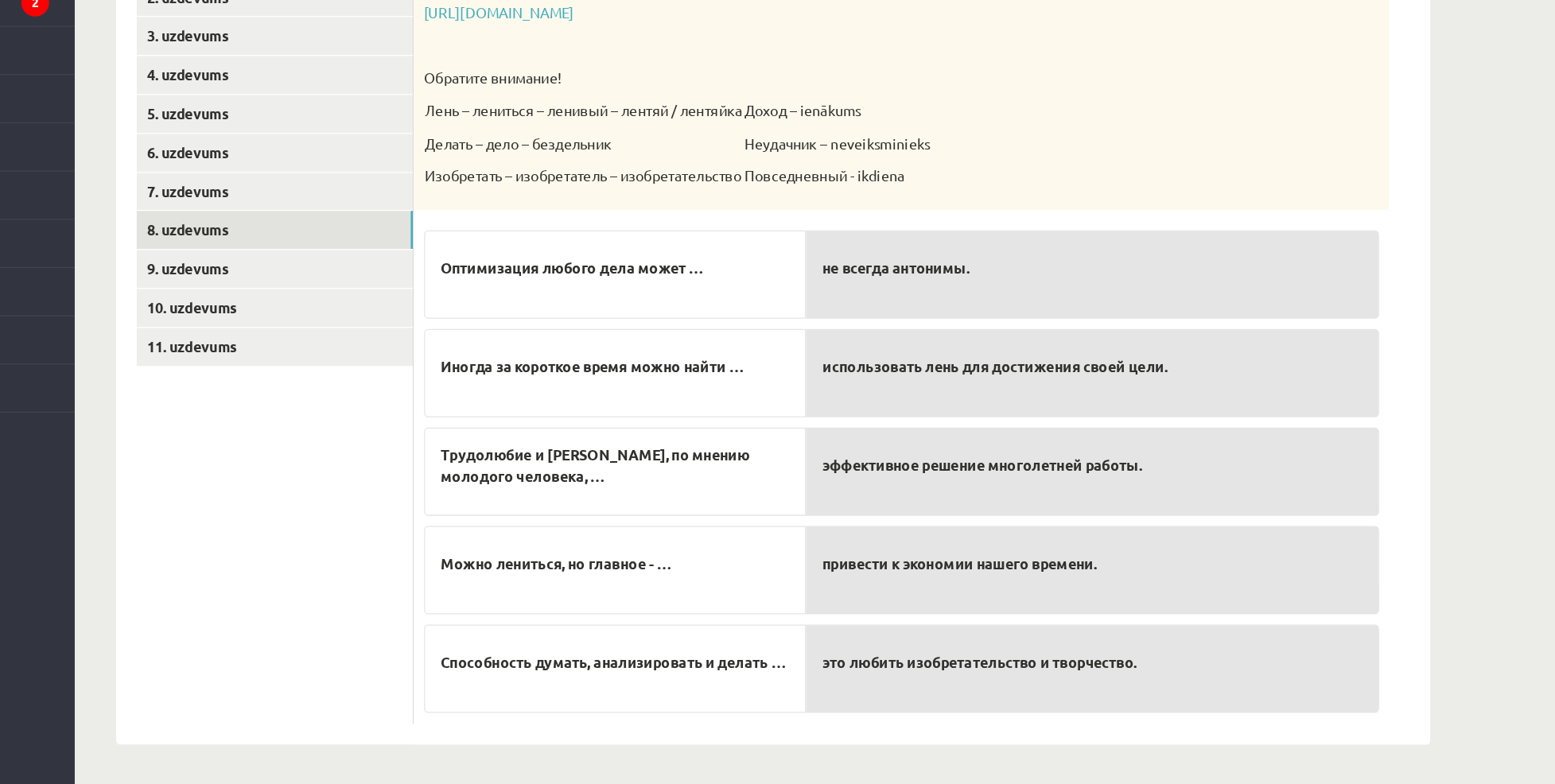
scroll to position [154, 0]
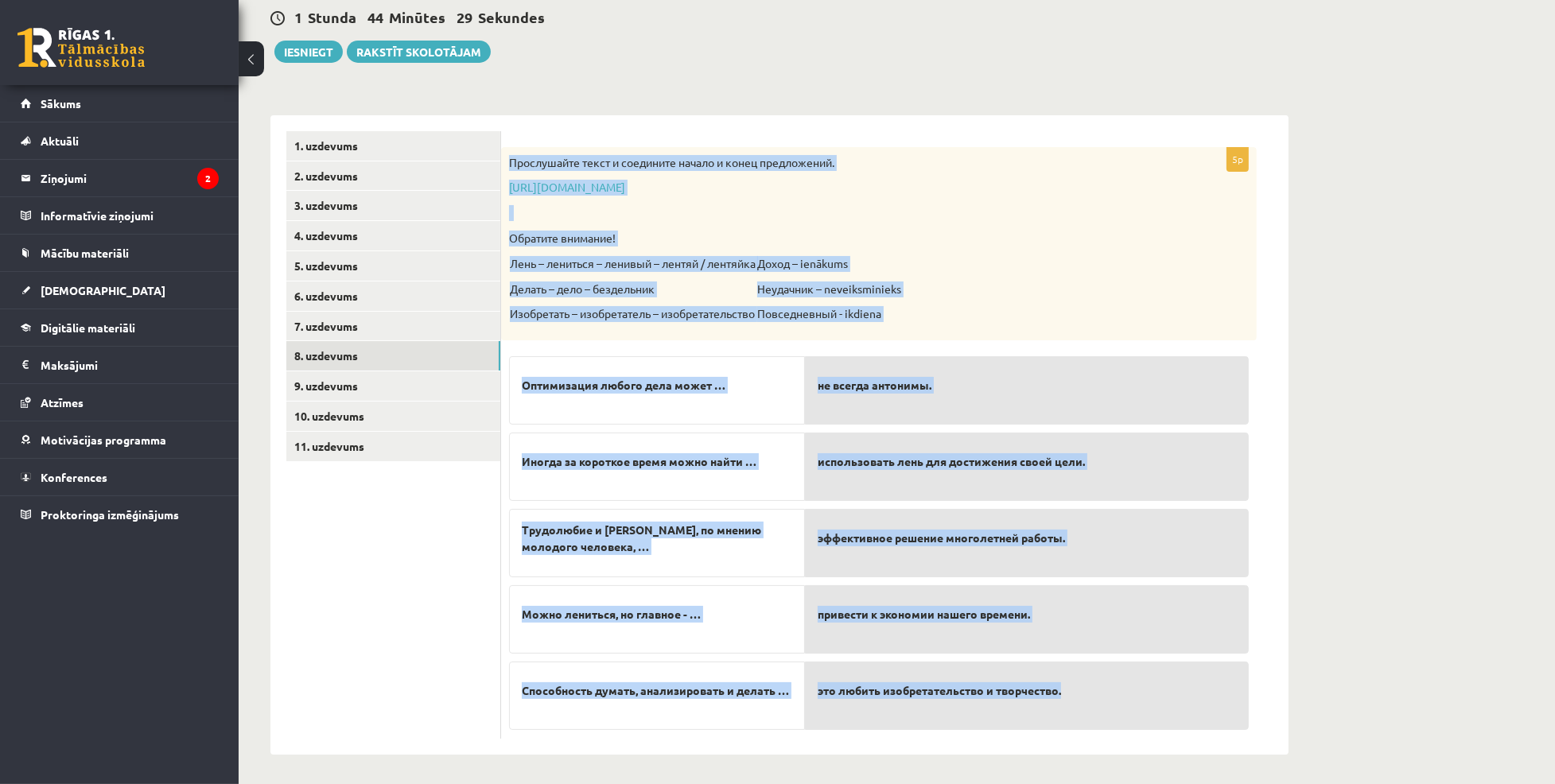
drag, startPoint x: 510, startPoint y: 162, endPoint x: 1122, endPoint y: 725, distance: 831.6
click at [1122, 725] on div "5p Прослушайте текст и соедините начало и конец предложений. https://www.zvaigz…" at bounding box center [879, 443] width 756 height 591
copy div "Прослушайте текст и соедините начало и конец предложений. https://www.zvaigzne.…"
click at [1004, 164] on p "Прослушайте текст и соедините начало и конец предложений." at bounding box center [840, 162] width 660 height 16
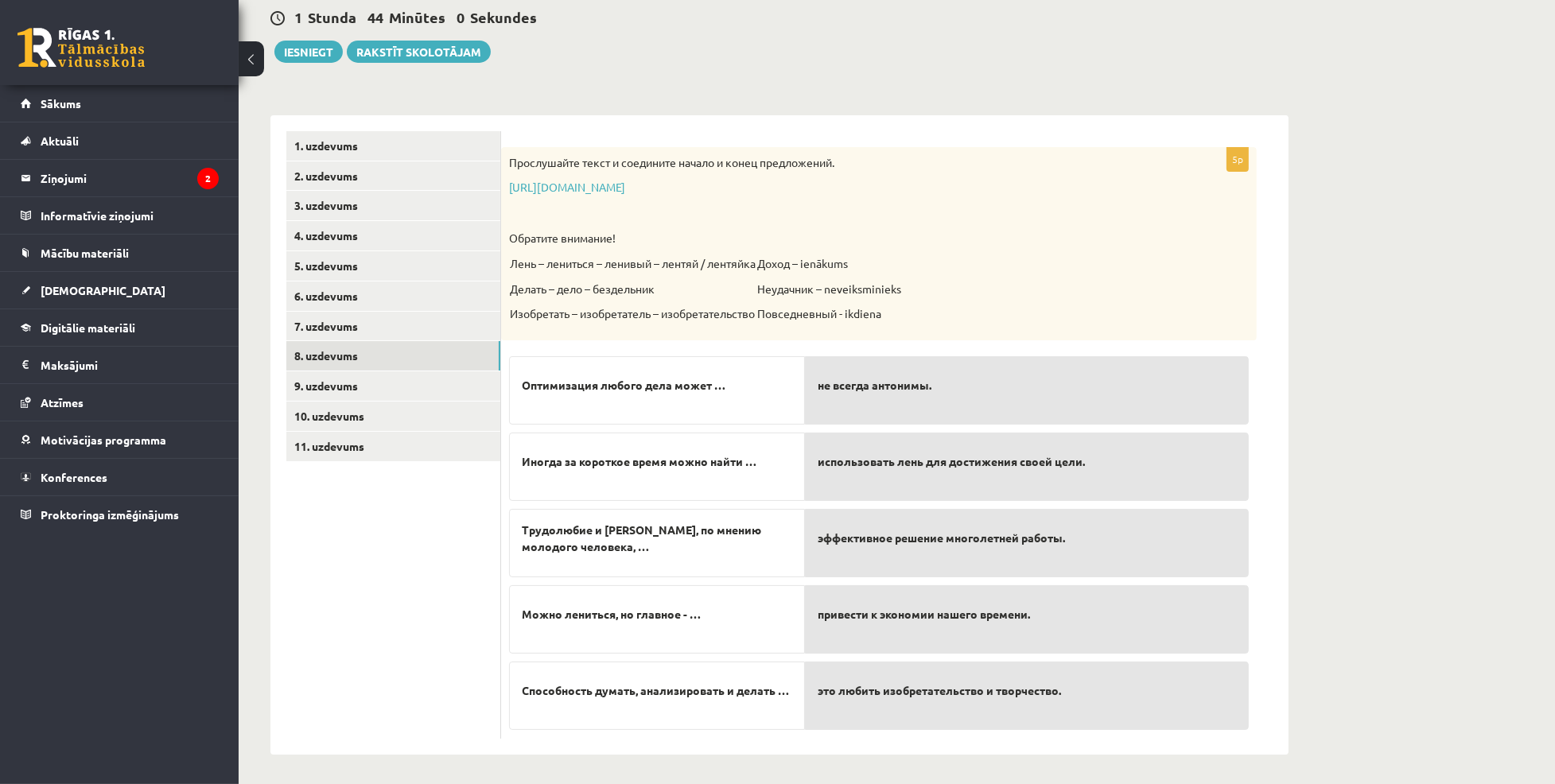
scroll to position [155, 0]
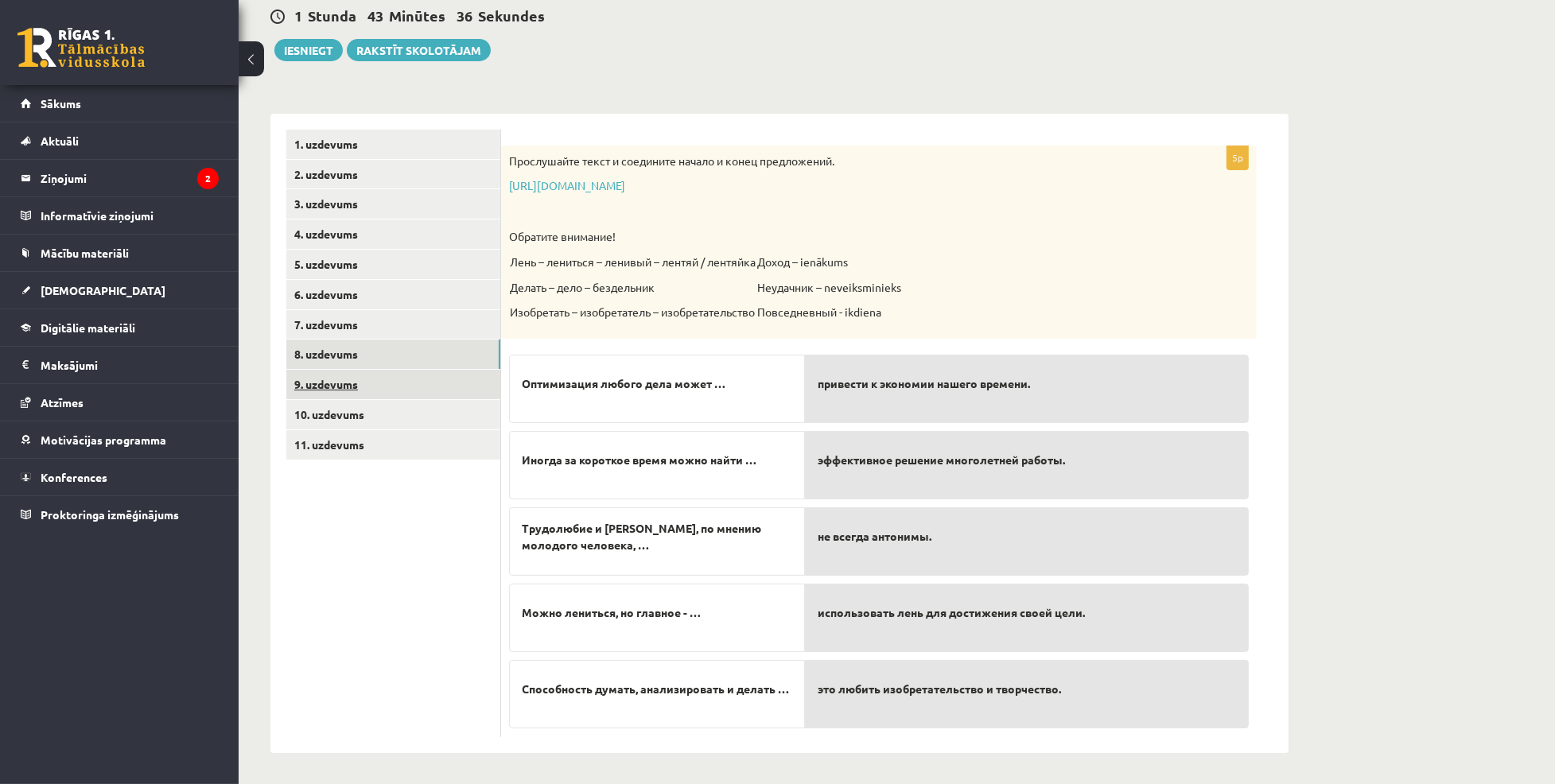
click at [366, 378] on link "9. uzdevums" at bounding box center [393, 384] width 214 height 30
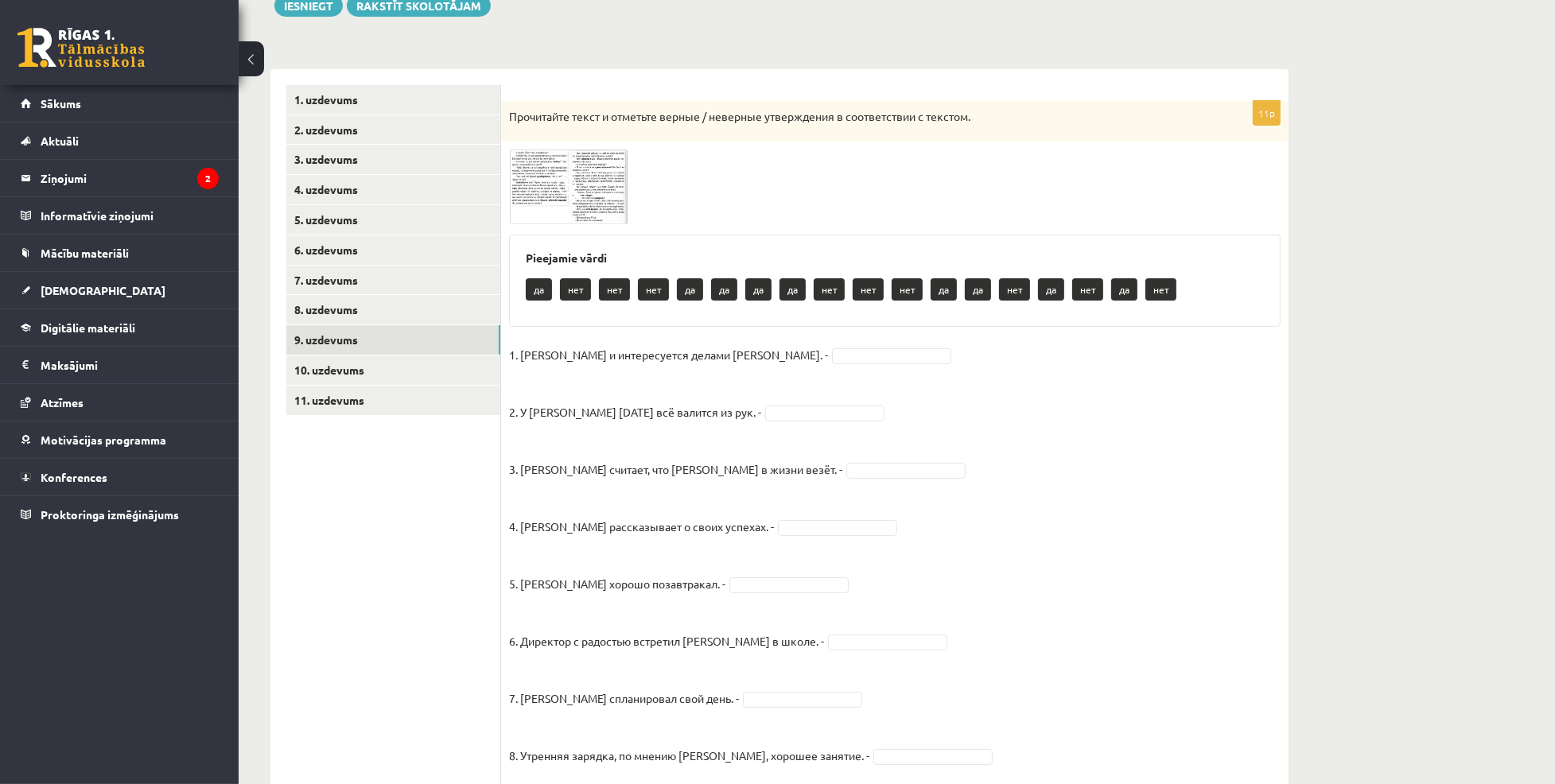
scroll to position [197, 0]
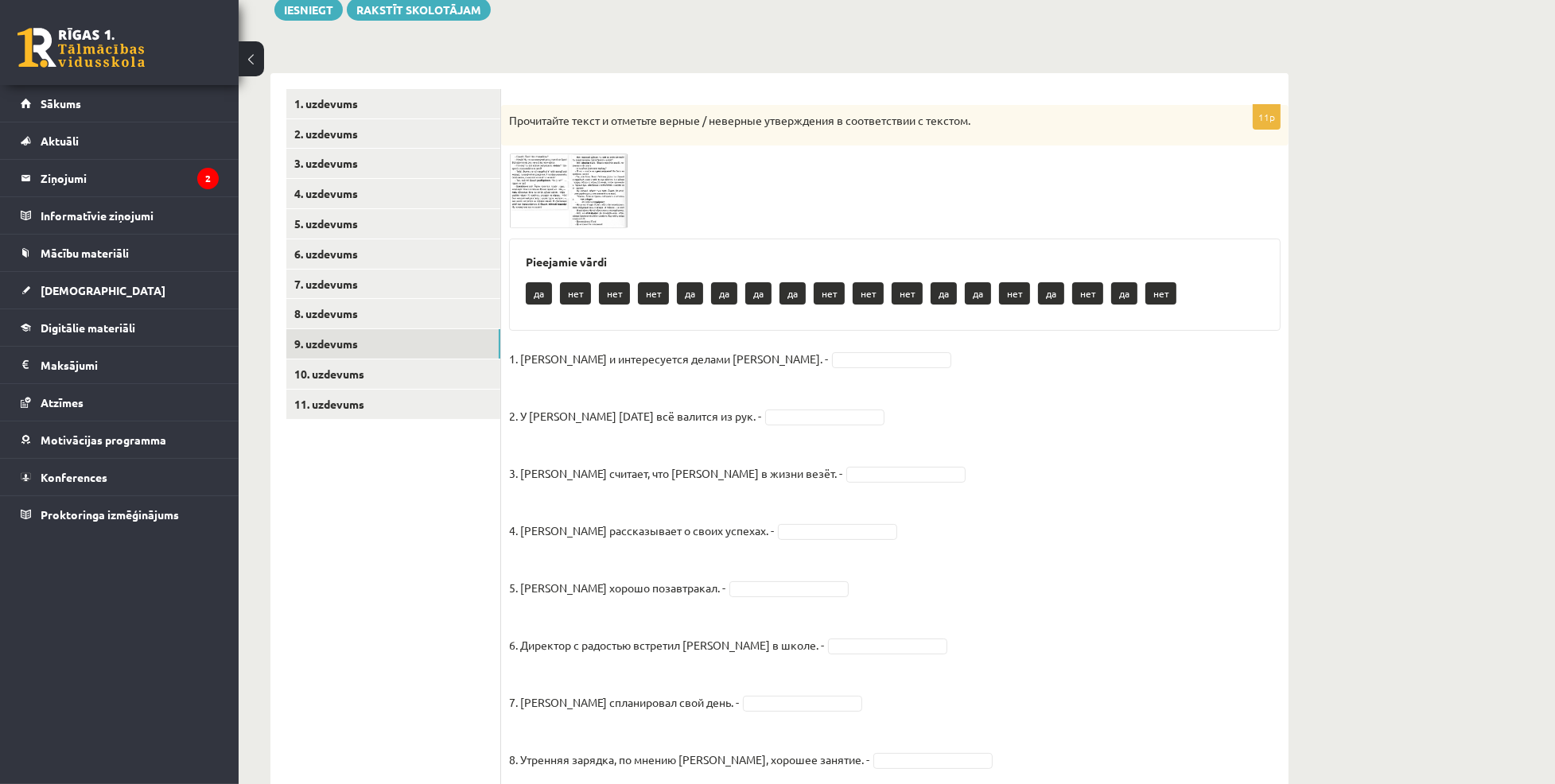
click at [571, 183] on span at bounding box center [570, 191] width 26 height 26
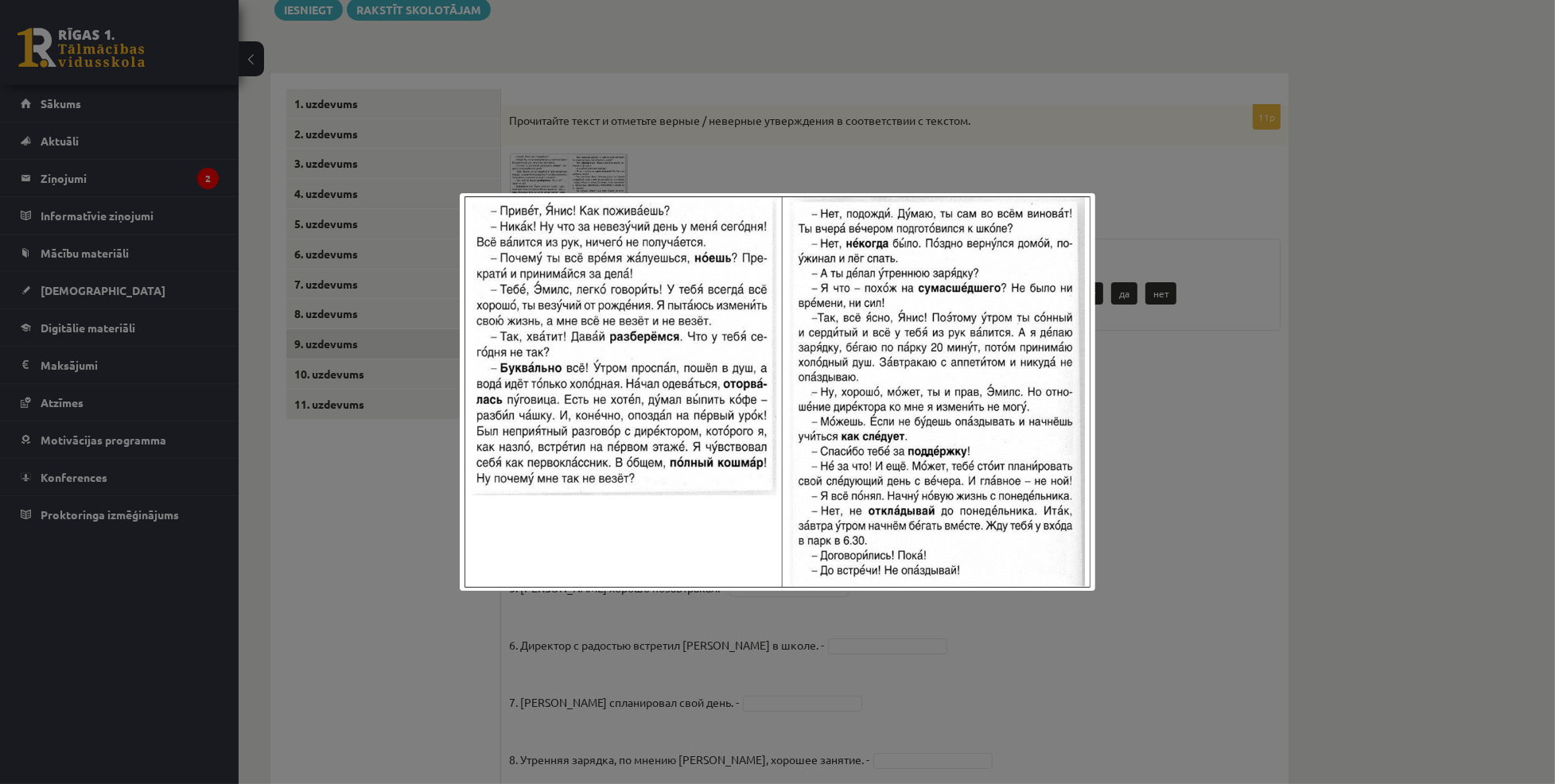
click at [1224, 263] on div at bounding box center [777, 392] width 1555 height 784
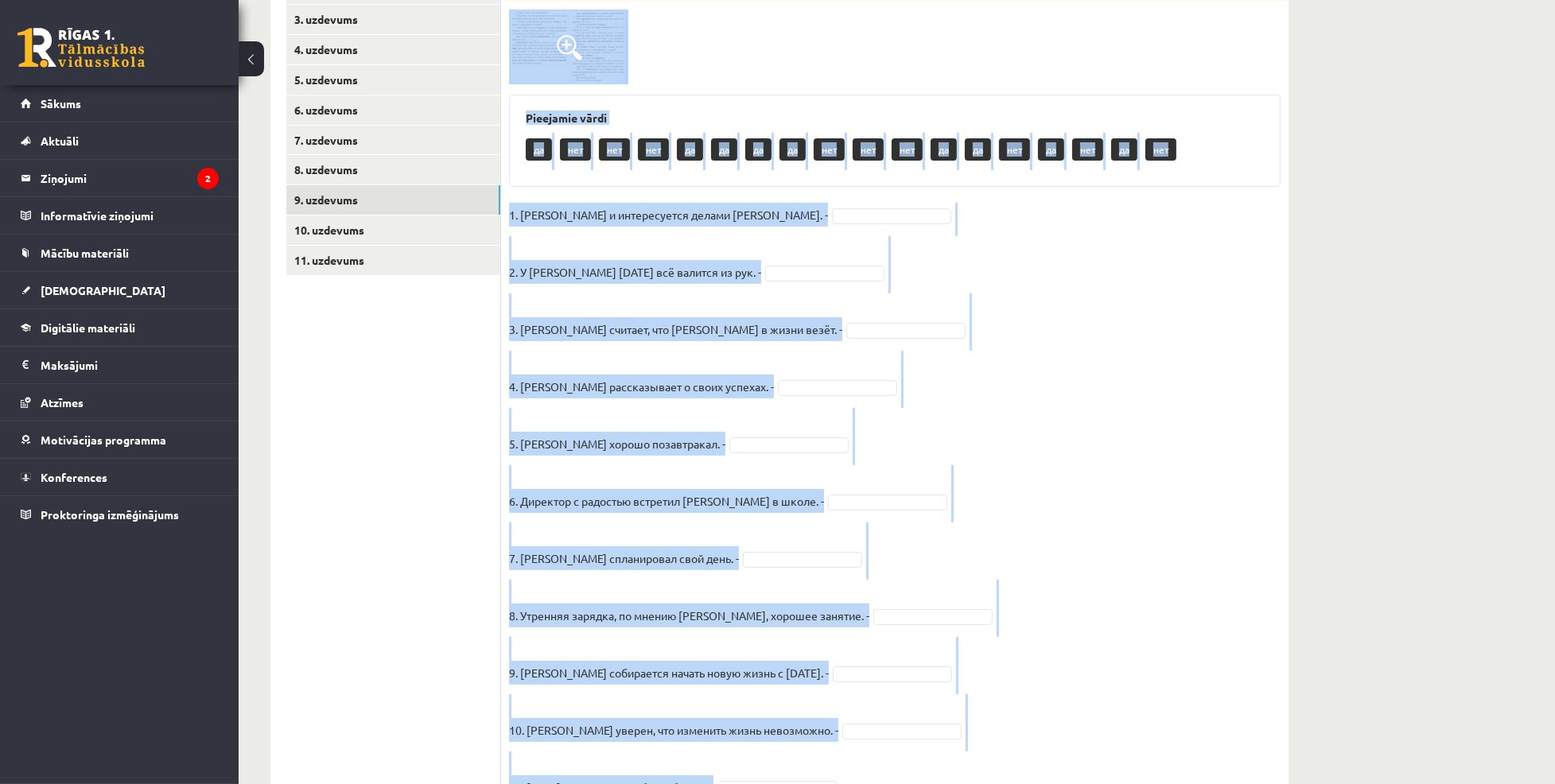
scroll to position [443, 0]
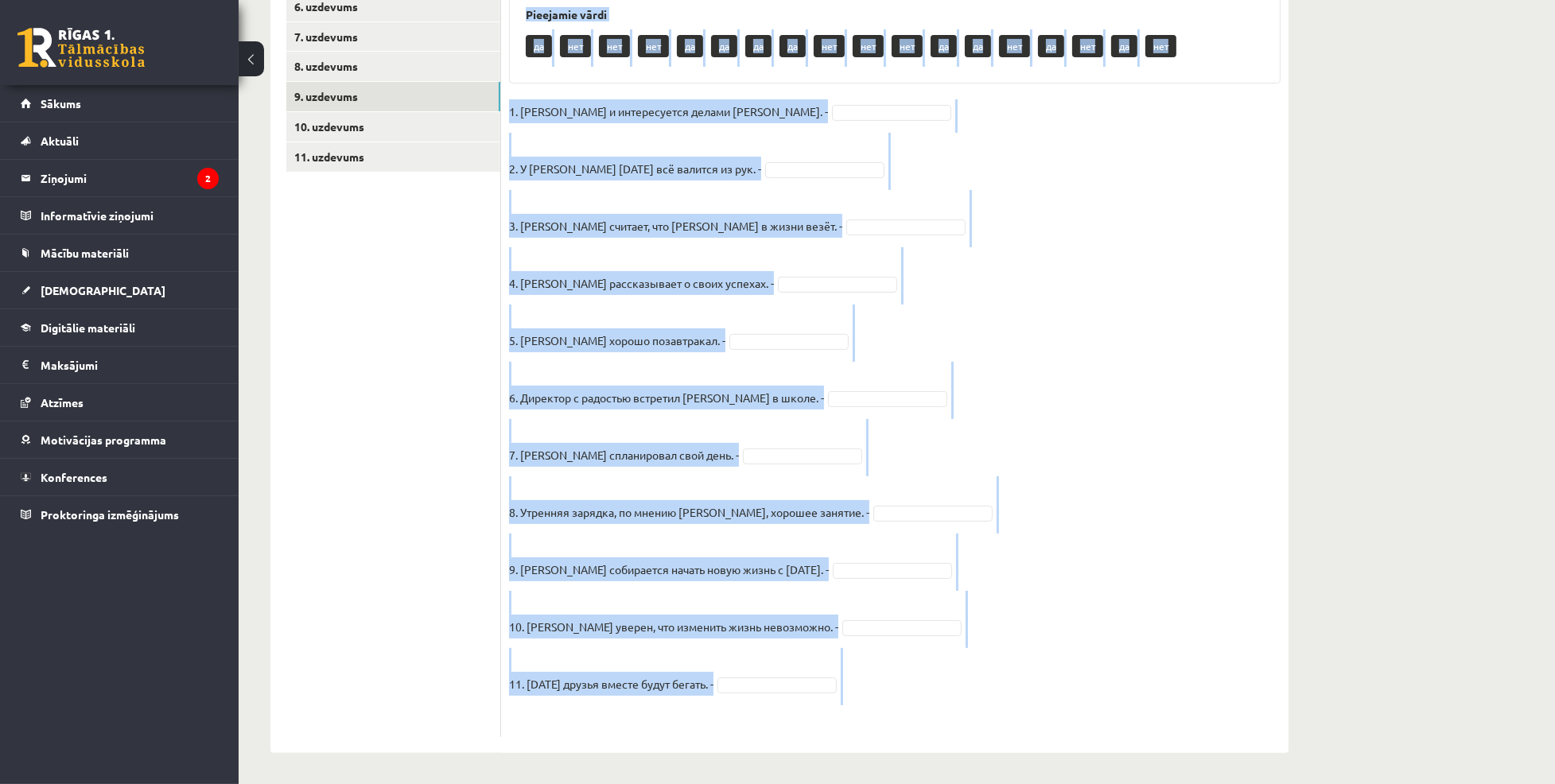
drag, startPoint x: 508, startPoint y: 113, endPoint x: 822, endPoint y: 759, distance: 718.3
click at [822, 759] on div "Krievu valoda JK 11.b1 klase 1. ieskaite , Anne Marī Hartika (11.b1 JK) Parādīt…" at bounding box center [780, 201] width 1082 height 1167
copy div "Прочитайте текст и отметьте верные / неверные утверждения в соответствии с текс…"
click at [1106, 147] on fieldset "1. Эмилс и интересуется делами Яниса. - 2. У Яниса сегодня всё валится из рук. …" at bounding box center [895, 414] width 771 height 629
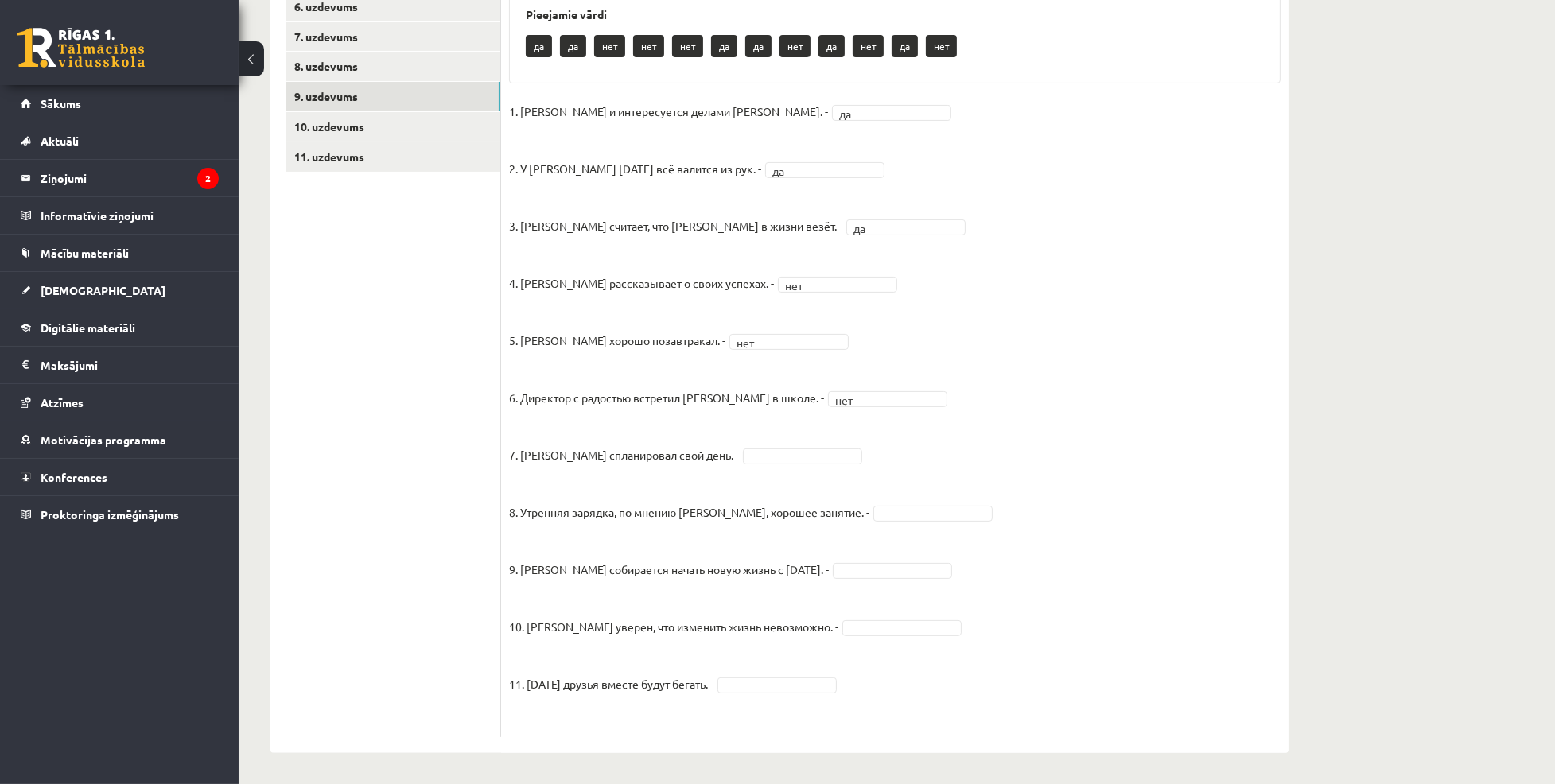
click at [807, 465] on fieldset "1. Эмилс и интересуется делами Яниса. - да ** 2. У Яниса сегодня всё валится из…" at bounding box center [895, 414] width 771 height 629
click at [865, 522] on fieldset "1. Эмилс и интересуется делами Яниса. - да ** 2. У Яниса сегодня всё валится из…" at bounding box center [895, 414] width 771 height 629
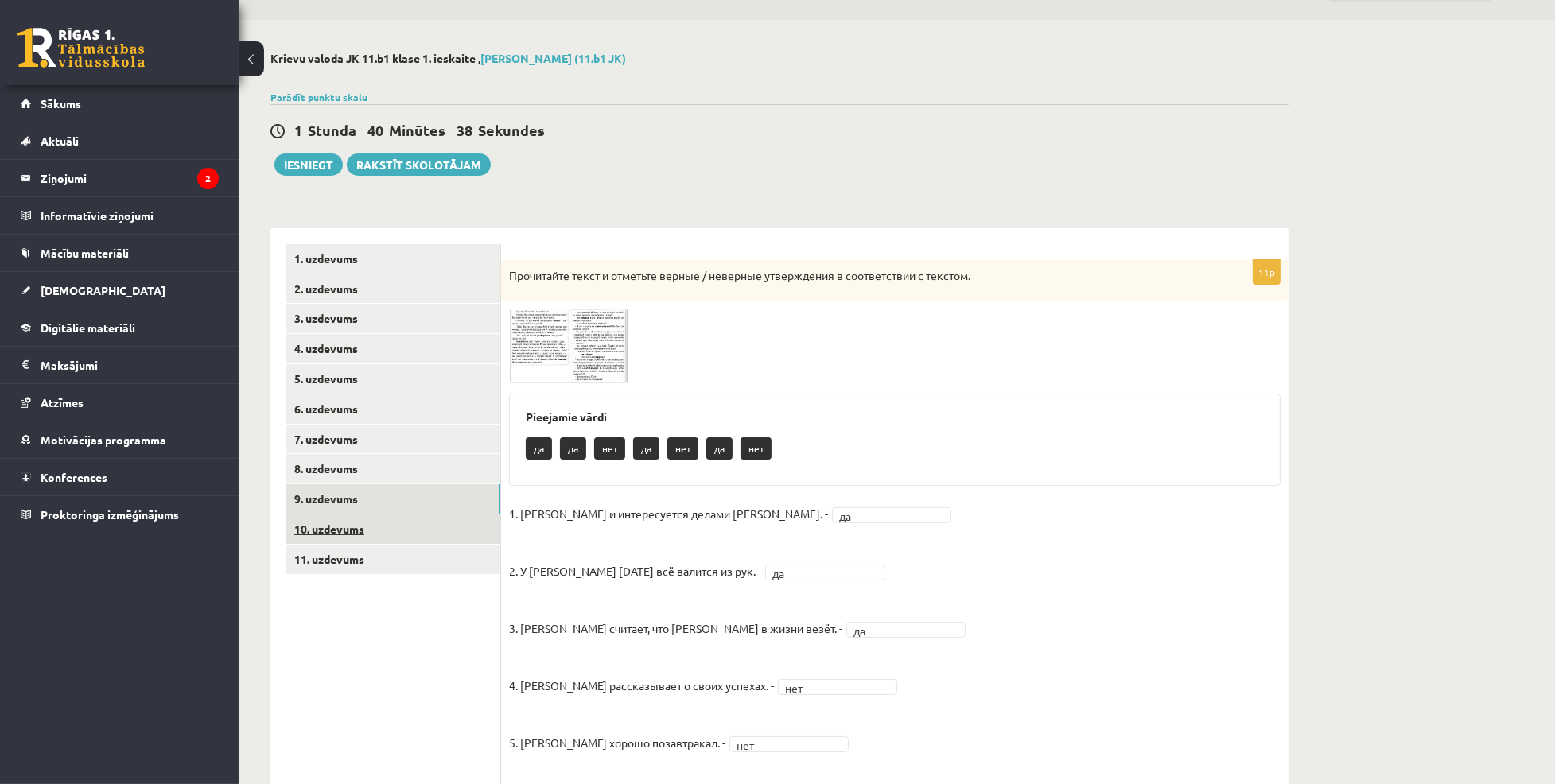
scroll to position [0, 0]
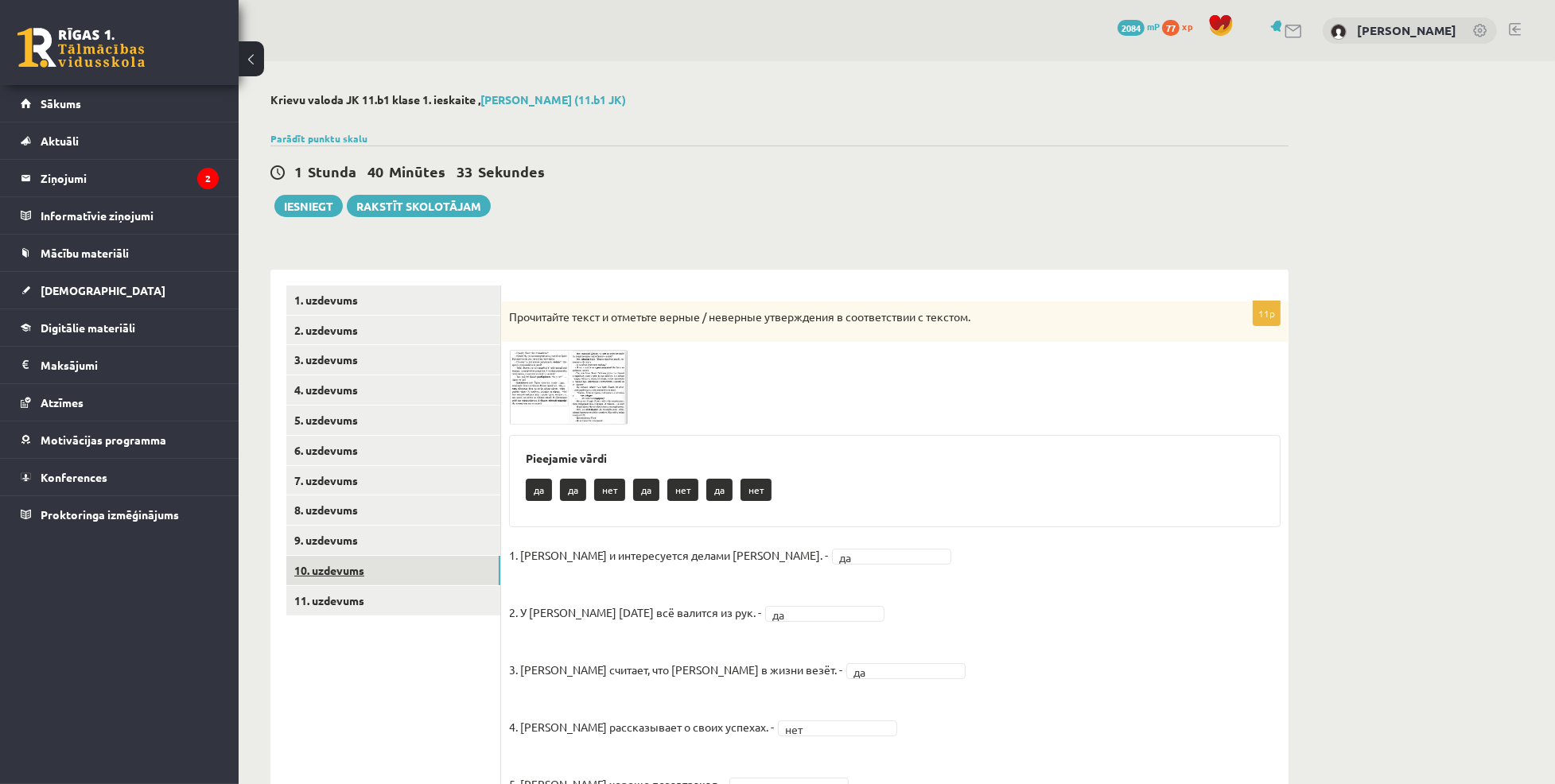
click at [352, 564] on link "10. uzdevums" at bounding box center [393, 571] width 214 height 30
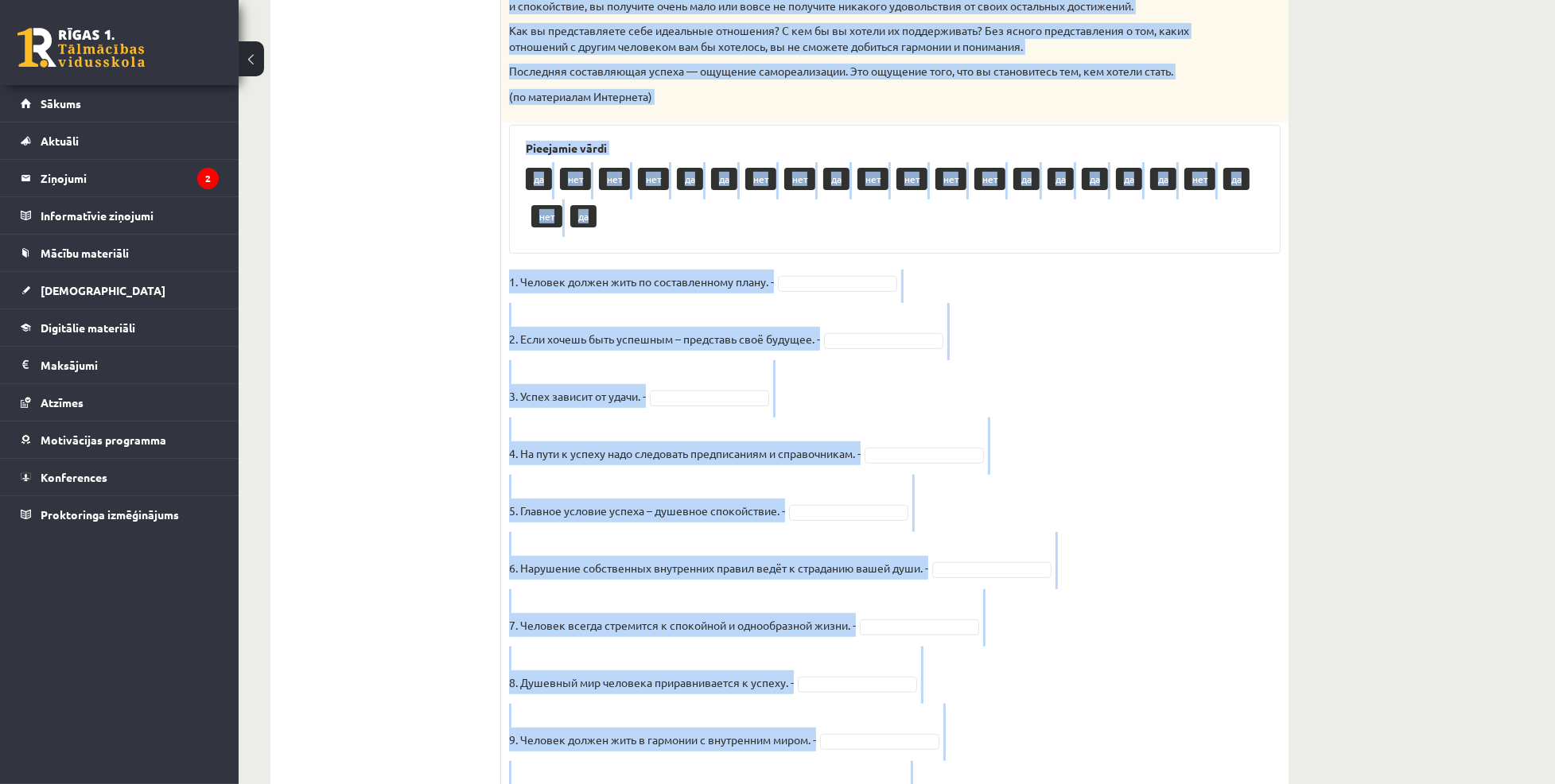
scroll to position [1110, 0]
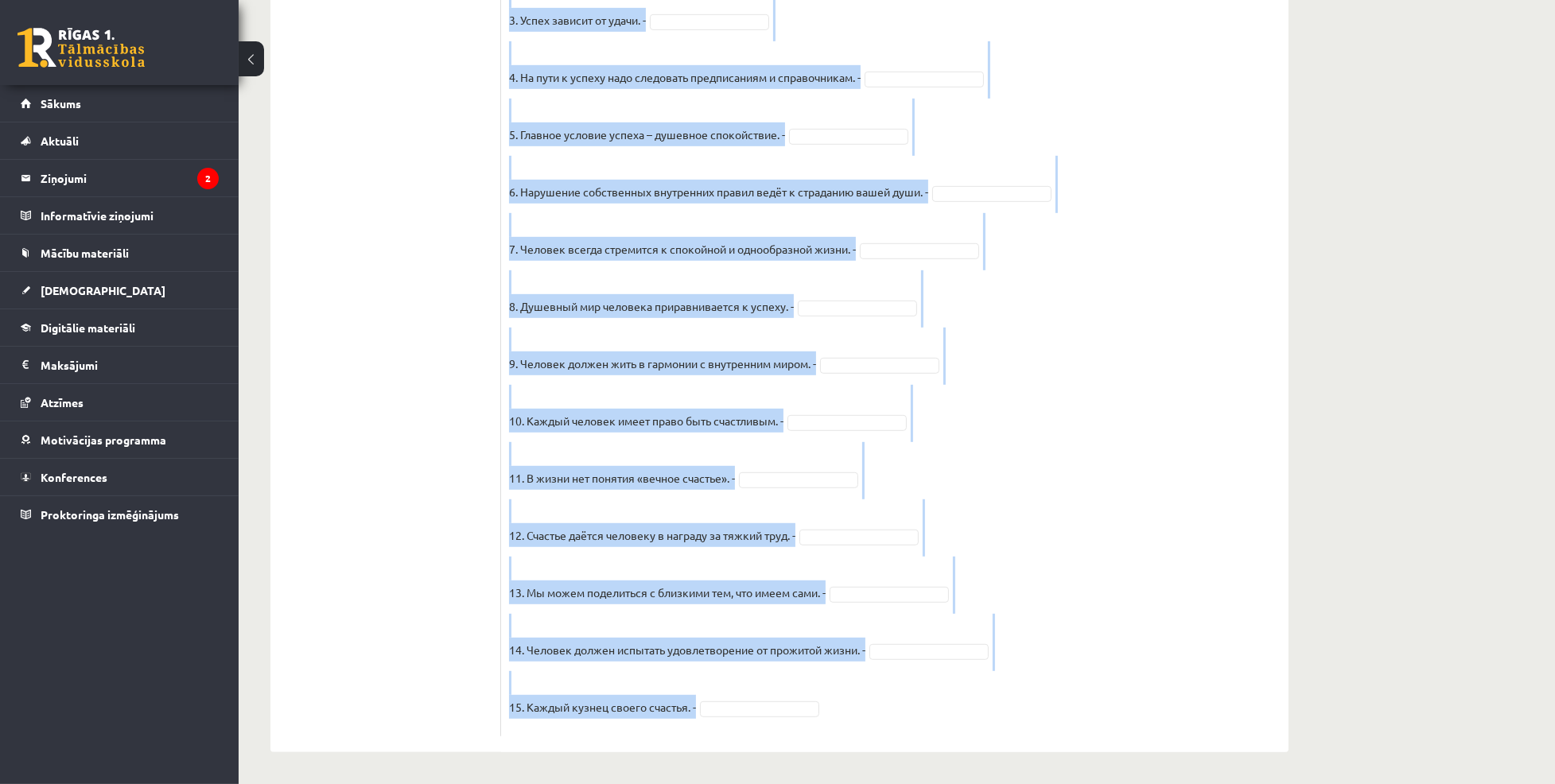
drag, startPoint x: 506, startPoint y: 174, endPoint x: 986, endPoint y: 702, distance: 713.6
copy div "Прочитайте текст и отметьте верные / неверные утверждения в соответствии с текс…"
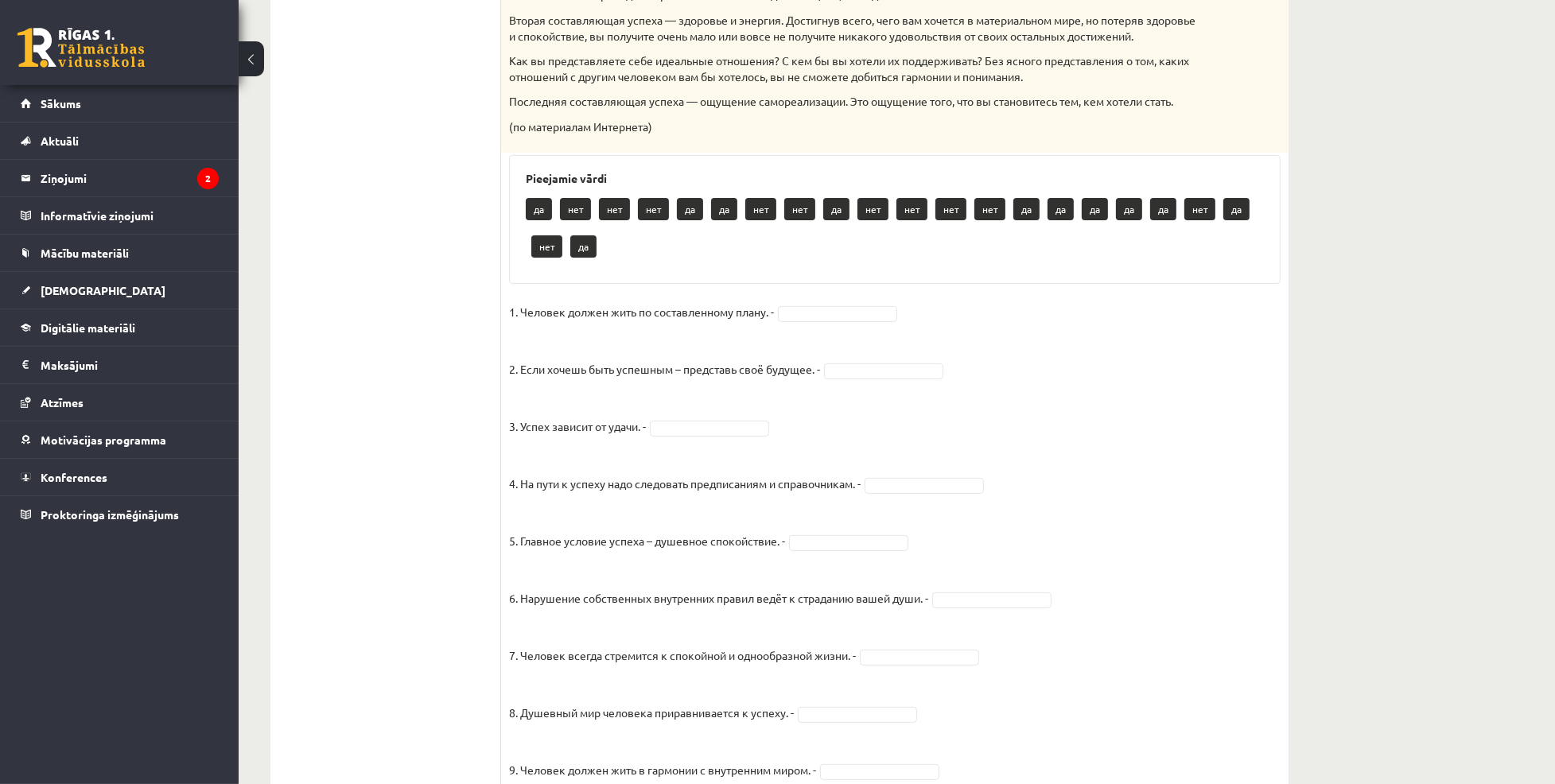
scroll to position [679, 0]
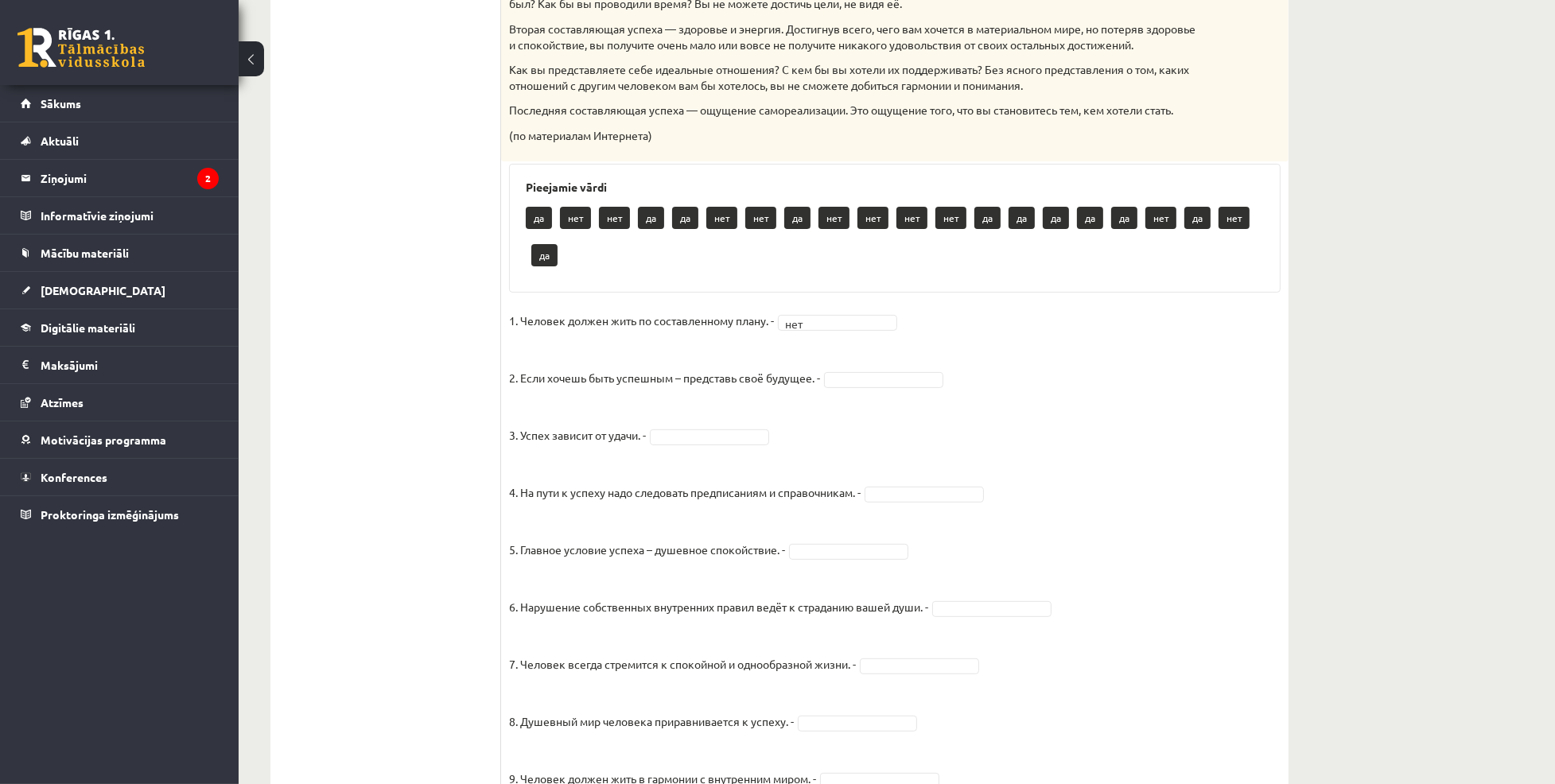
click at [883, 405] on fieldset "1. Человек должен жить по составленному плану. - нет *** 2. Если хочешь быть ус…" at bounding box center [895, 726] width 771 height 835
click at [883, 403] on fieldset "1. Человек должен жить по составленному плану. - нет *** 2. Если хочешь быть ус…" at bounding box center [895, 726] width 771 height 835
click at [883, 397] on fieldset "1. Человек должен жить по составленному плану. - нет *** 2. Если хочешь быть ус…" at bounding box center [895, 726] width 771 height 835
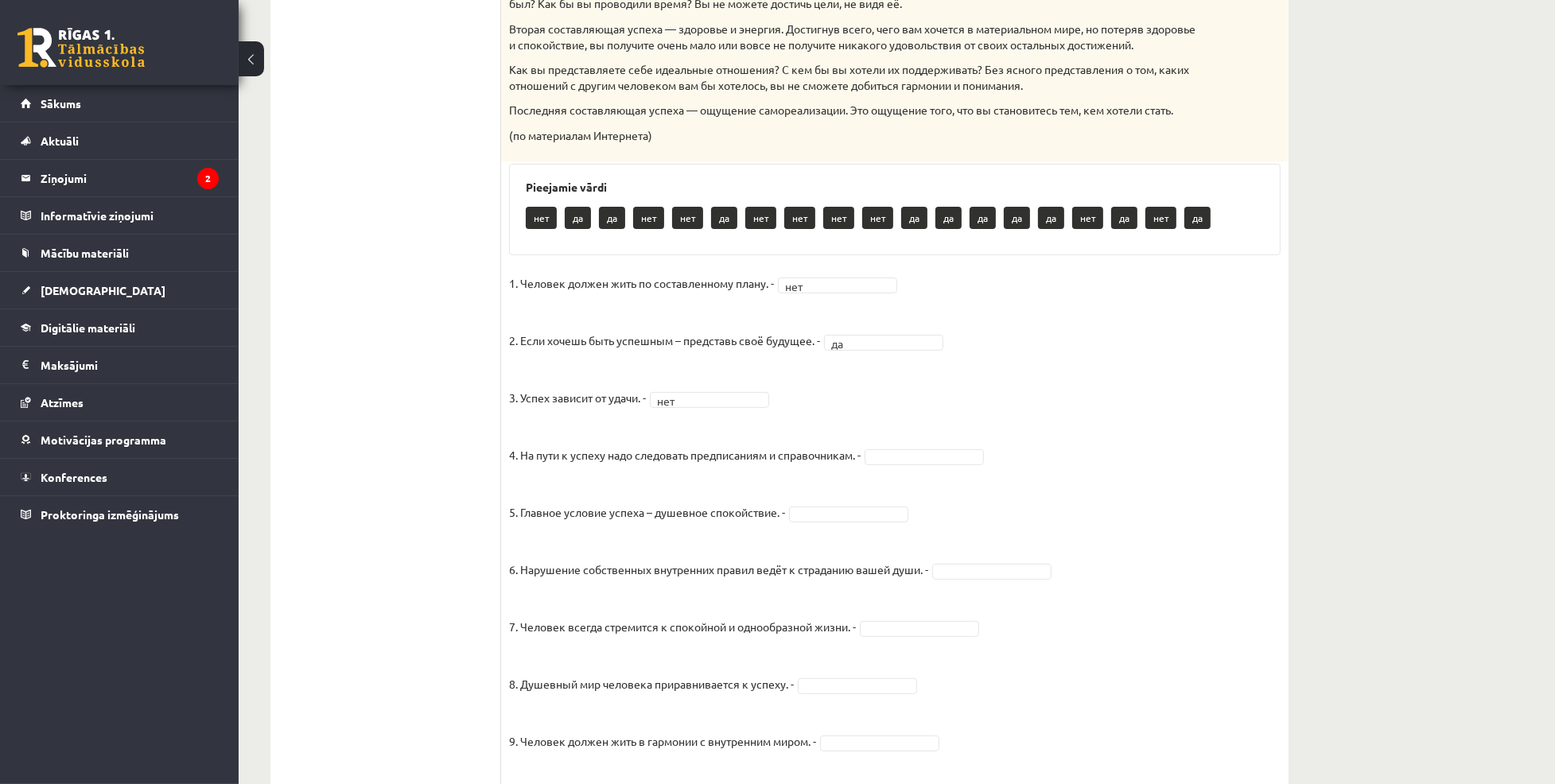
click at [1017, 409] on fieldset "1. Человек должен жить по составленному плану. - нет *** 2. Если хочешь быть ус…" at bounding box center [895, 689] width 771 height 835
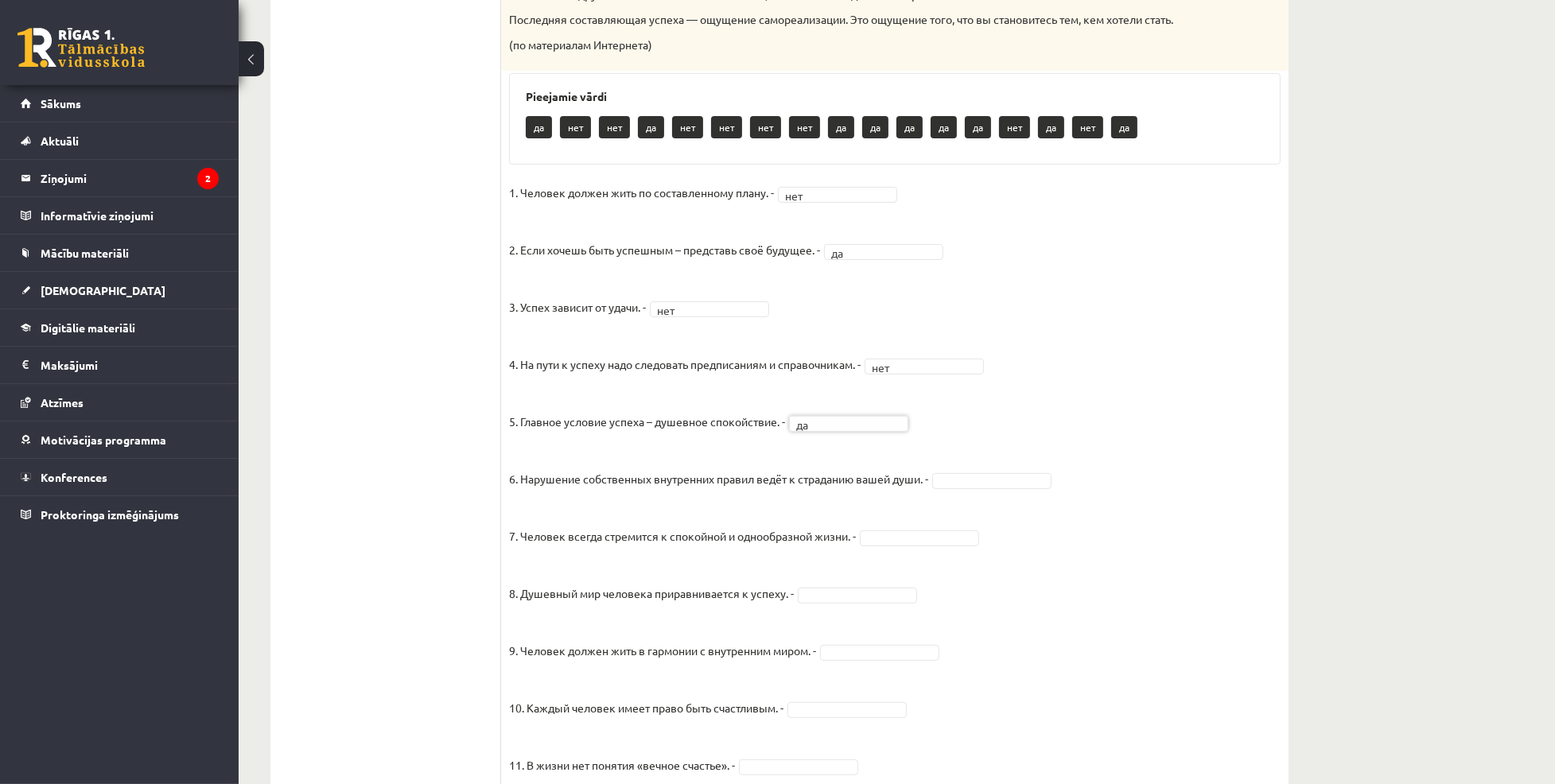
scroll to position [783, 0]
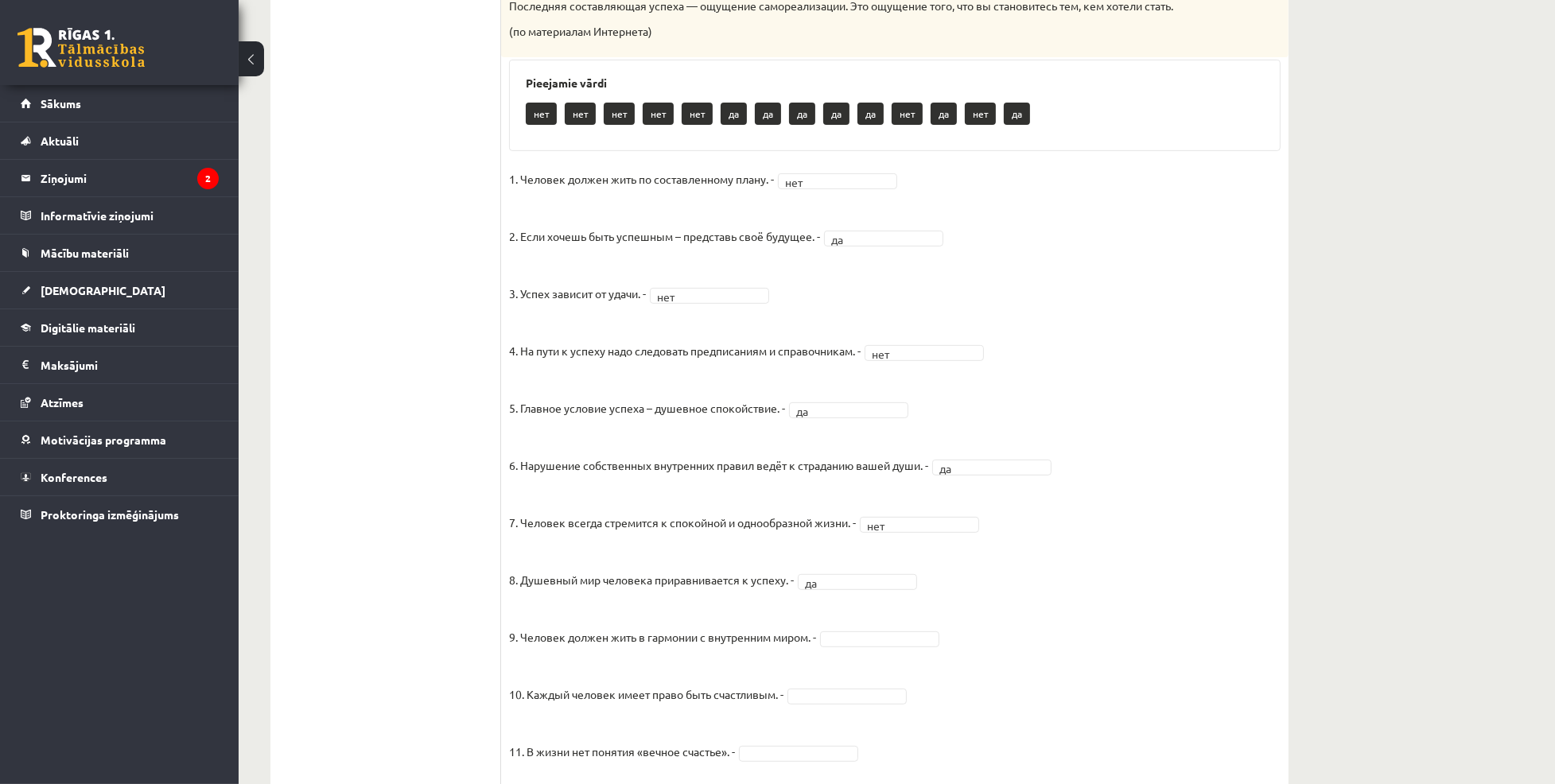
click at [420, 342] on ul "1. uzdevums 2. uzdevums 3. uzdevums 4. uzdevums 5. uzdevums 6. uzdevums 7. uzde…" at bounding box center [393, 256] width 215 height 1508
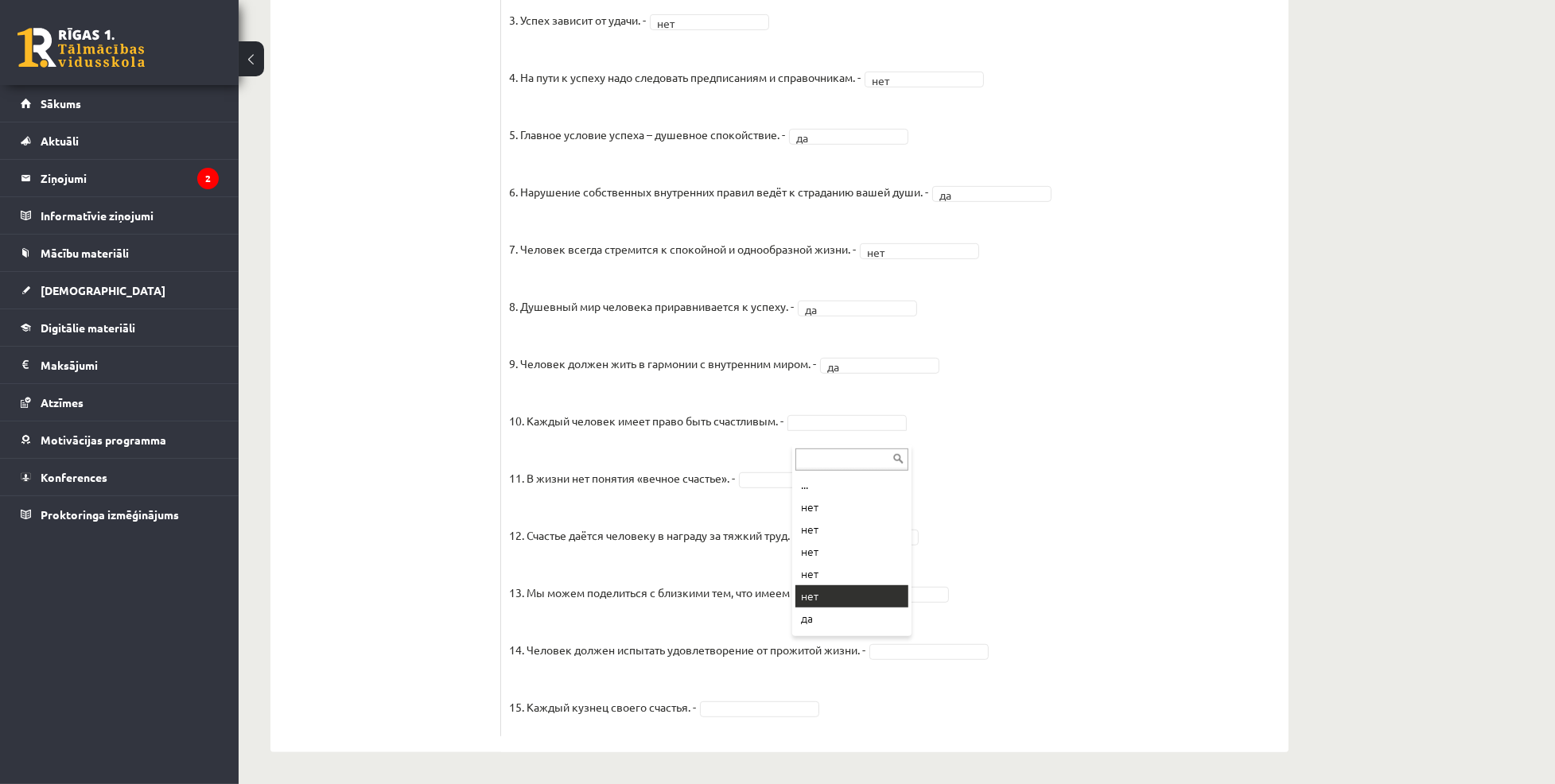
scroll to position [97, 0]
drag, startPoint x: 873, startPoint y: 540, endPoint x: 841, endPoint y: 633, distance: 98.4
click at [841, 633] on p "14. Человек должен испытать удовлетворение от прожитой жизни. -" at bounding box center [687, 638] width 356 height 48
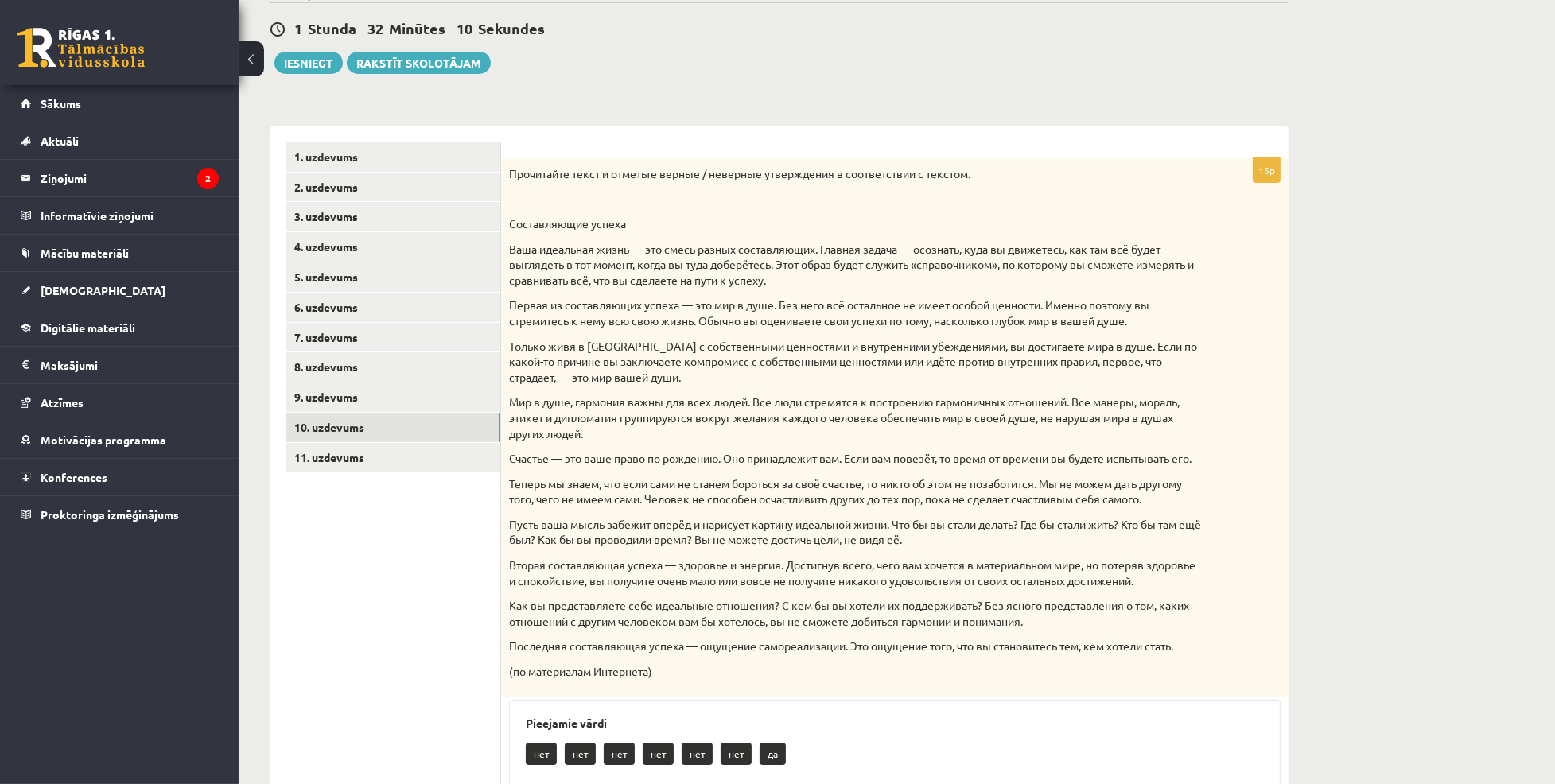
scroll to position [0, 0]
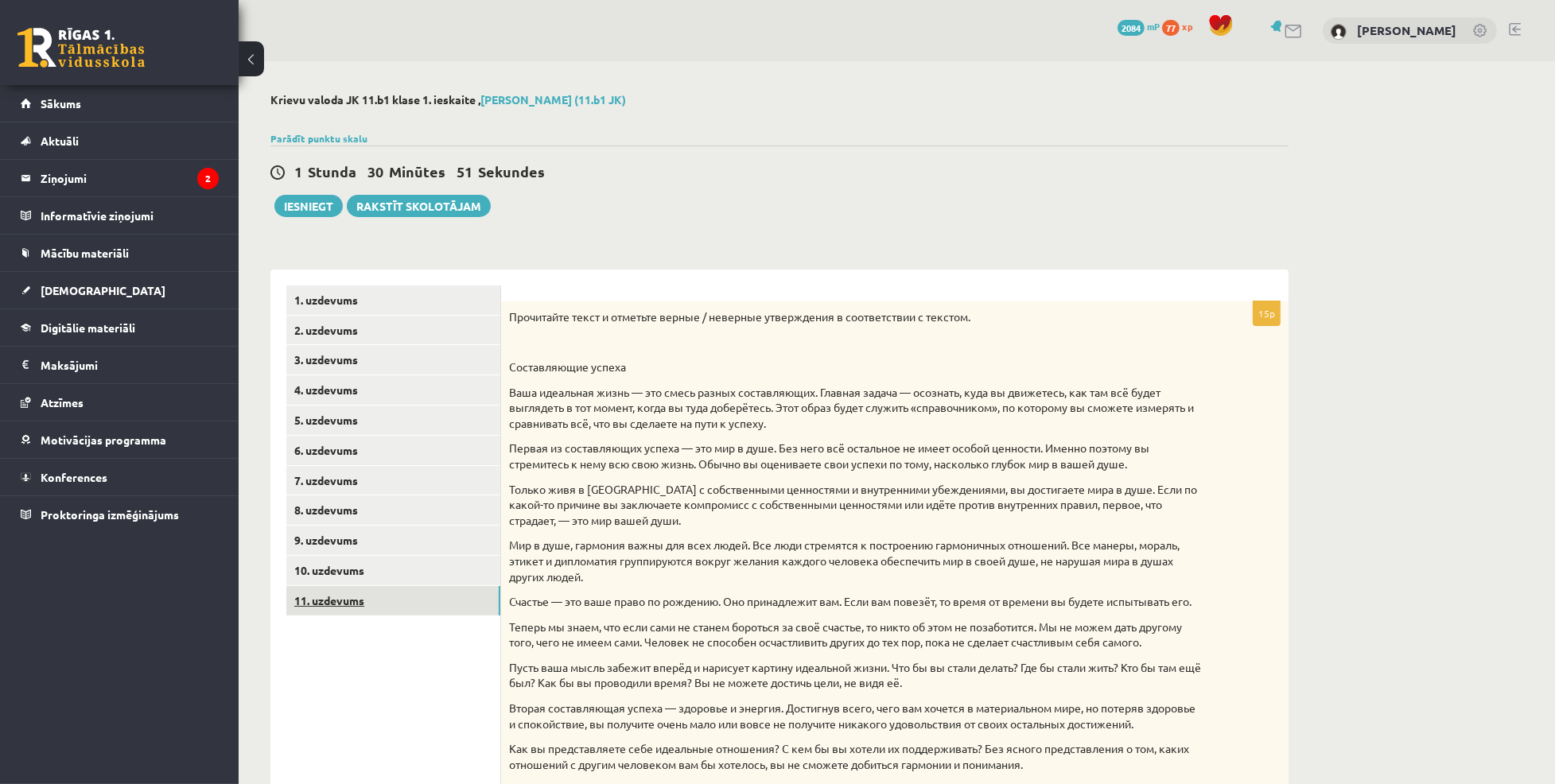
click at [338, 606] on link "11. uzdevums" at bounding box center [393, 601] width 214 height 30
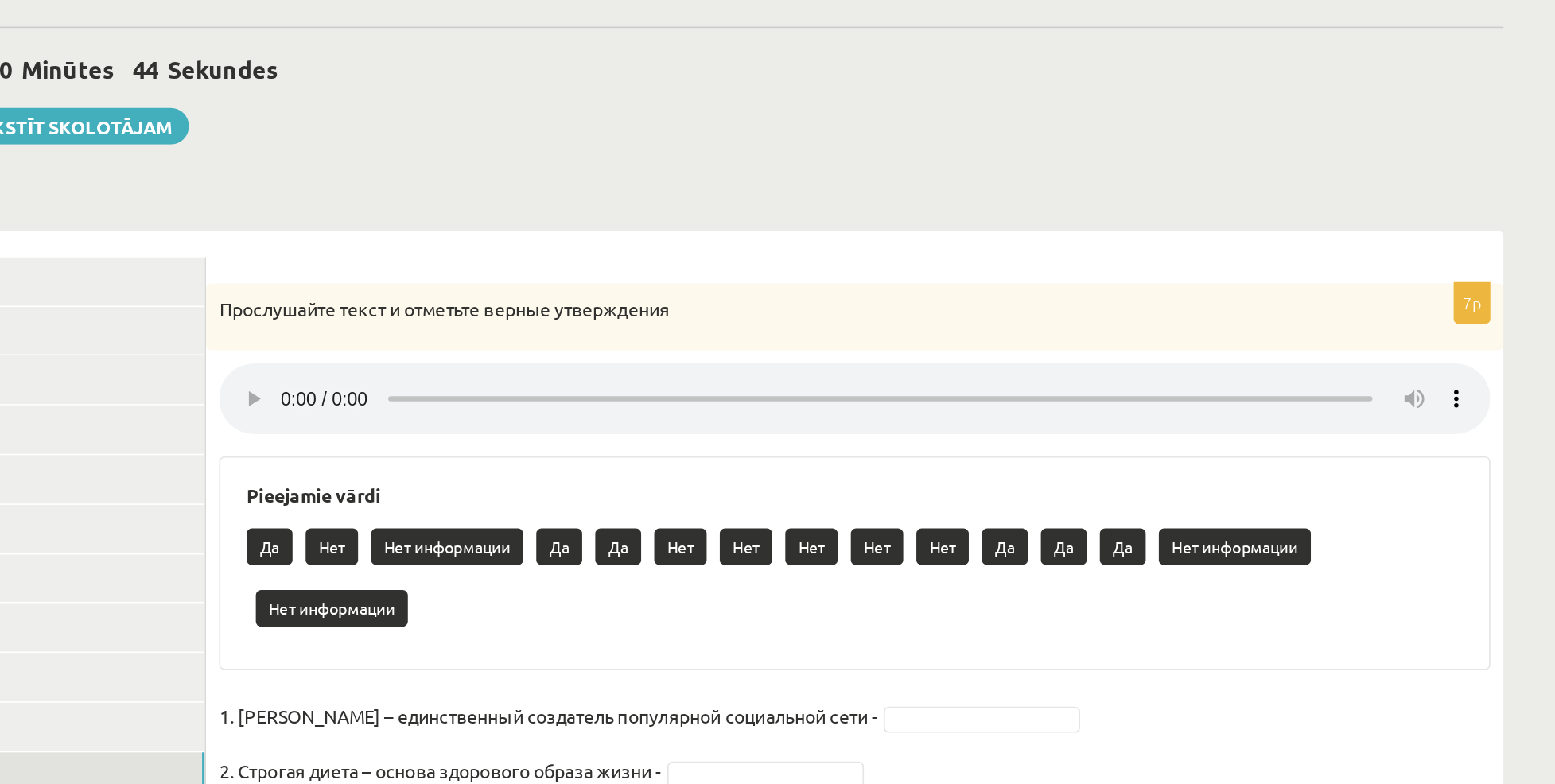
scroll to position [58, 0]
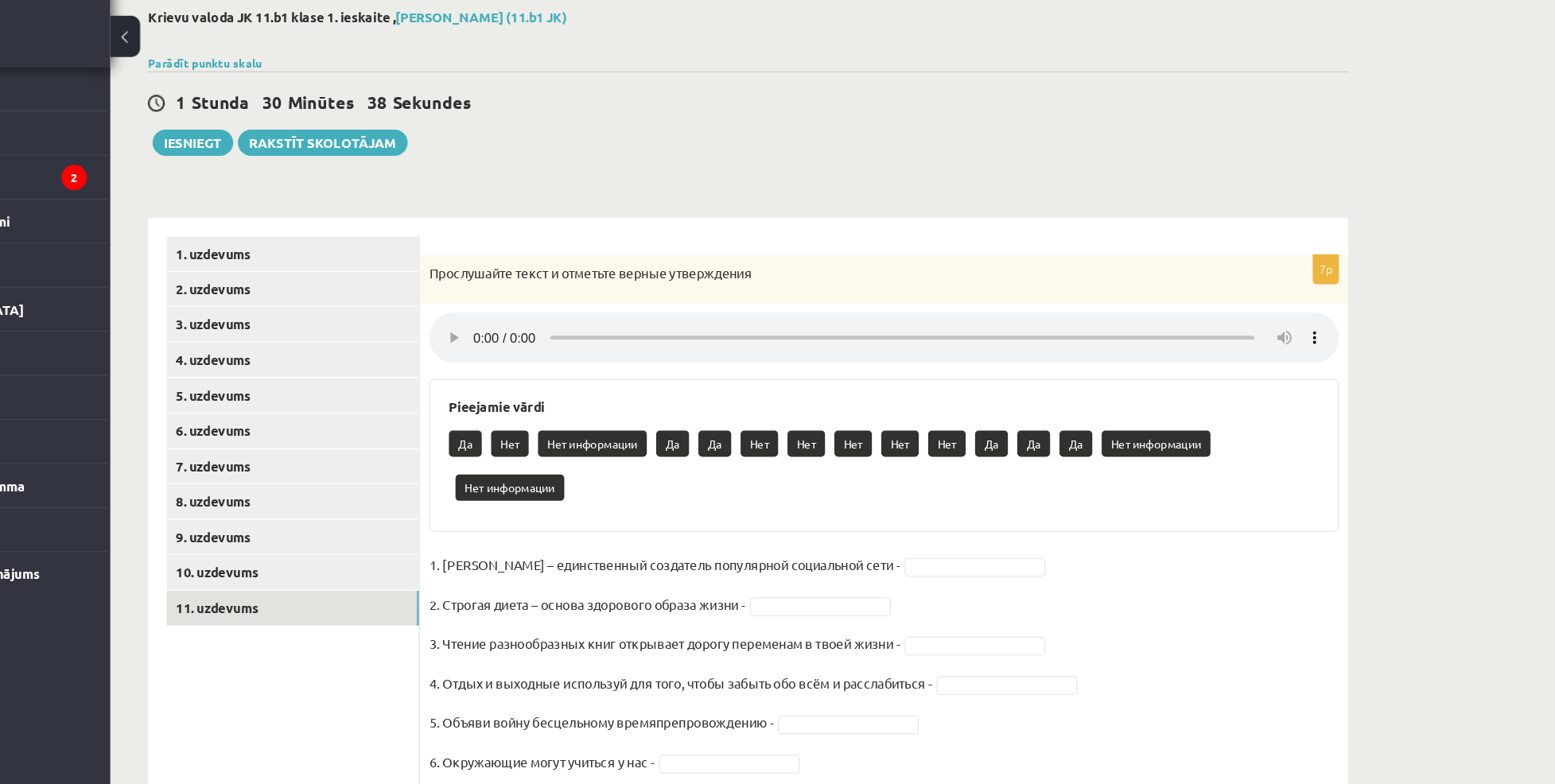
click at [956, 182] on div "Krievu valoda JK 11.b1 klase 1. ieskaite , Anne Marī Hartika (11.b1 JK) Parādīt…" at bounding box center [780, 394] width 1082 height 780
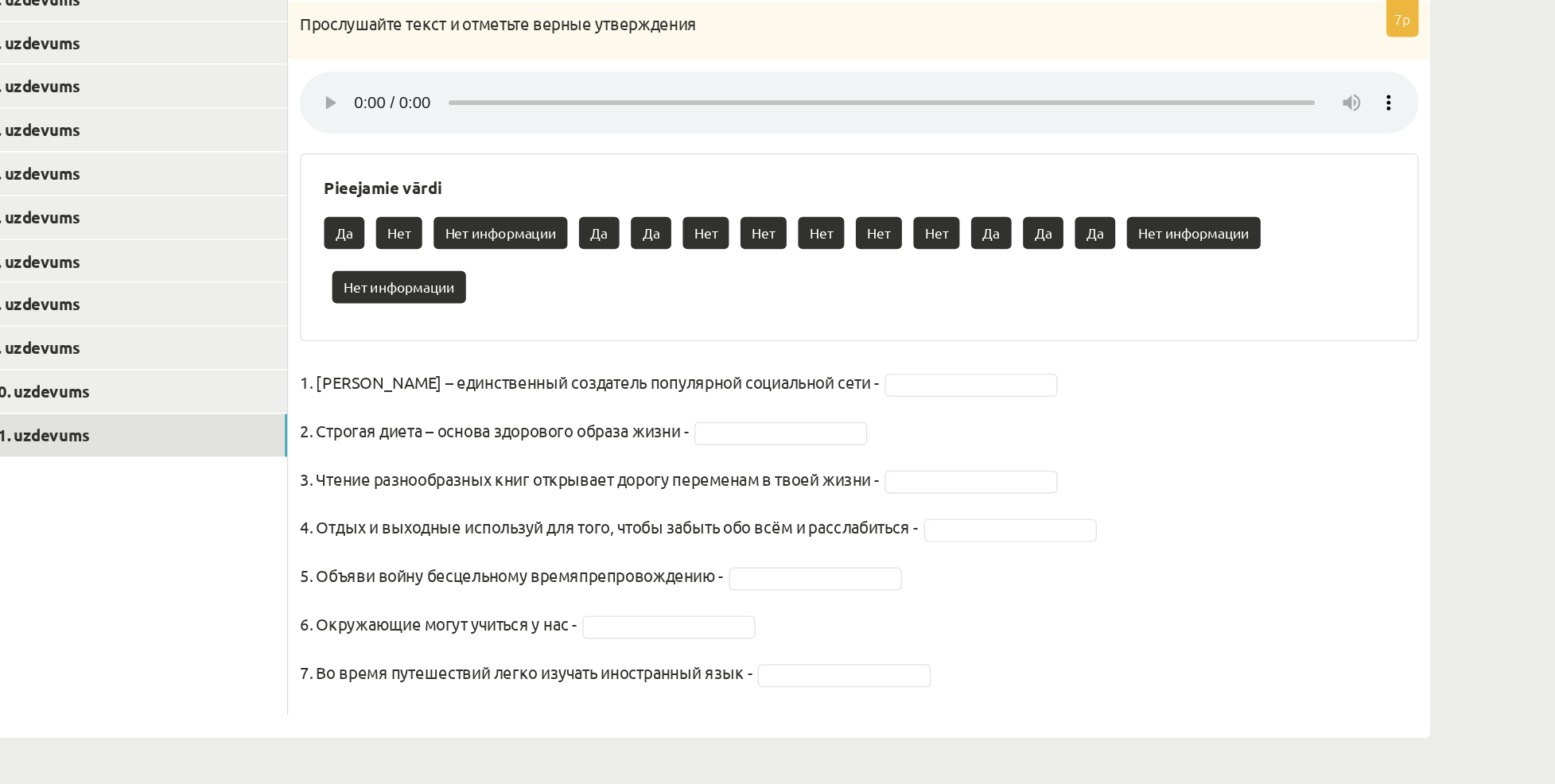
click at [930, 501] on fieldset "1. Павел Дуров – единственный создатель популярной социальной сети - 2. Строгая…" at bounding box center [895, 611] width 771 height 234
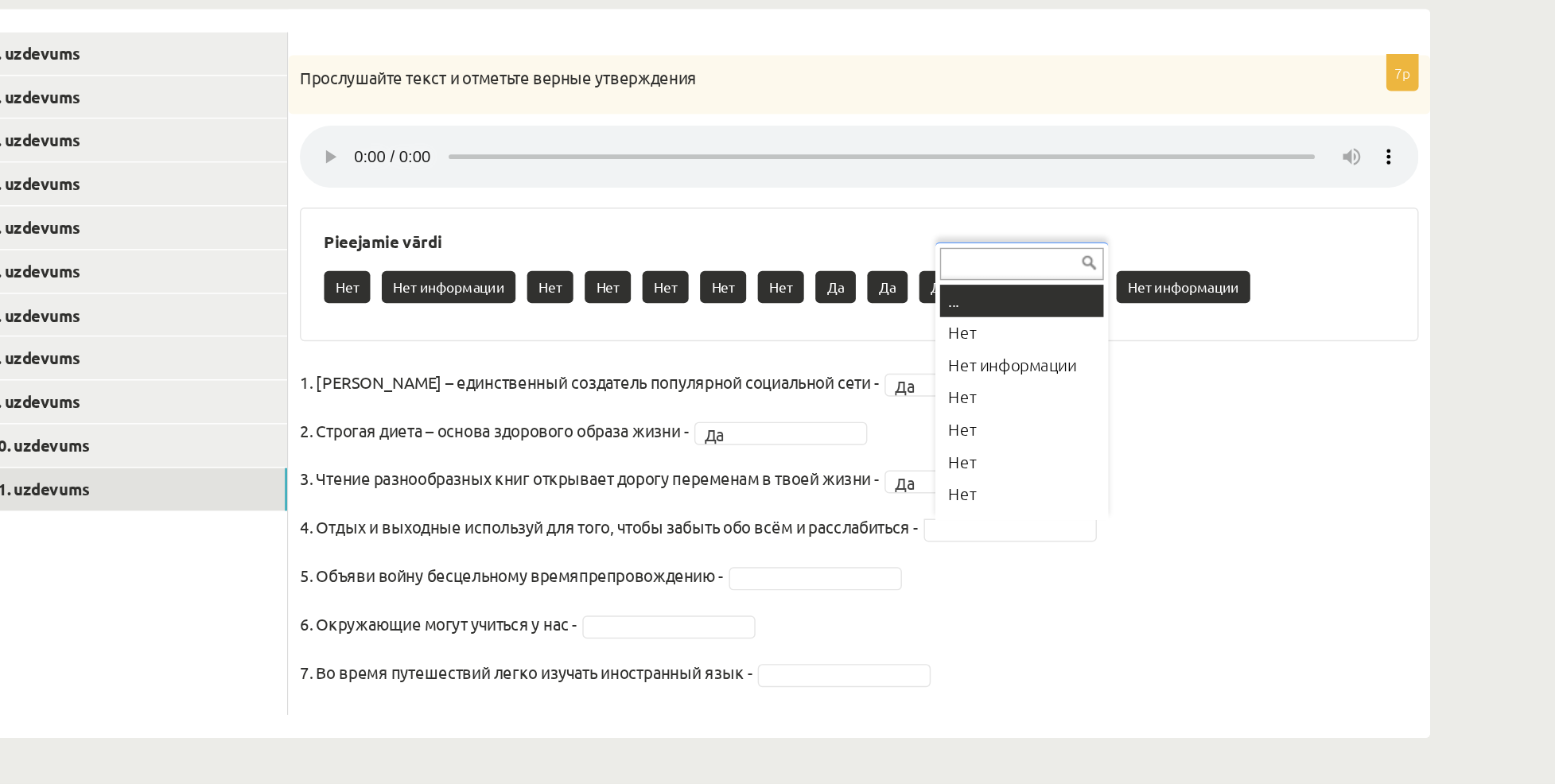
scroll to position [13, 0]
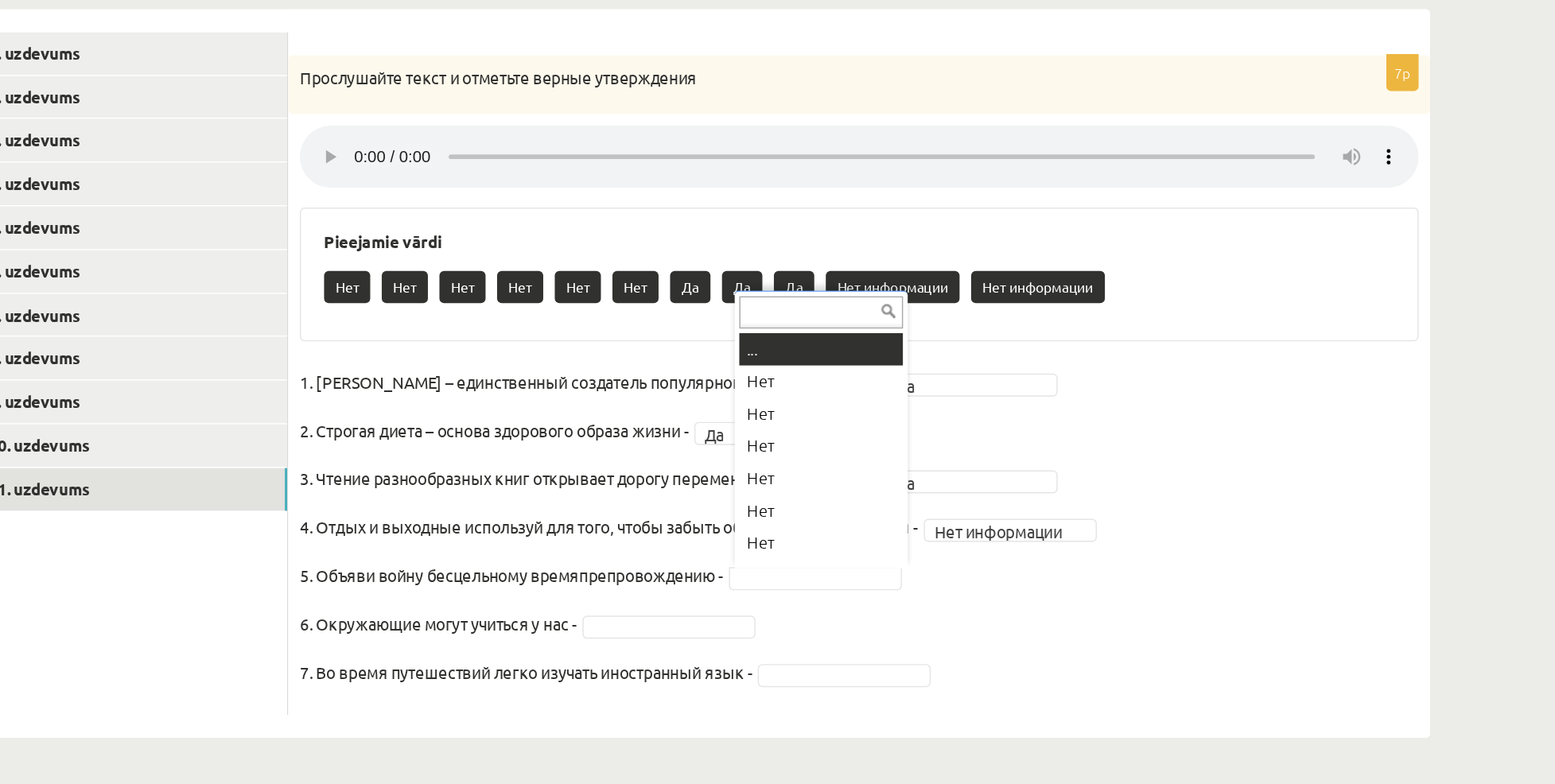
drag, startPoint x: 821, startPoint y: 643, endPoint x: 869, endPoint y: 645, distance: 48.0
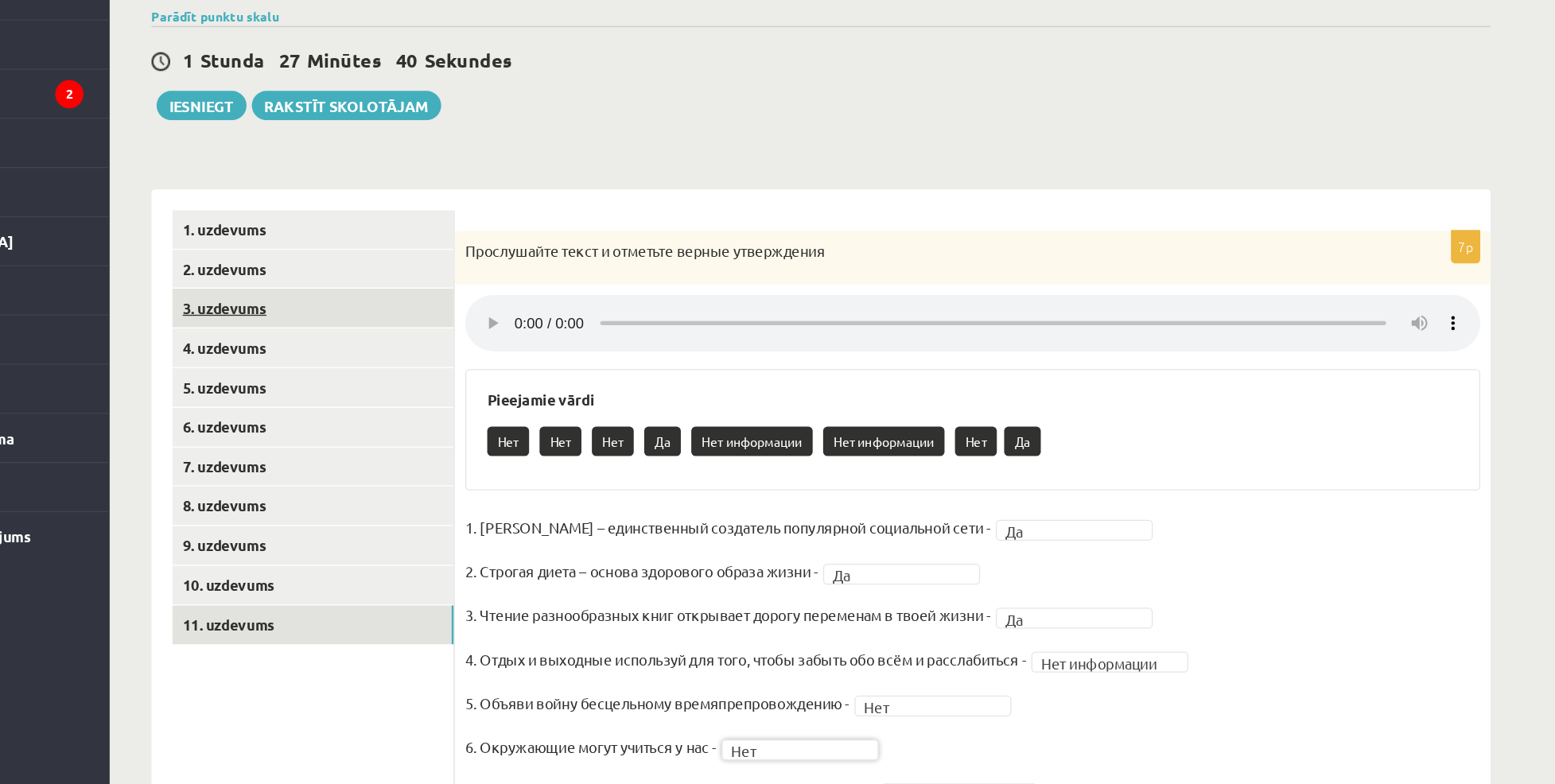
scroll to position [19, 0]
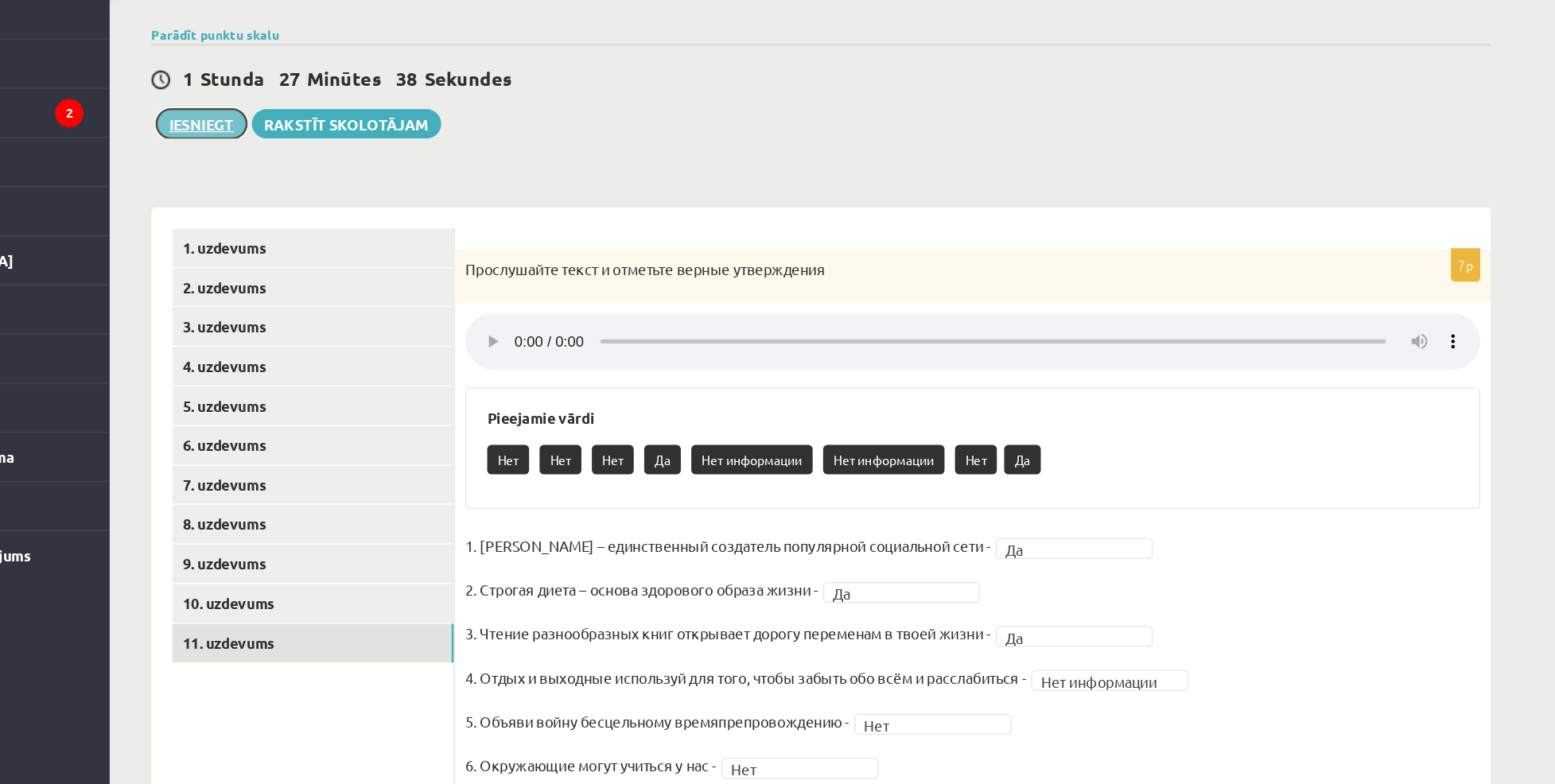
click at [315, 186] on button "Iesniegt" at bounding box center [308, 187] width 68 height 22
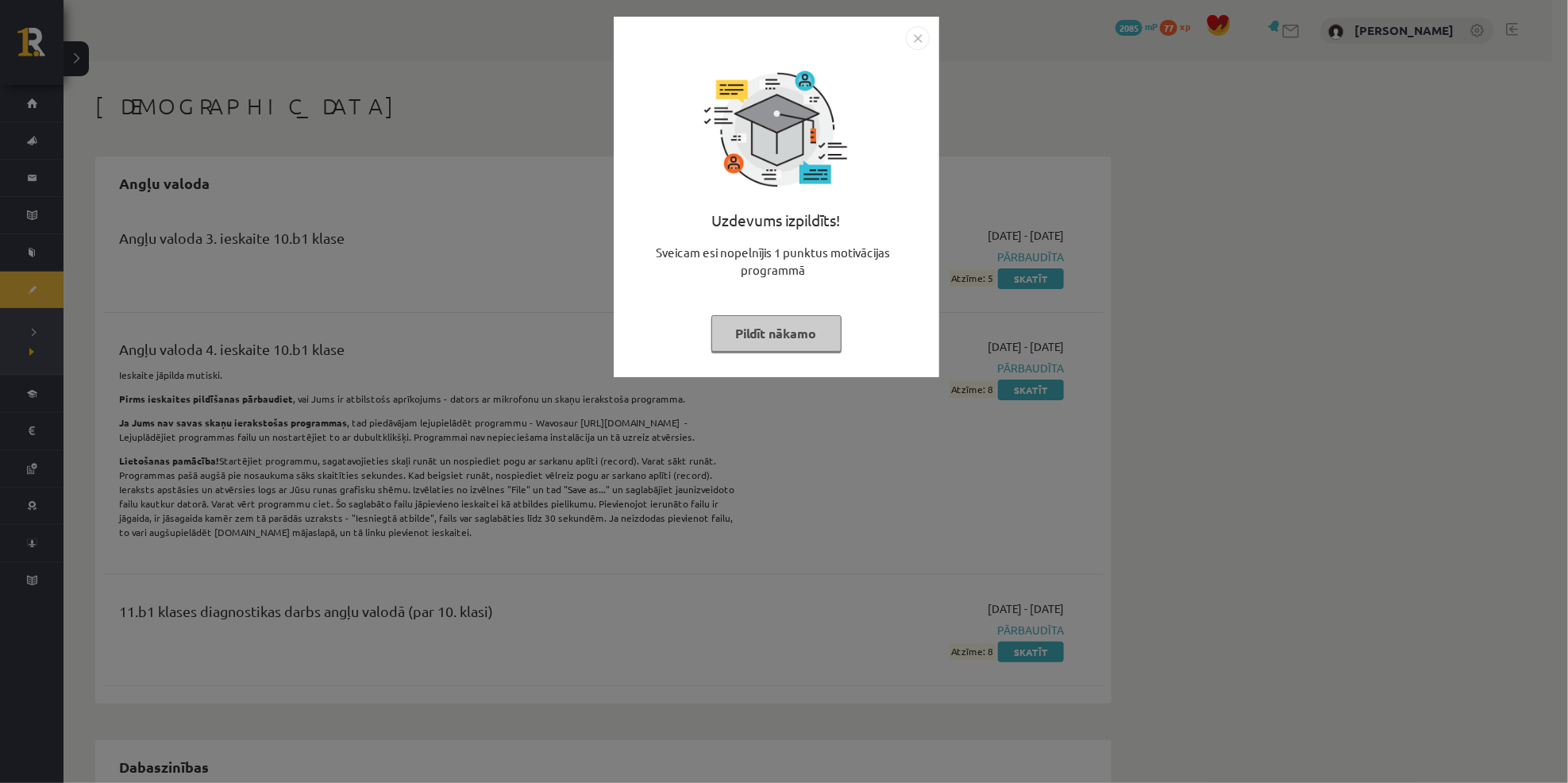
click at [791, 339] on button "Pildīt nākamo" at bounding box center [776, 334] width 130 height 36
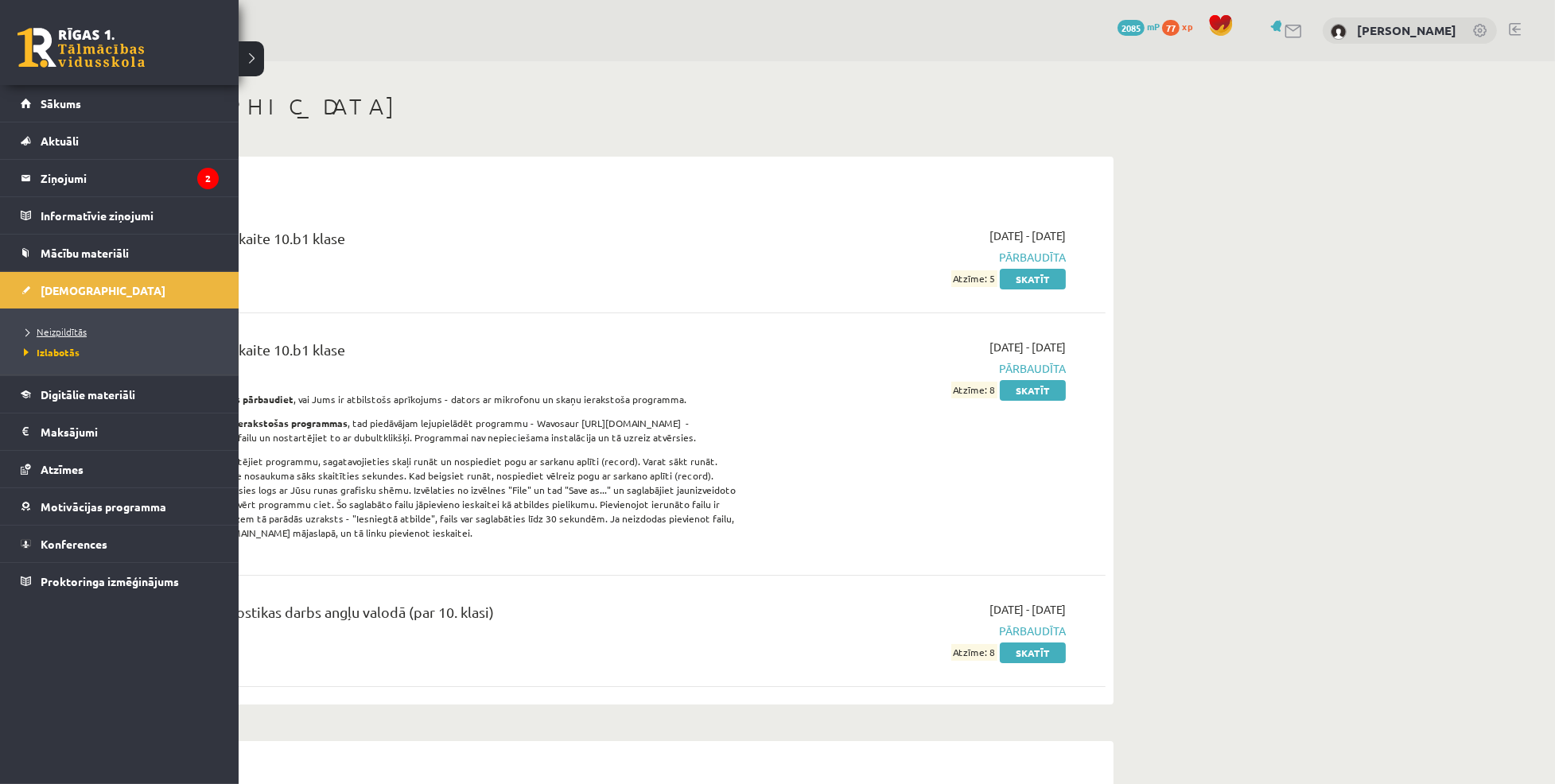
click at [60, 326] on span "Neizpildītās" at bounding box center [53, 331] width 67 height 12
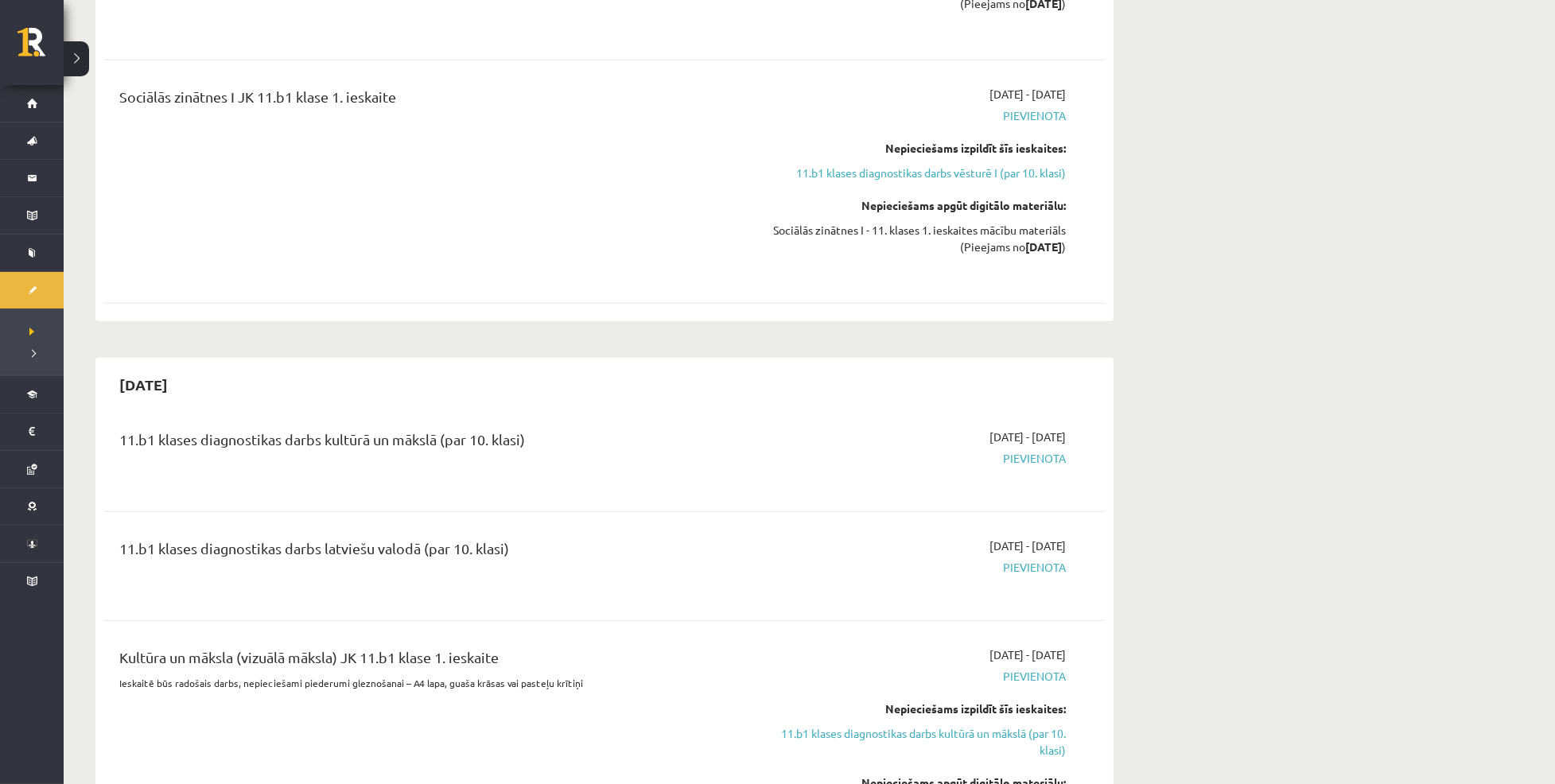
scroll to position [984, 0]
